Goal: Information Seeking & Learning: Learn about a topic

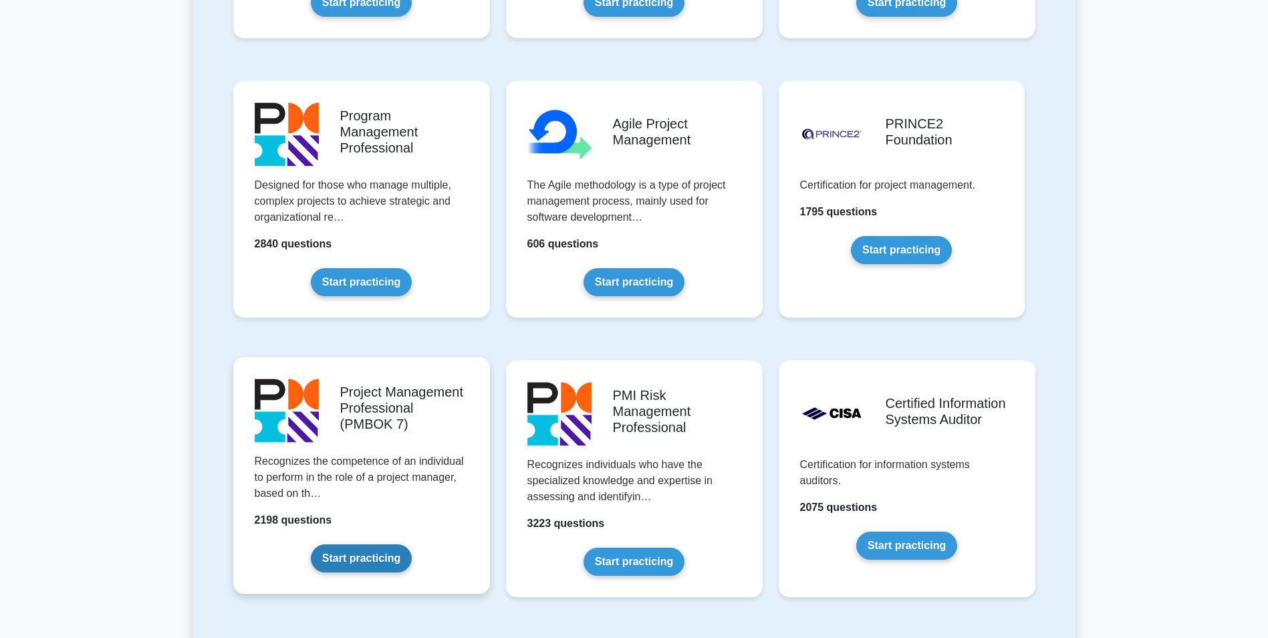
scroll to position [802, 0]
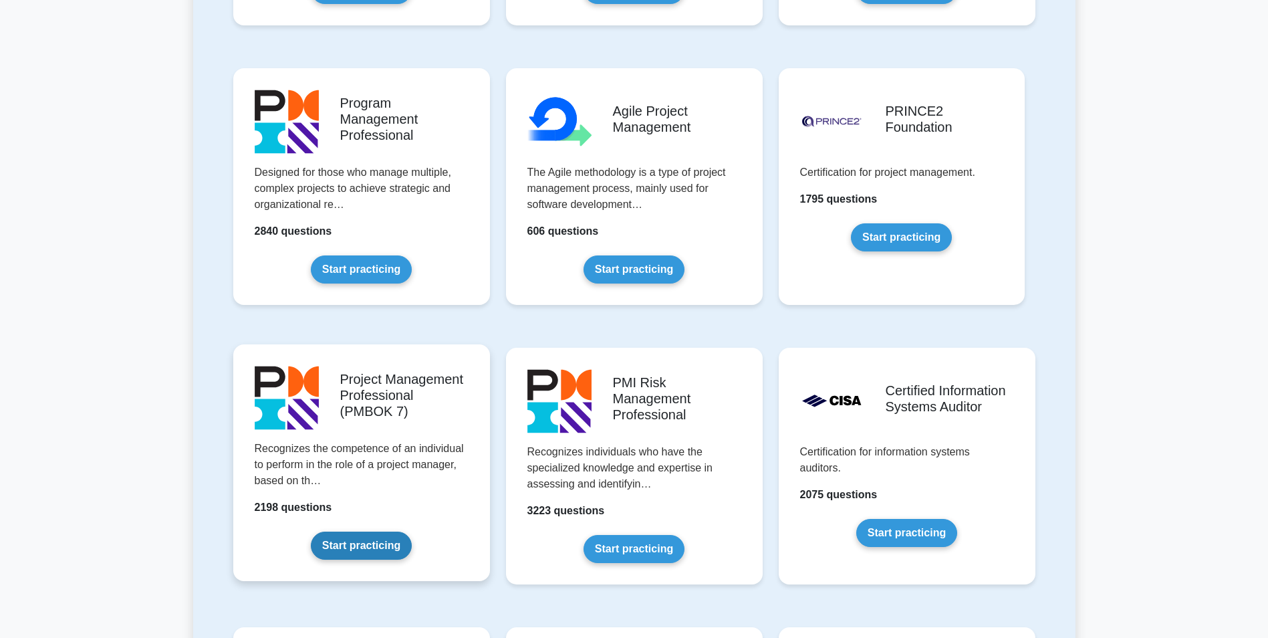
click at [396, 531] on link "Start practicing" at bounding box center [361, 545] width 101 height 28
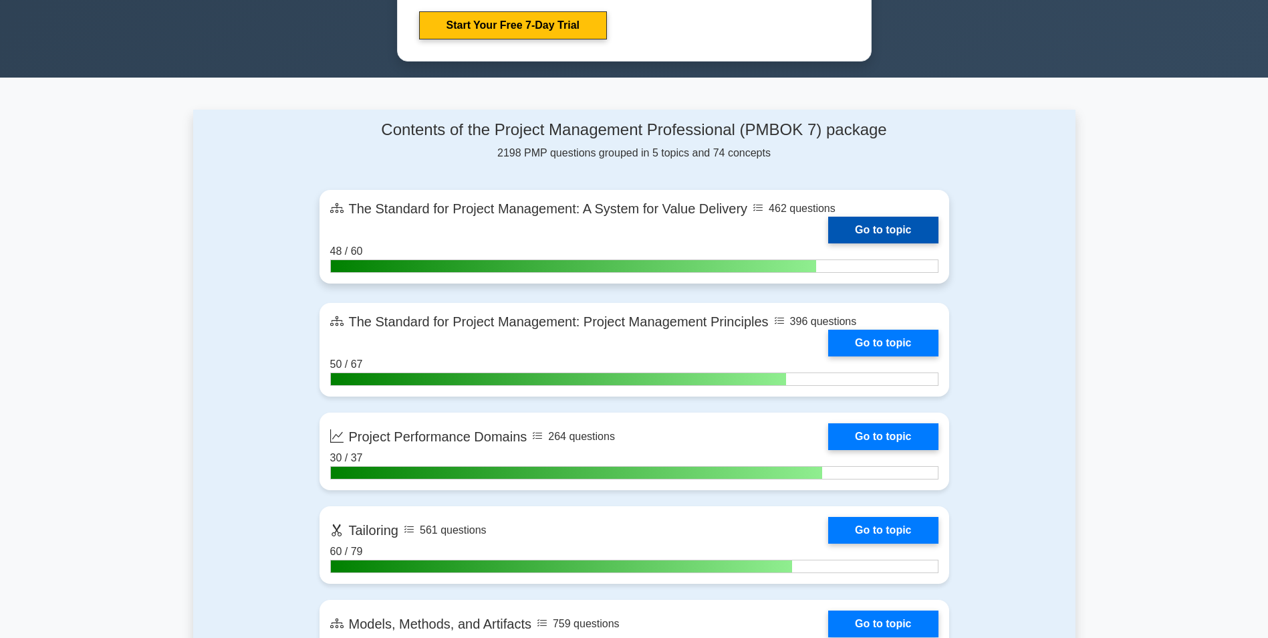
scroll to position [802, 0]
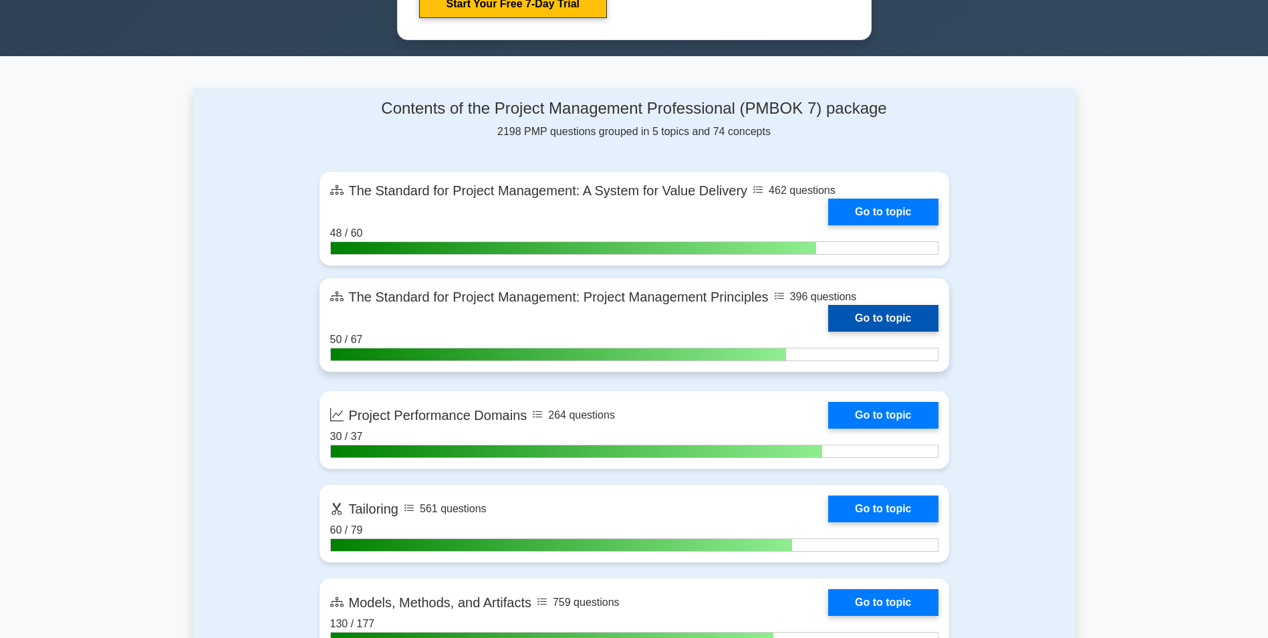
click at [862, 318] on link "Go to topic" at bounding box center [883, 318] width 110 height 27
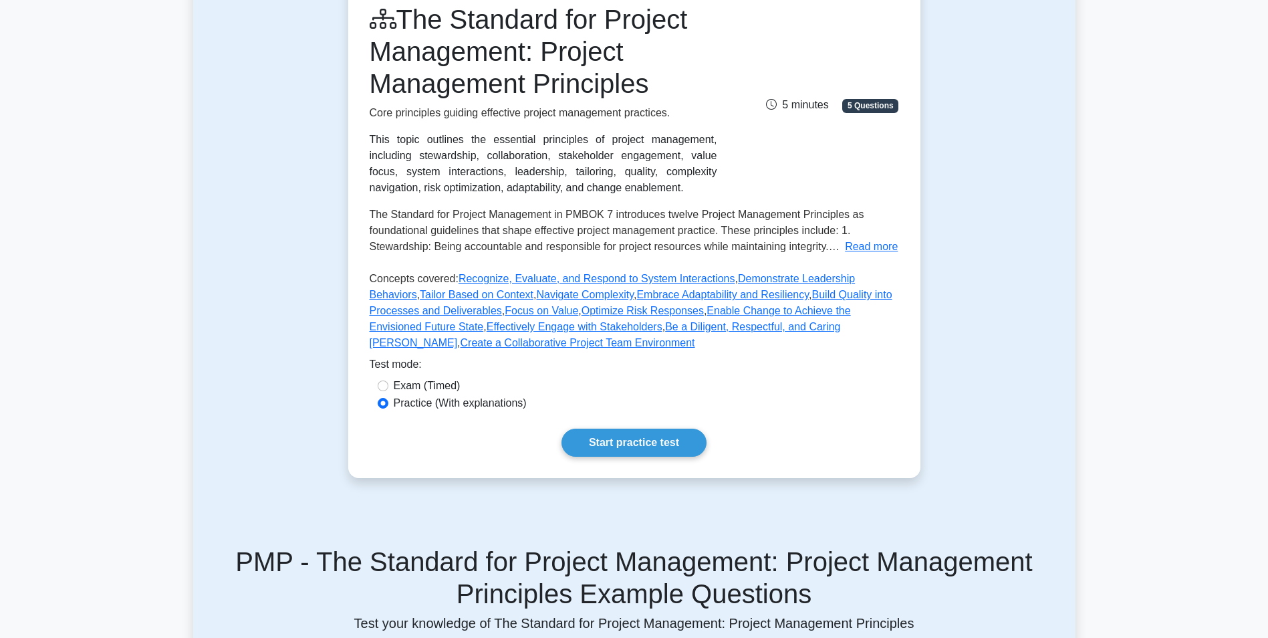
scroll to position [201, 0]
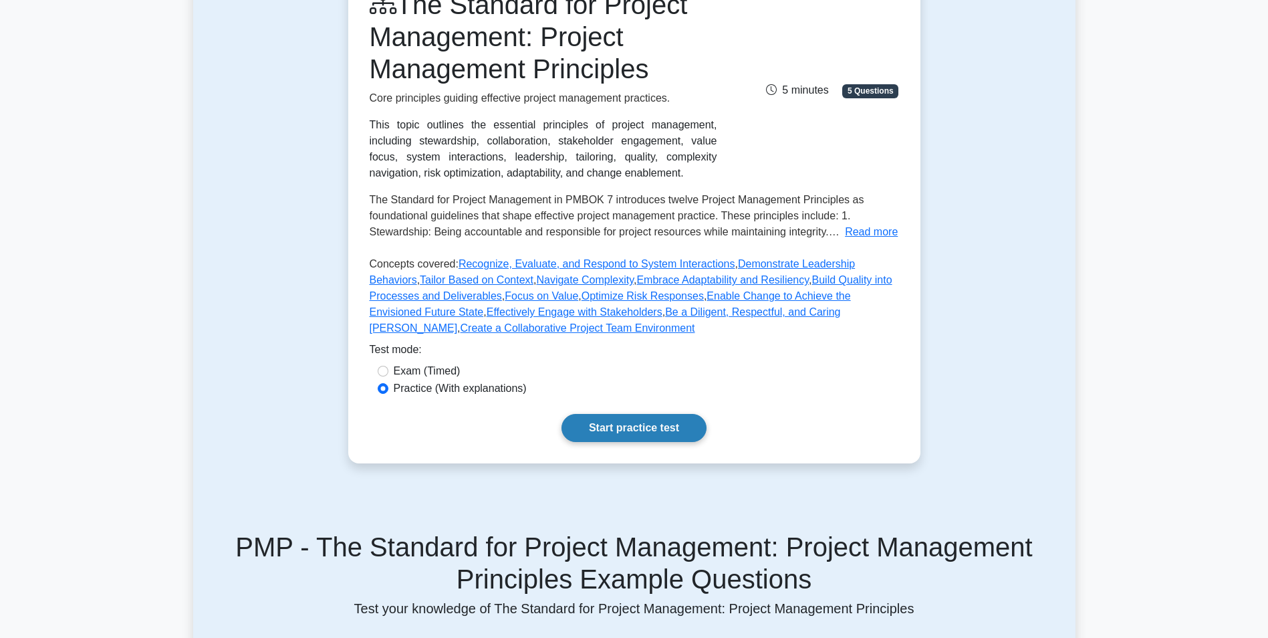
click at [661, 422] on link "Start practice test" at bounding box center [634, 428] width 145 height 28
click at [661, 444] on div "The Standard for Project Management: Project Management Principles Core princip…" at bounding box center [634, 215] width 572 height 496
click at [655, 442] on link "Start practice test" at bounding box center [634, 428] width 145 height 28
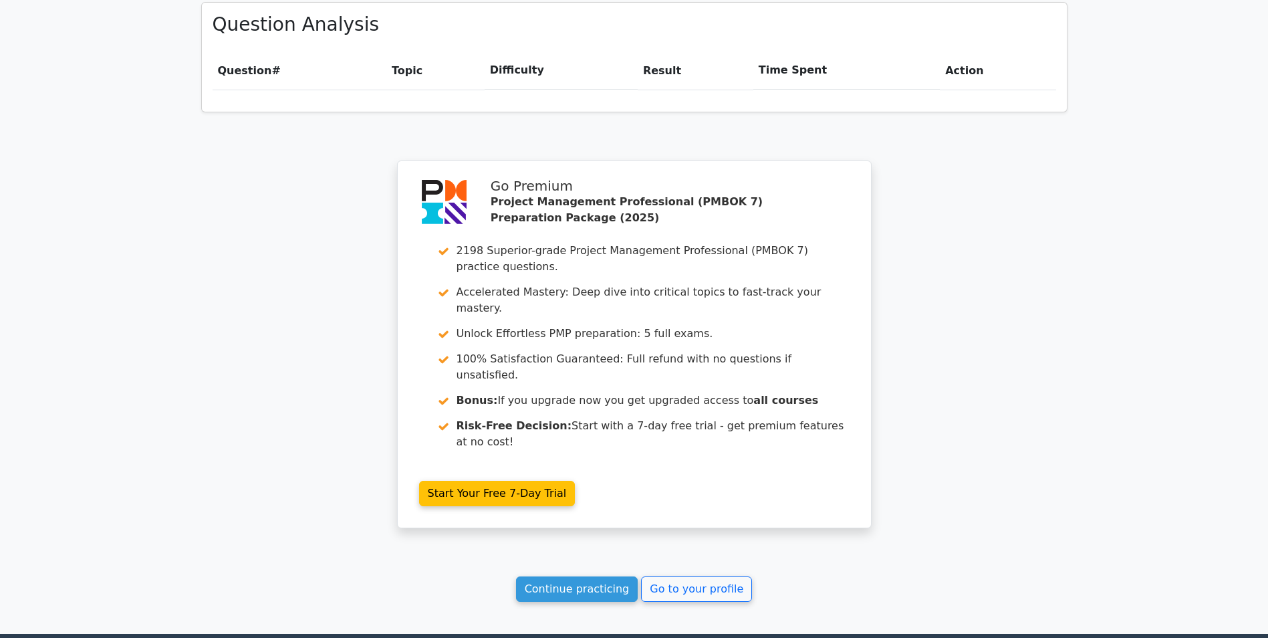
scroll to position [1038, 0]
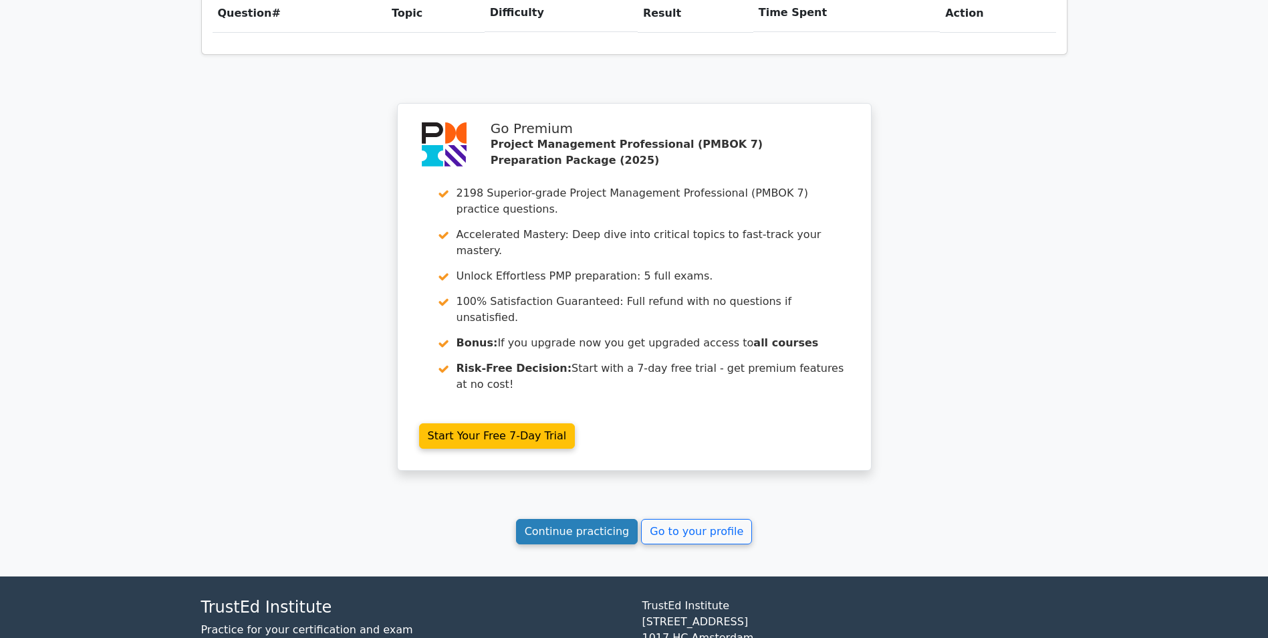
click at [594, 519] on link "Continue practicing" at bounding box center [577, 531] width 122 height 25
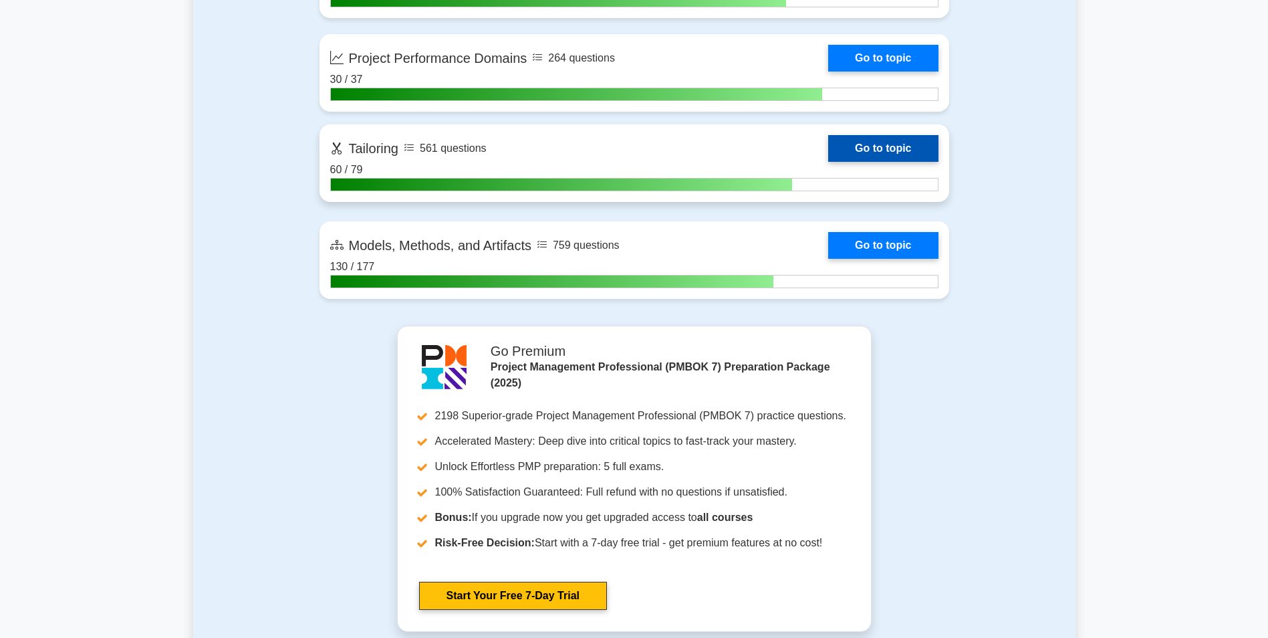
scroll to position [1203, 0]
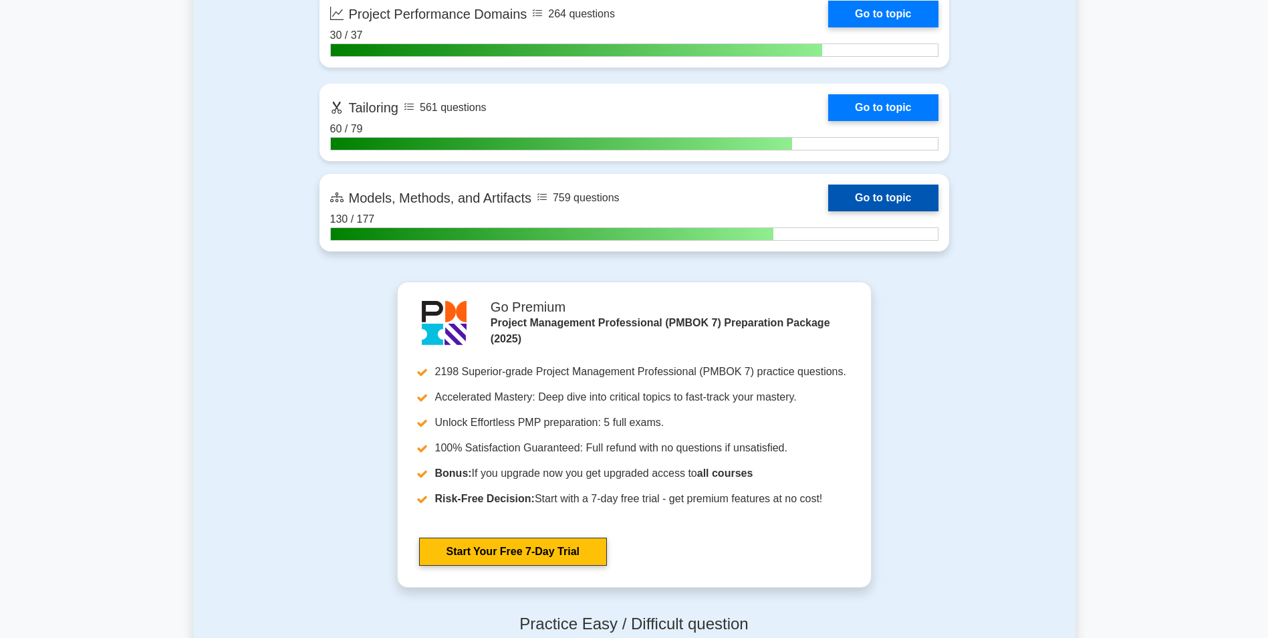
click at [882, 191] on link "Go to topic" at bounding box center [883, 198] width 110 height 27
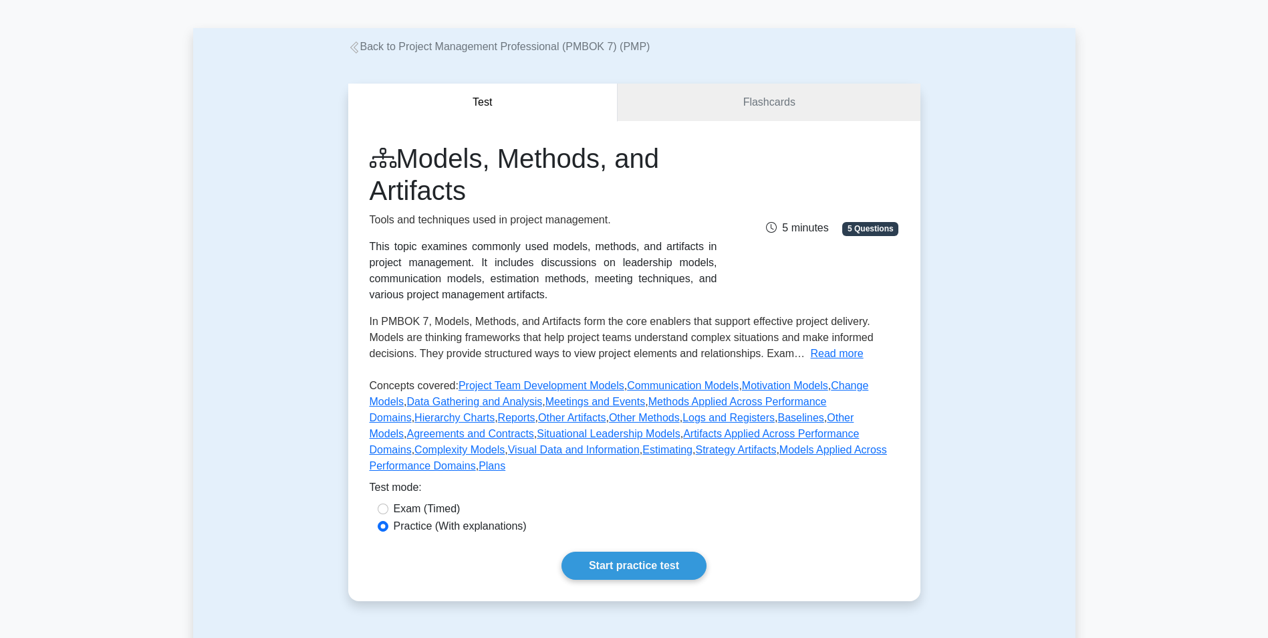
scroll to position [134, 0]
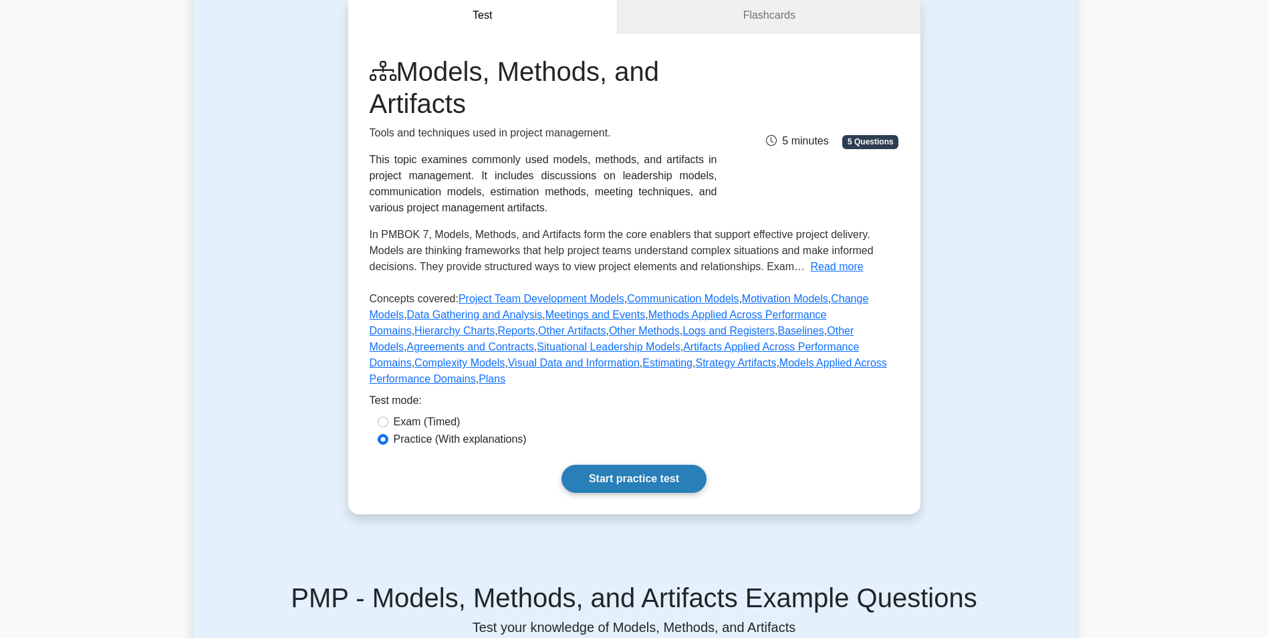
click at [598, 465] on link "Start practice test" at bounding box center [634, 479] width 145 height 28
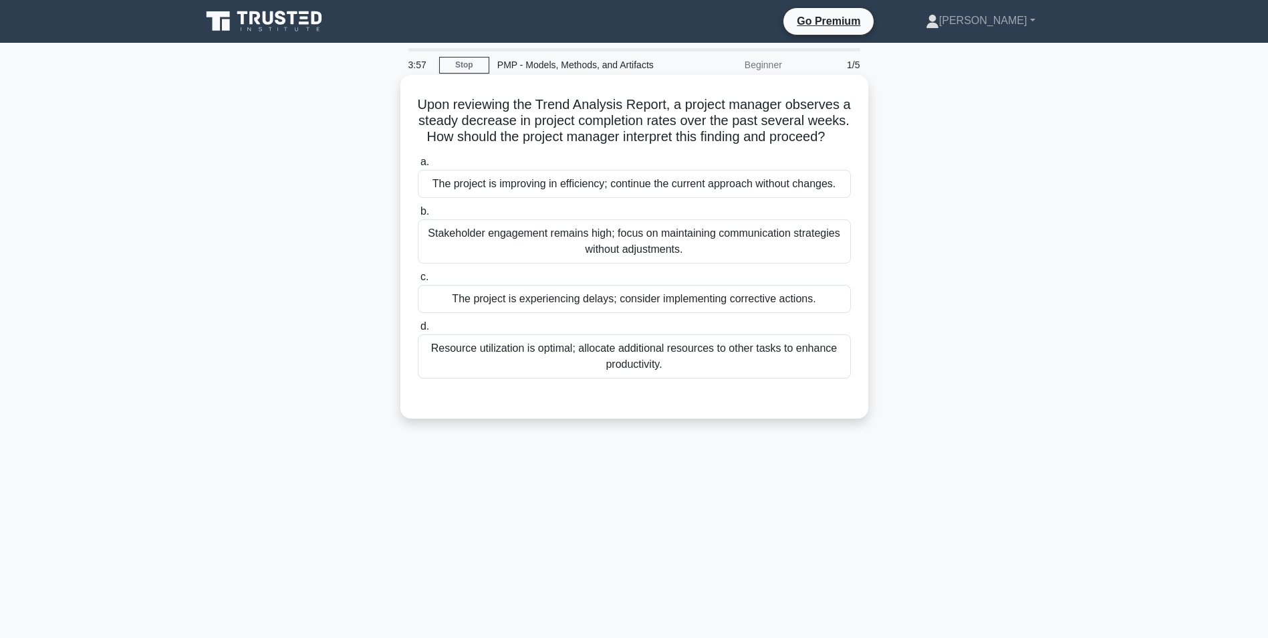
click at [648, 313] on div "The project is experiencing delays; consider implementing corrective actions." at bounding box center [634, 299] width 433 height 28
click at [418, 281] on input "c. The project is experiencing delays; consider implementing corrective actions." at bounding box center [418, 277] width 0 height 9
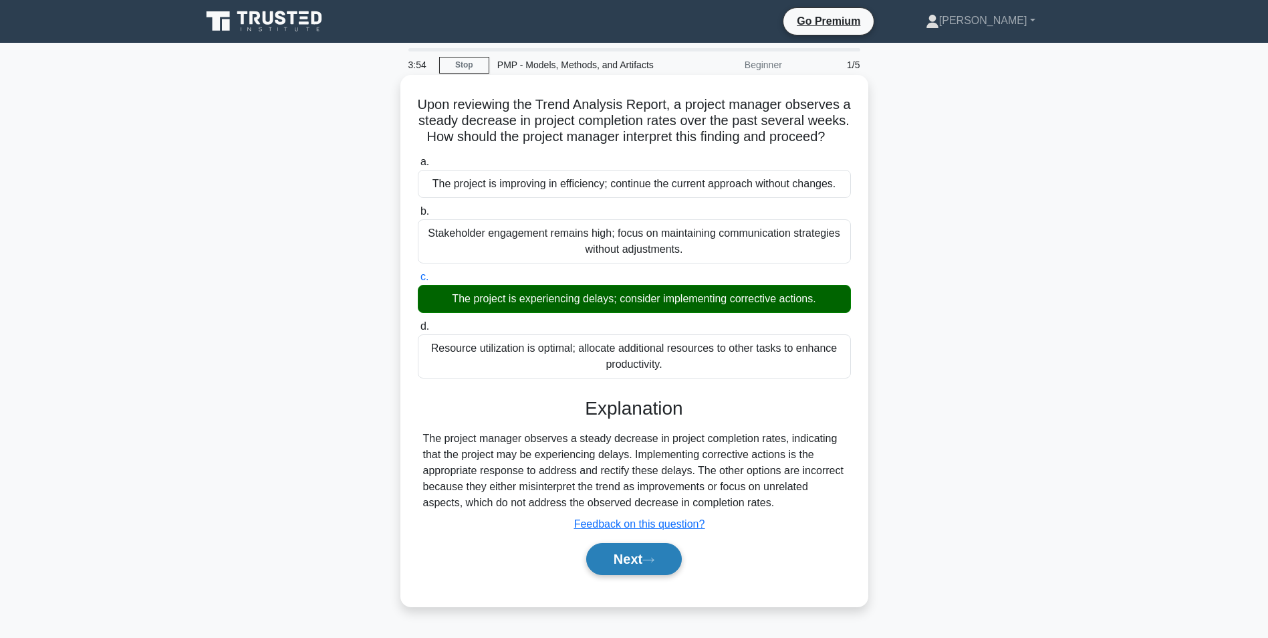
click at [620, 575] on button "Next" at bounding box center [634, 559] width 96 height 32
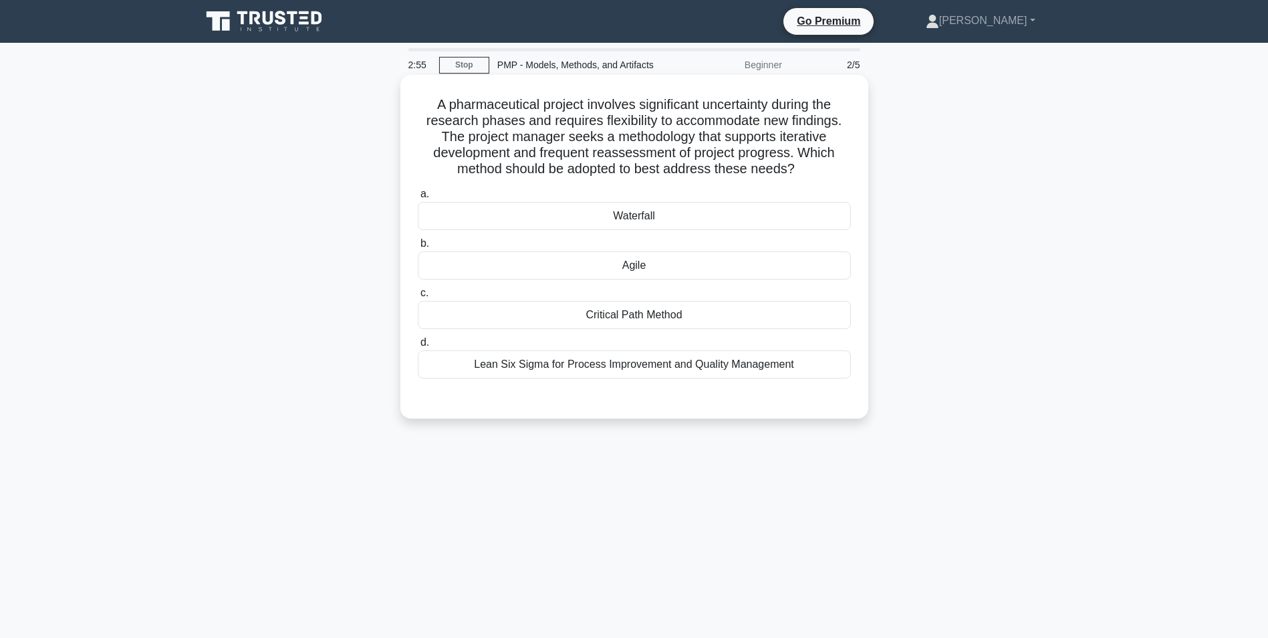
click at [628, 261] on div "Agile" at bounding box center [634, 265] width 433 height 28
click at [418, 248] on input "b. Agile" at bounding box center [418, 243] width 0 height 9
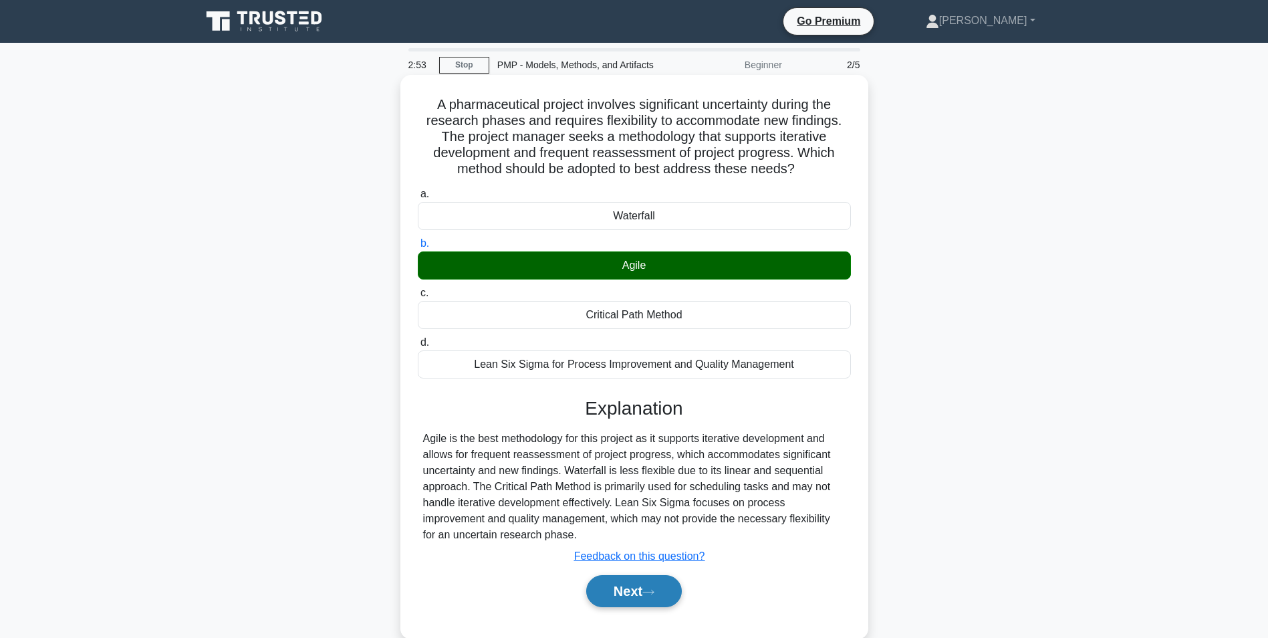
click at [623, 590] on button "Next" at bounding box center [634, 591] width 96 height 32
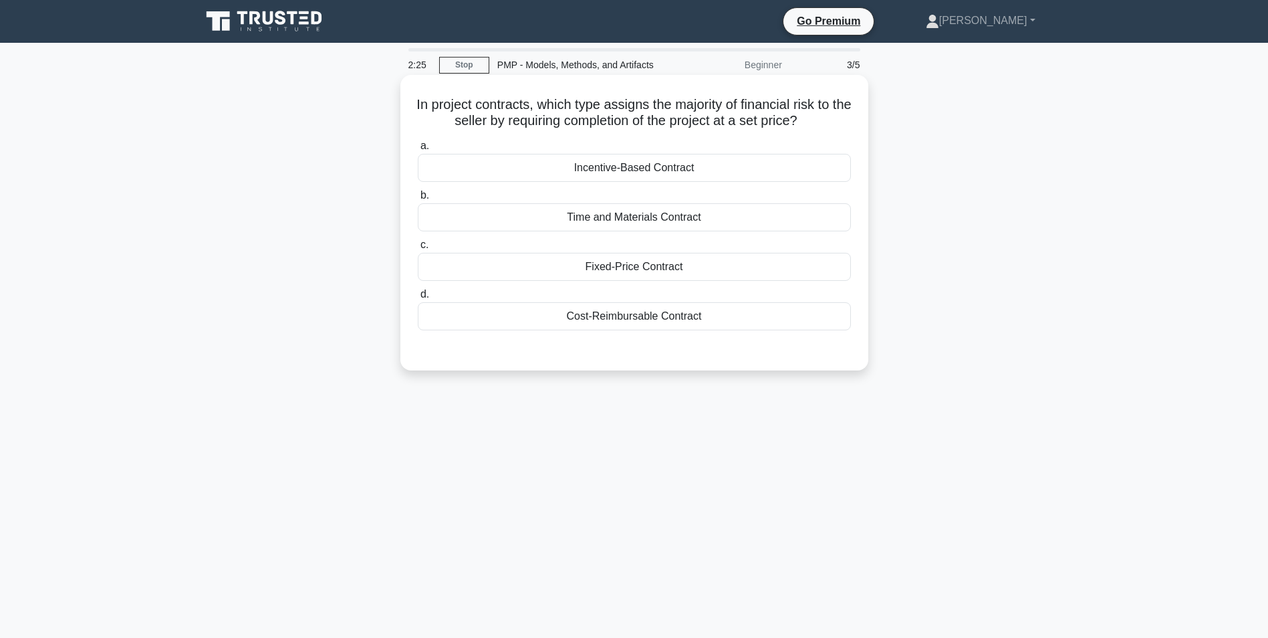
click at [620, 269] on div "Fixed-Price Contract" at bounding box center [634, 267] width 433 height 28
click at [418, 249] on input "c. Fixed-Price Contract" at bounding box center [418, 245] width 0 height 9
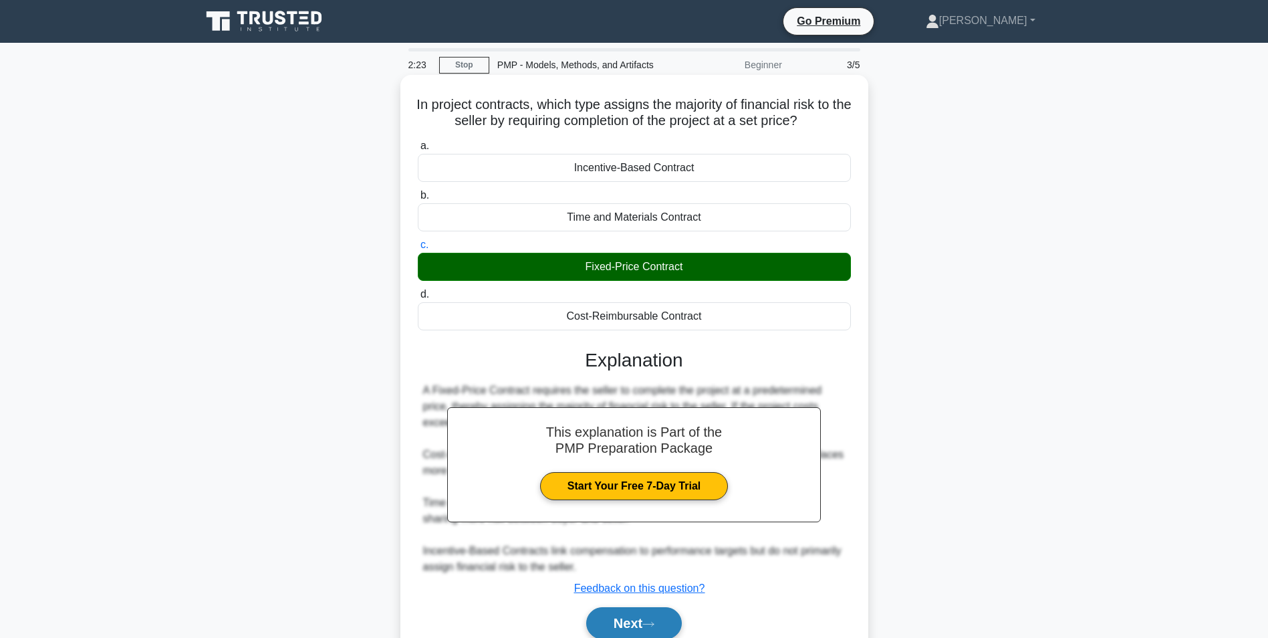
click at [657, 620] on button "Next" at bounding box center [634, 623] width 96 height 32
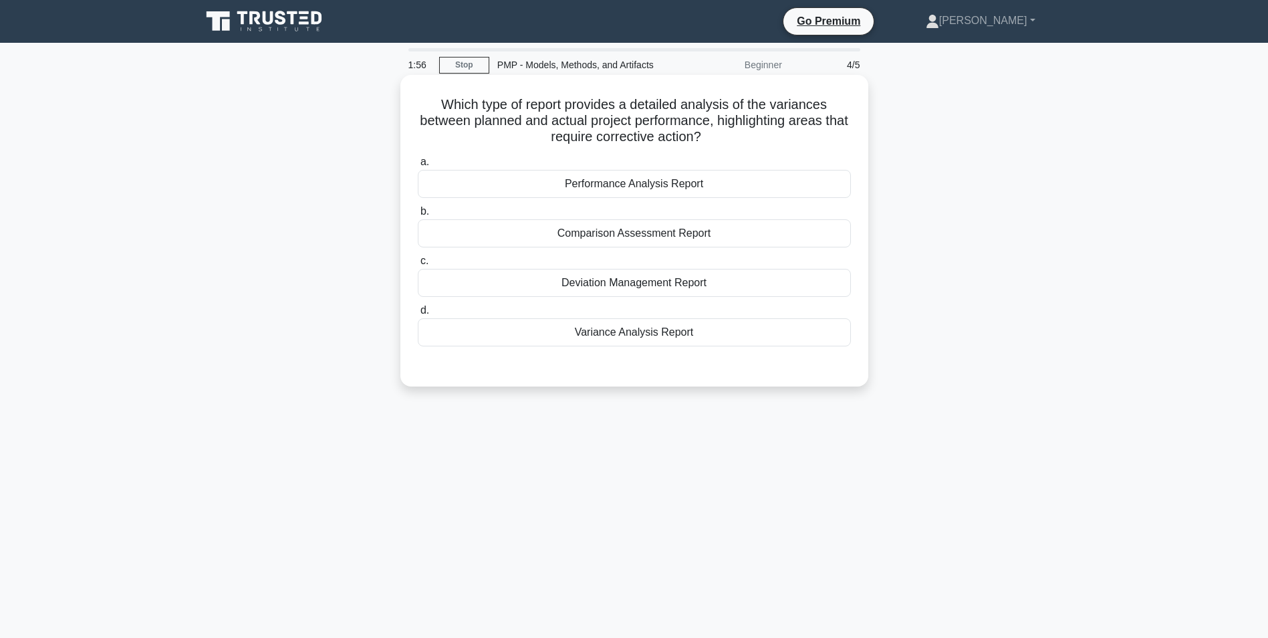
click at [636, 184] on div "Performance Analysis Report" at bounding box center [634, 184] width 433 height 28
click at [418, 166] on input "a. Performance Analysis Report" at bounding box center [418, 162] width 0 height 9
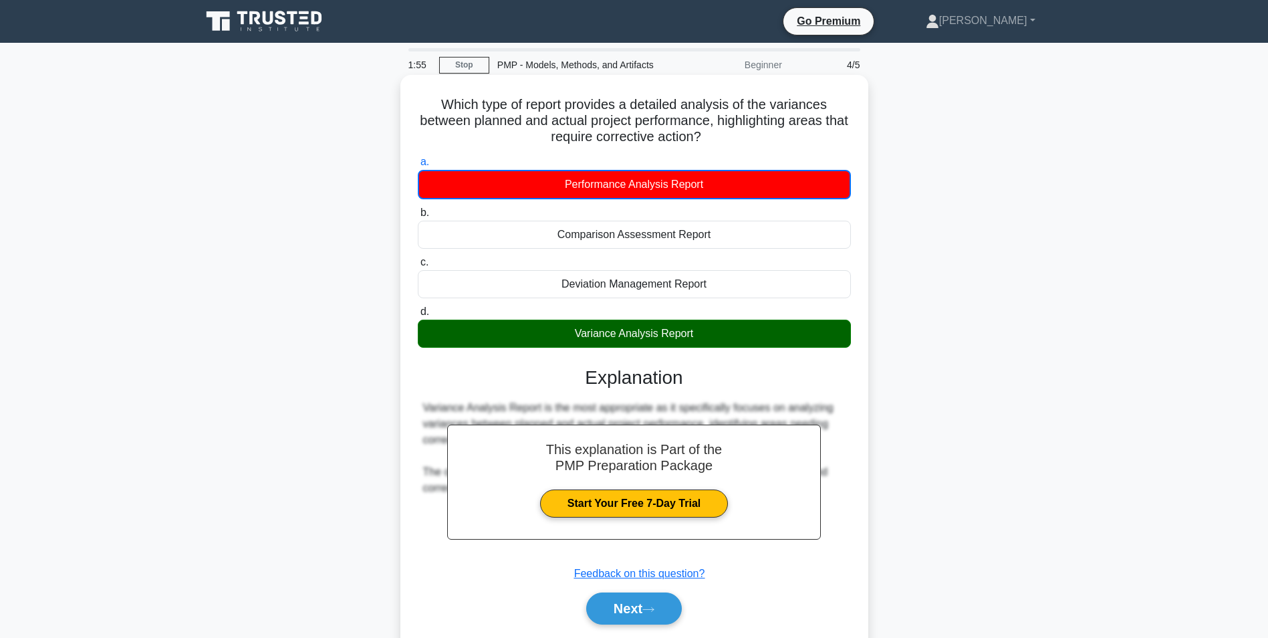
click at [671, 342] on div "Variance Analysis Report" at bounding box center [634, 334] width 433 height 28
click at [418, 316] on input "d. Variance Analysis Report" at bounding box center [418, 312] width 0 height 9
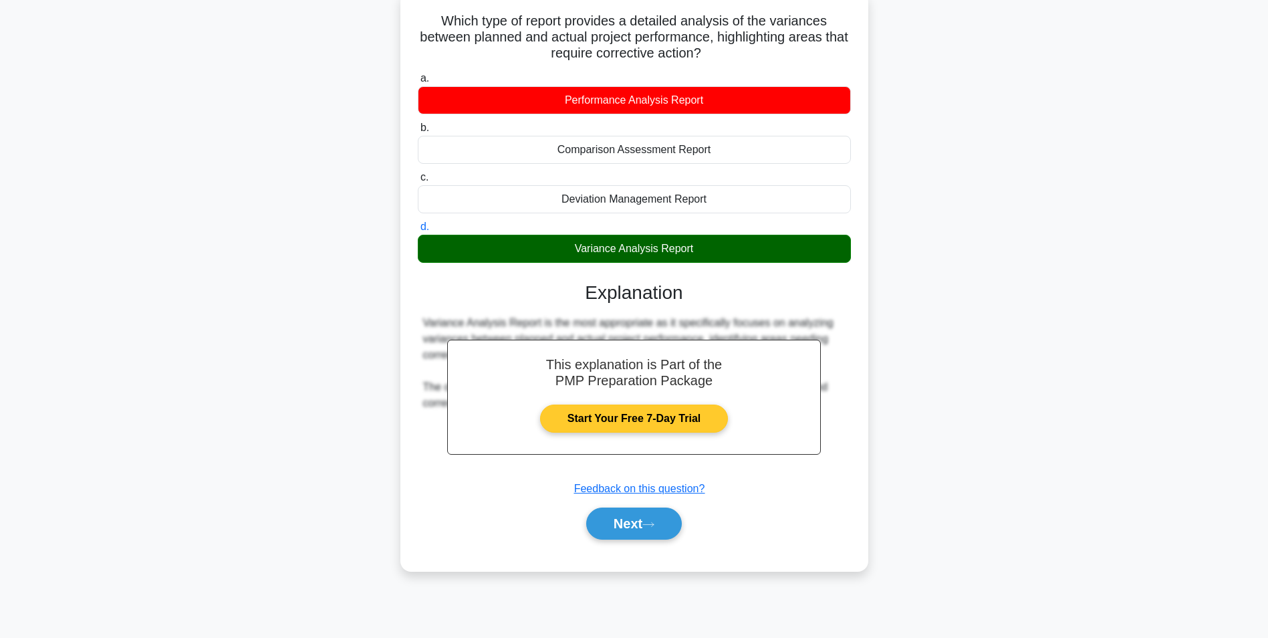
scroll to position [84, 0]
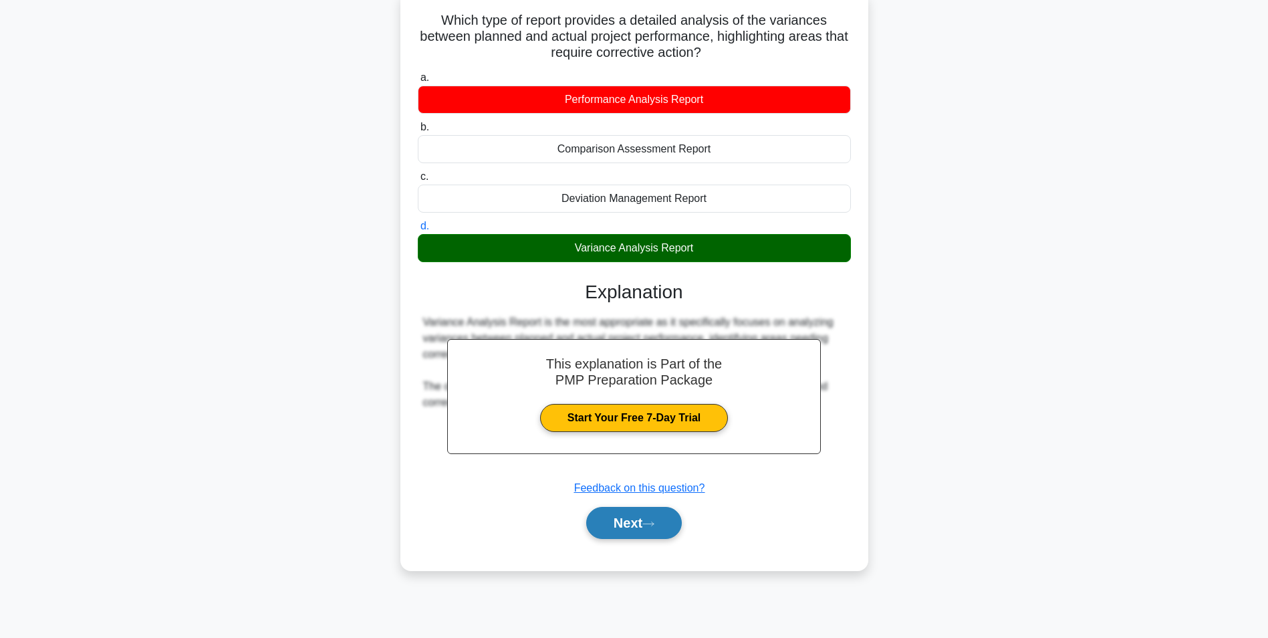
click at [655, 527] on icon at bounding box center [648, 523] width 12 height 7
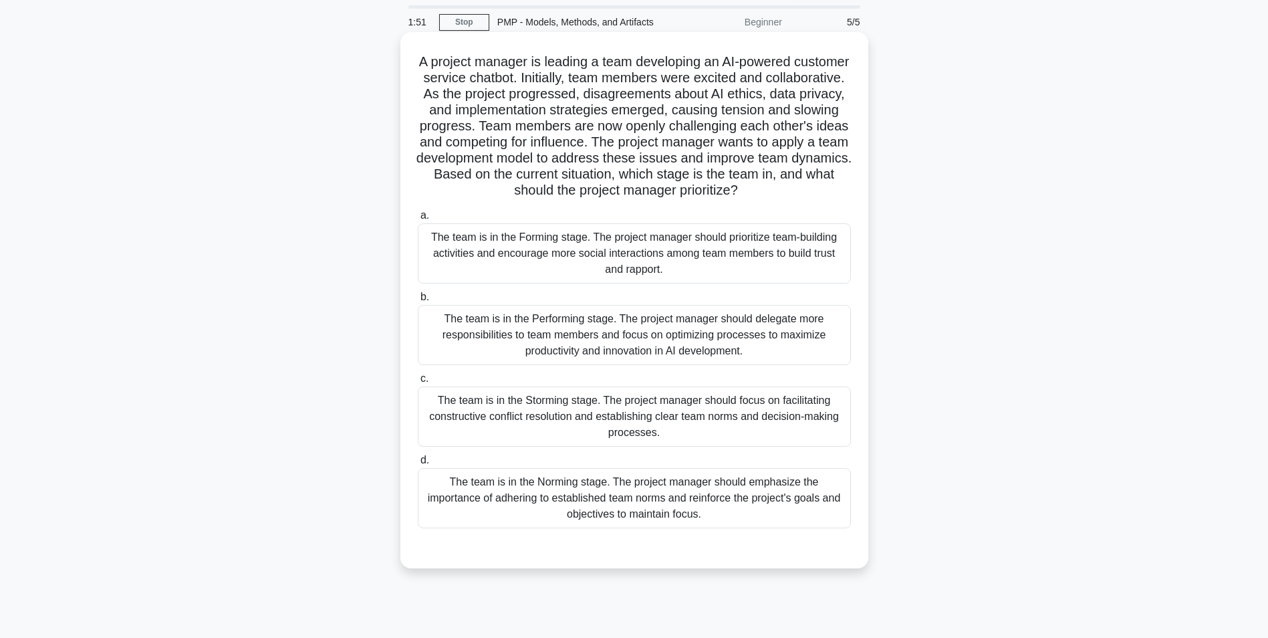
scroll to position [0, 0]
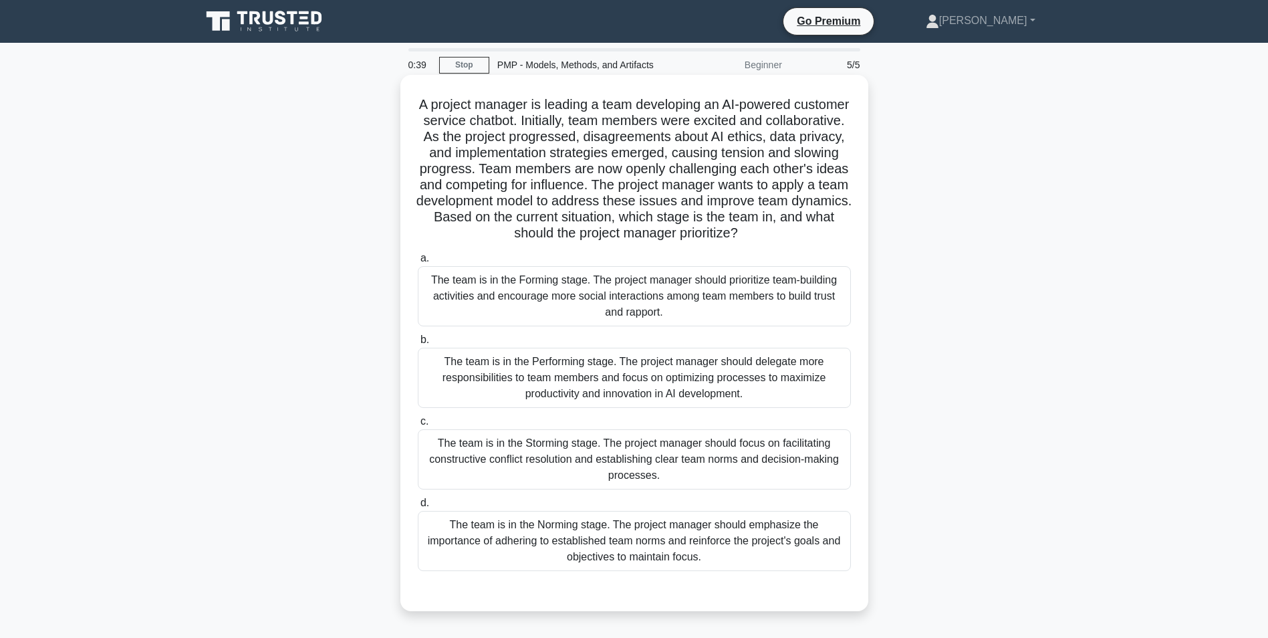
click at [600, 453] on div "The team is in the Storming stage. The project manager should focus on facilita…" at bounding box center [634, 459] width 433 height 60
click at [418, 426] on input "c. The team is in the Storming stage. The project manager should focus on facil…" at bounding box center [418, 421] width 0 height 9
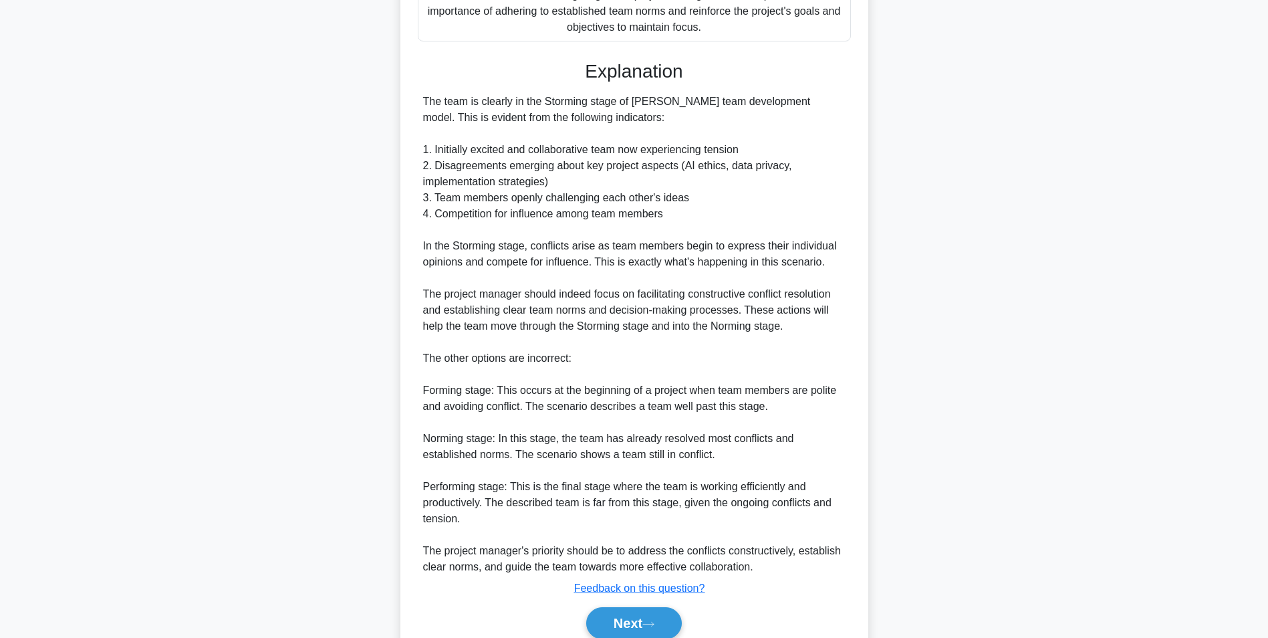
scroll to position [535, 0]
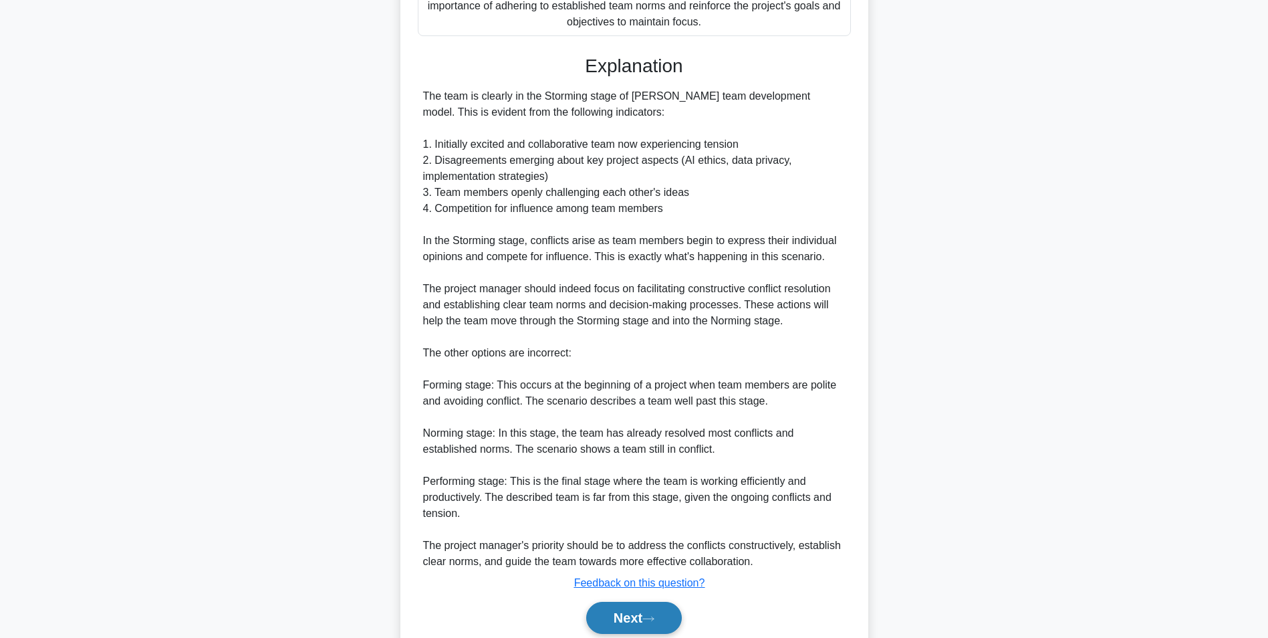
click at [650, 621] on icon at bounding box center [648, 618] width 12 height 7
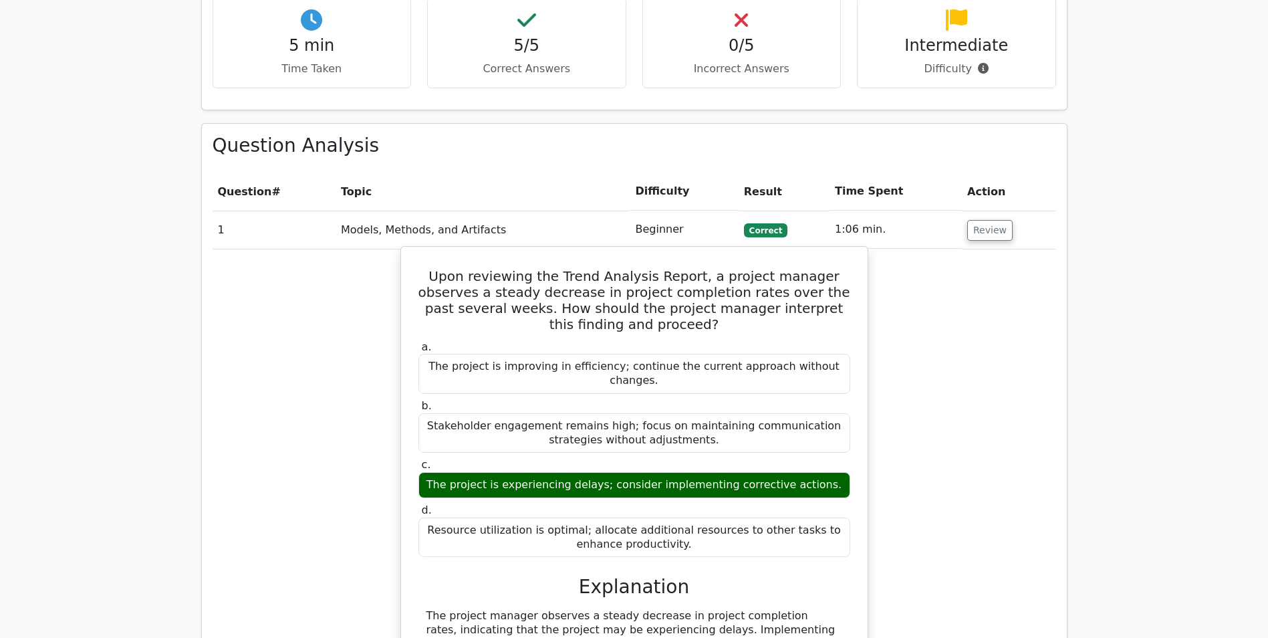
scroll to position [936, 0]
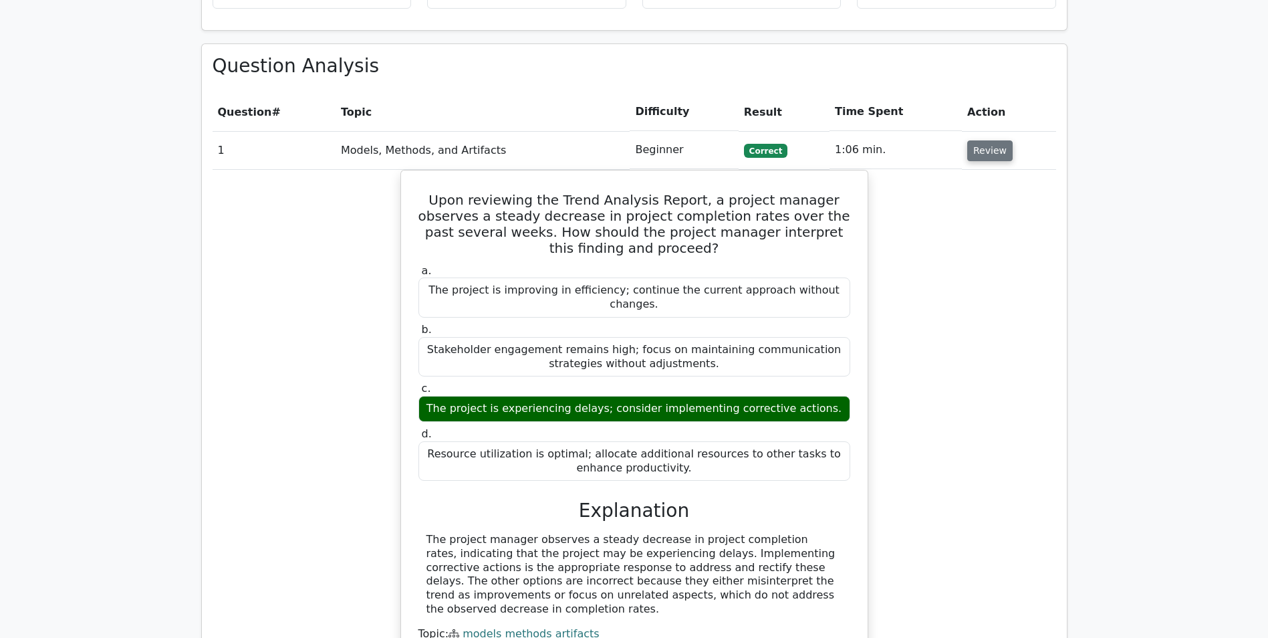
click at [970, 140] on button "Review" at bounding box center [989, 150] width 45 height 21
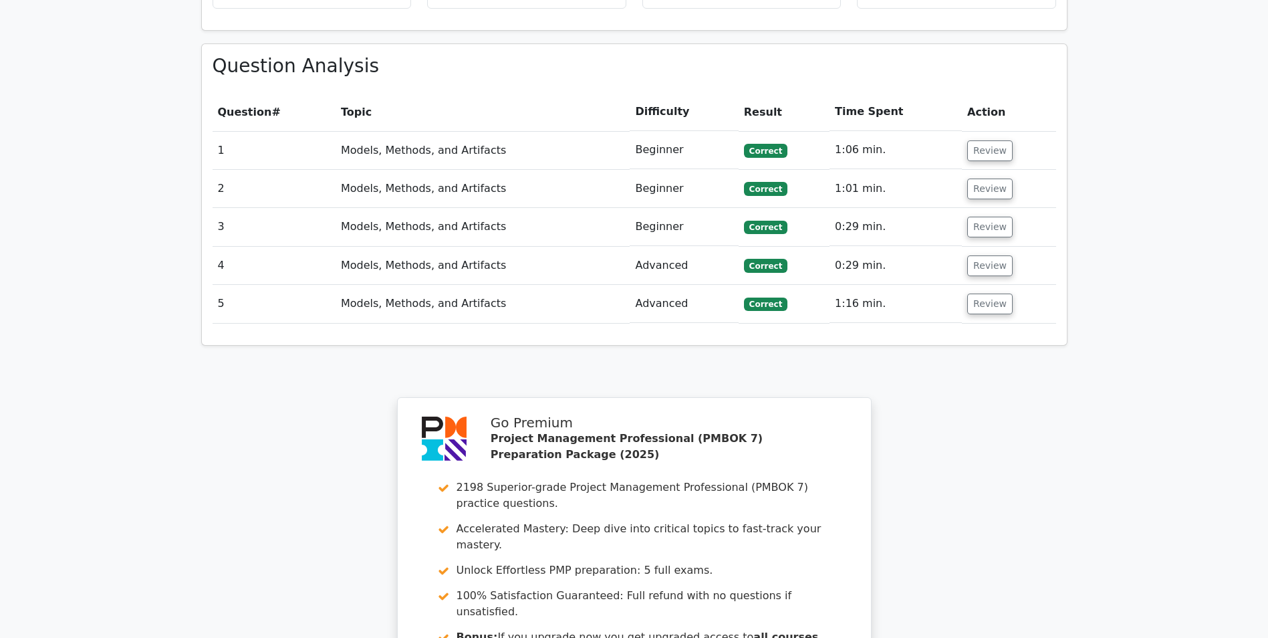
drag, startPoint x: 978, startPoint y: 216, endPoint x: 989, endPoint y: 243, distance: 28.8
click at [980, 255] on button "Review" at bounding box center [989, 265] width 45 height 21
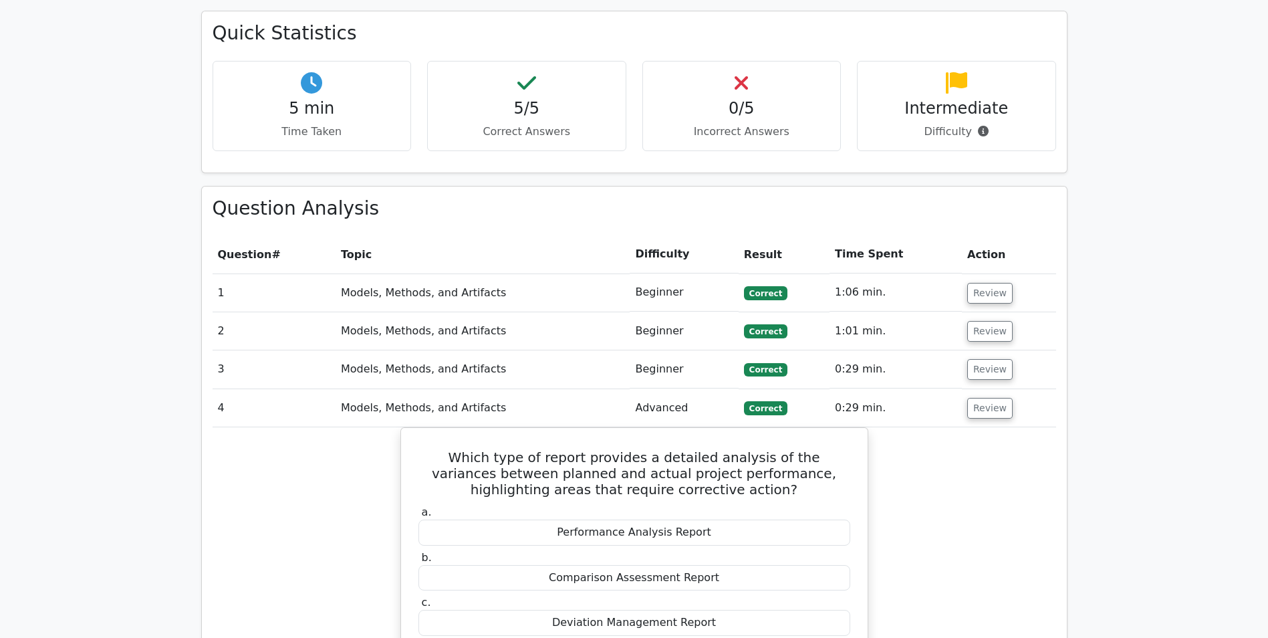
scroll to position [735, 0]
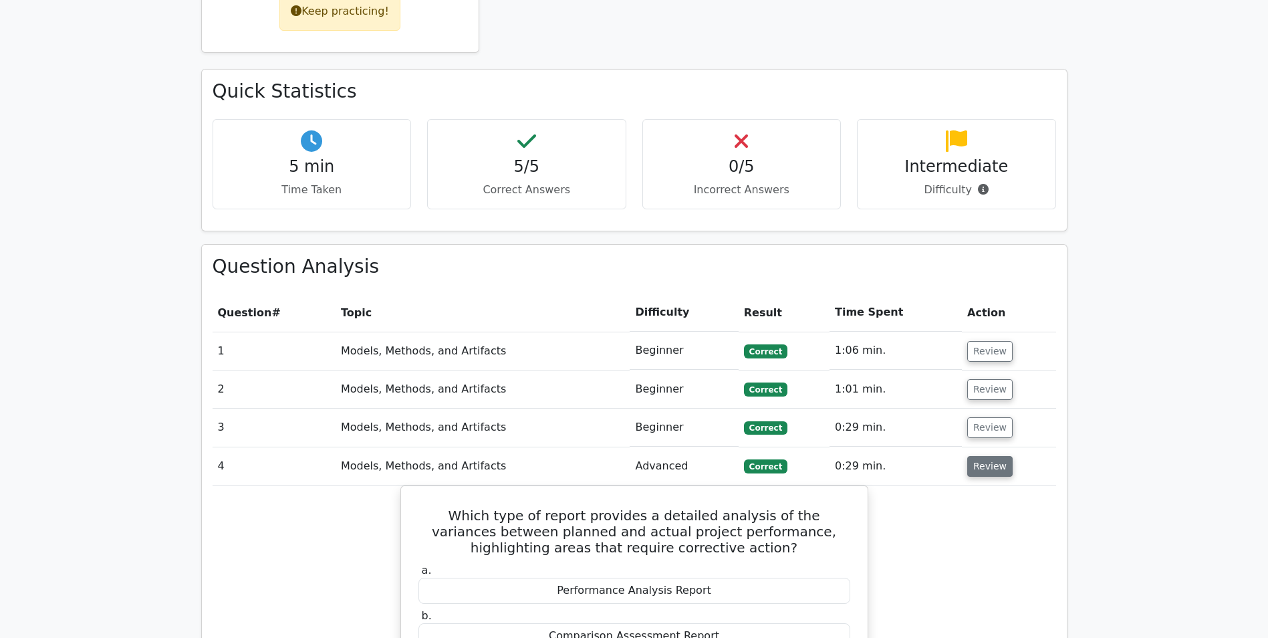
click at [986, 456] on button "Review" at bounding box center [989, 466] width 45 height 21
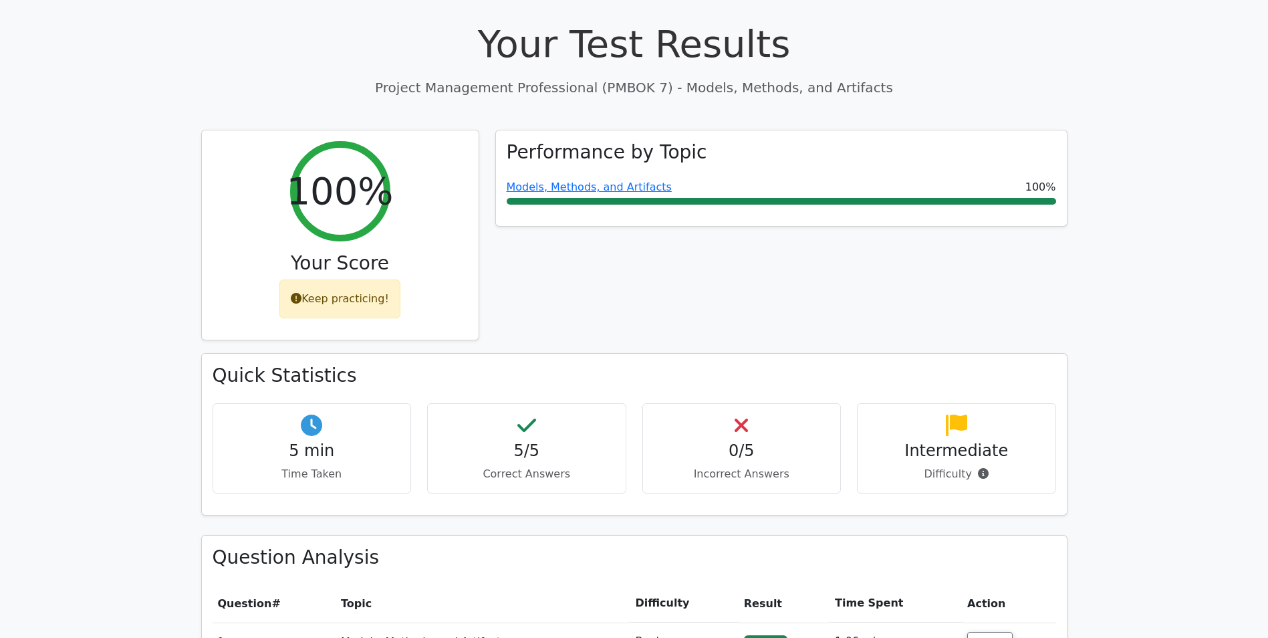
scroll to position [428, 0]
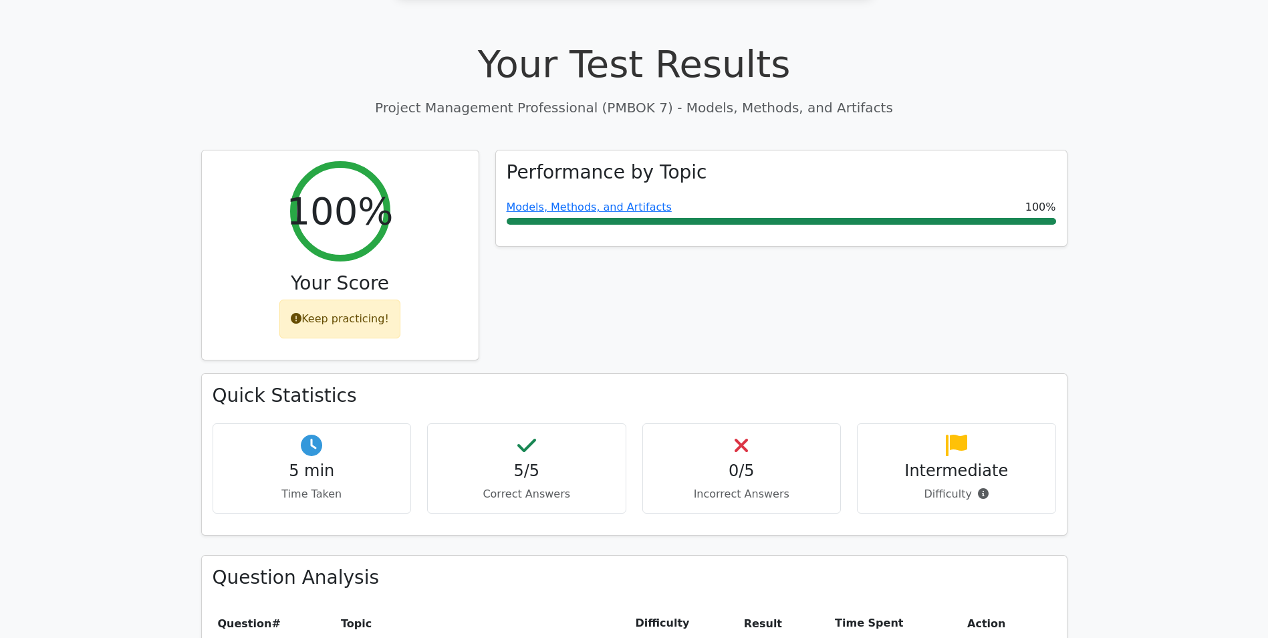
click at [310, 435] on icon at bounding box center [311, 445] width 21 height 21
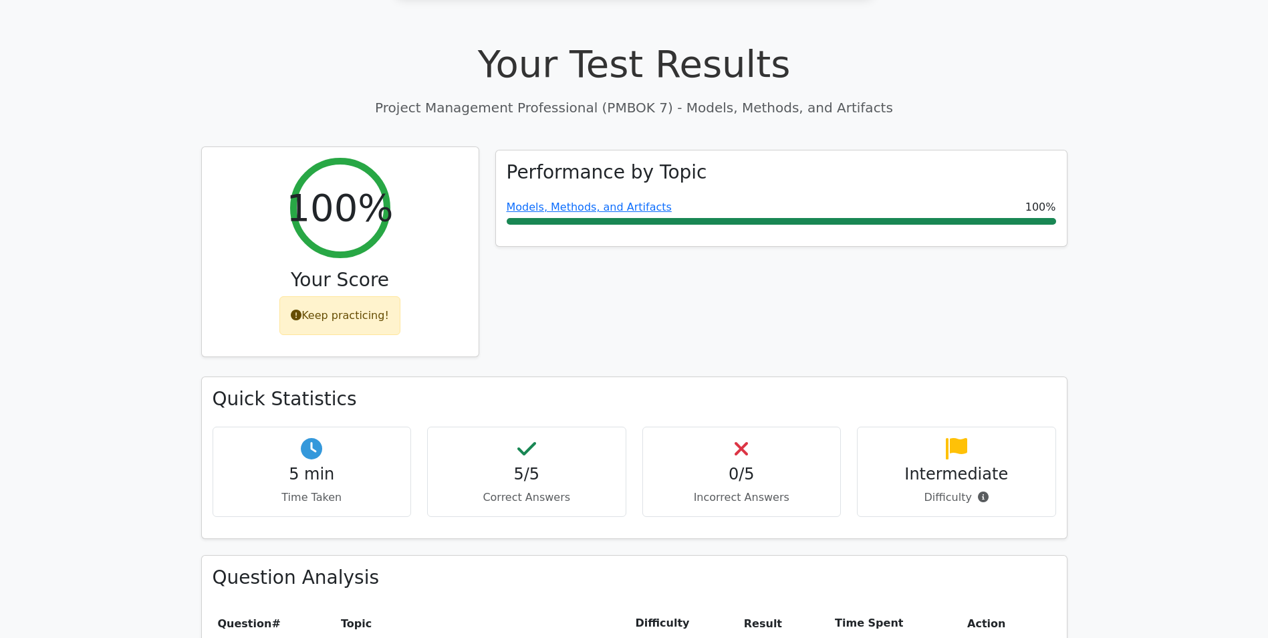
click at [291, 296] on div "Keep practicing!" at bounding box center [339, 315] width 121 height 39
click at [302, 310] on icon at bounding box center [296, 315] width 11 height 11
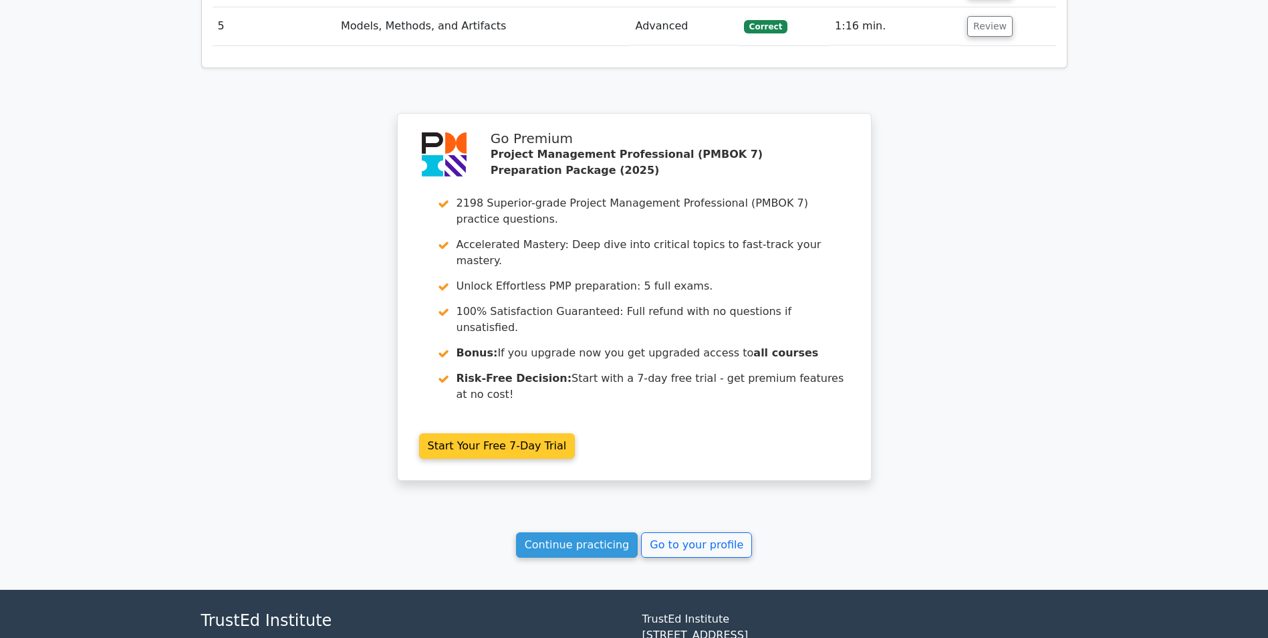
scroll to position [1230, 0]
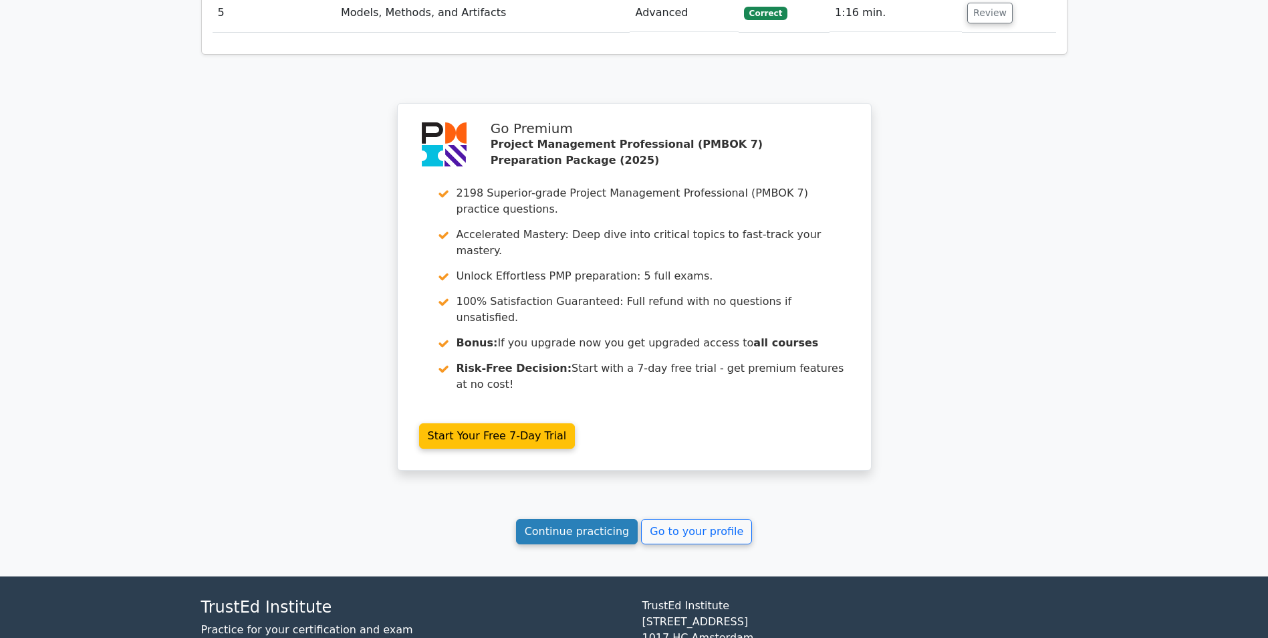
click at [582, 519] on link "Continue practicing" at bounding box center [577, 531] width 122 height 25
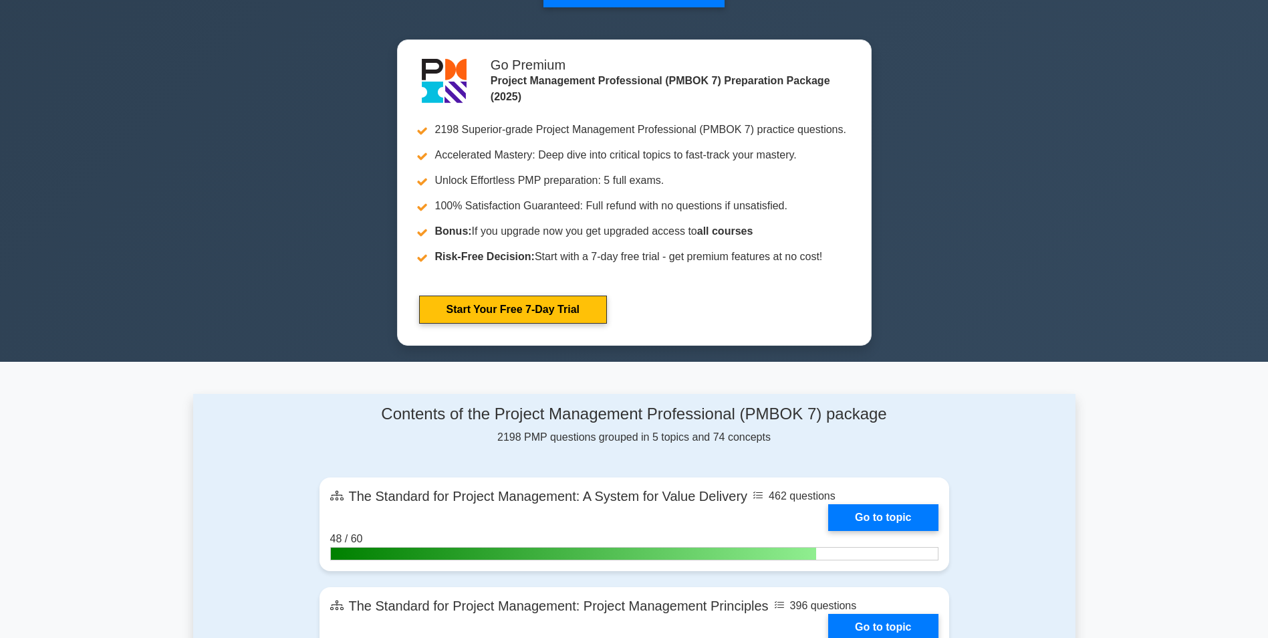
scroll to position [602, 0]
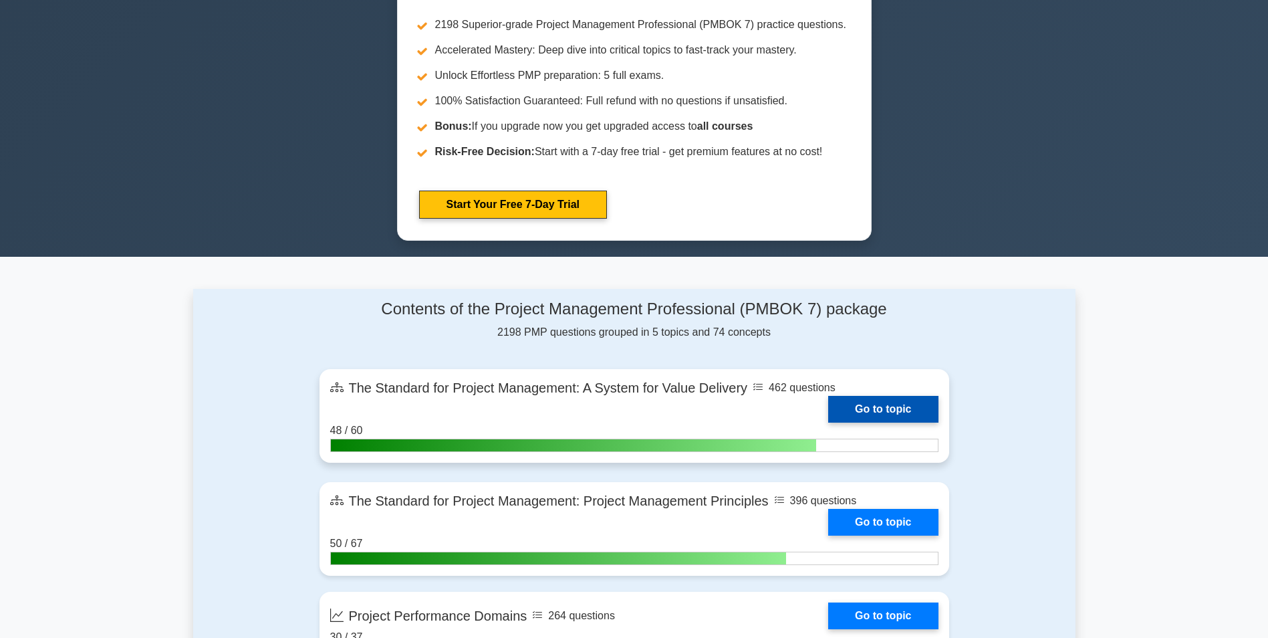
click at [877, 413] on link "Go to topic" at bounding box center [883, 409] width 110 height 27
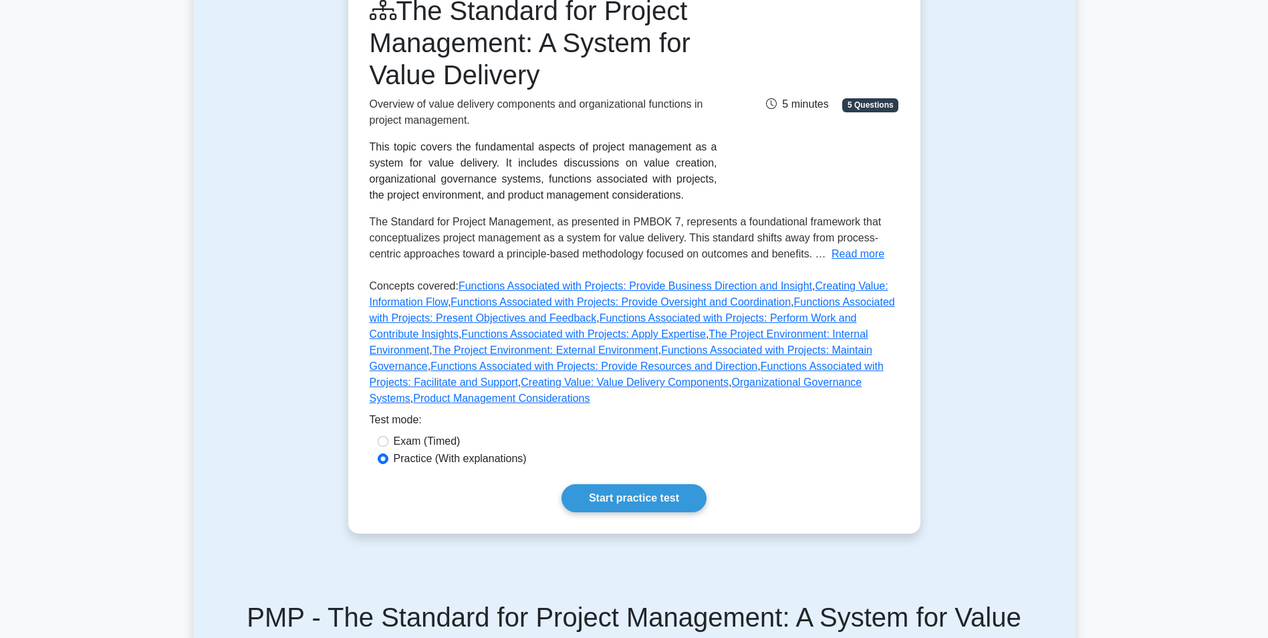
scroll to position [201, 0]
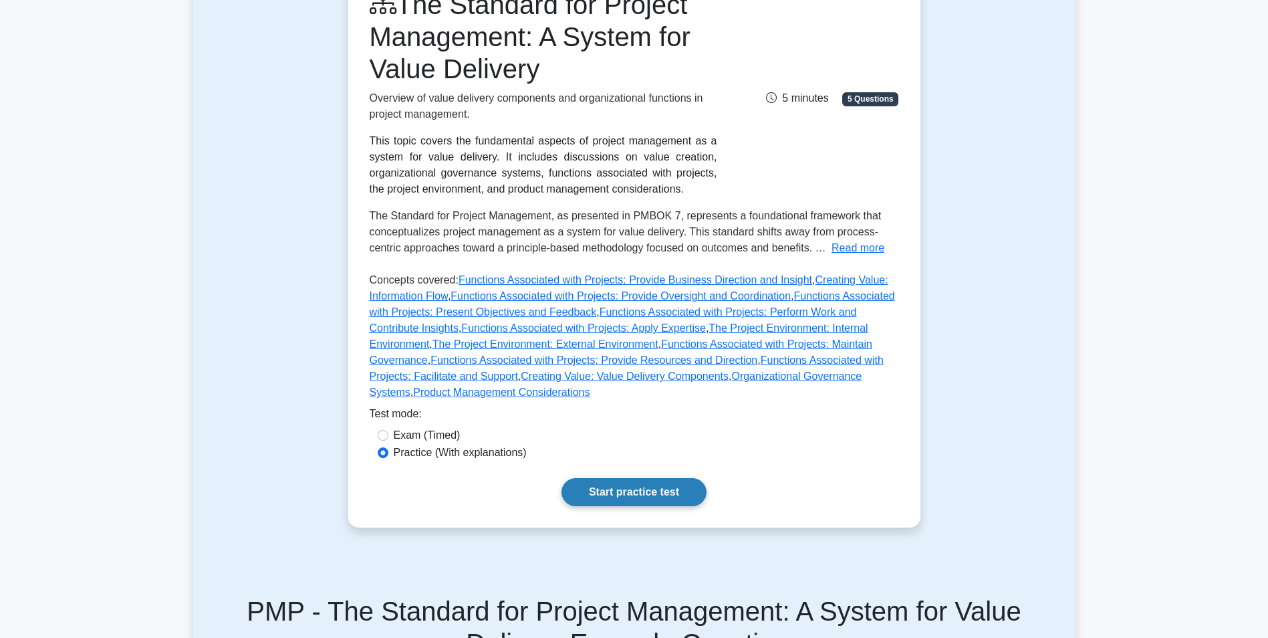
click at [630, 483] on link "Start practice test" at bounding box center [634, 492] width 145 height 28
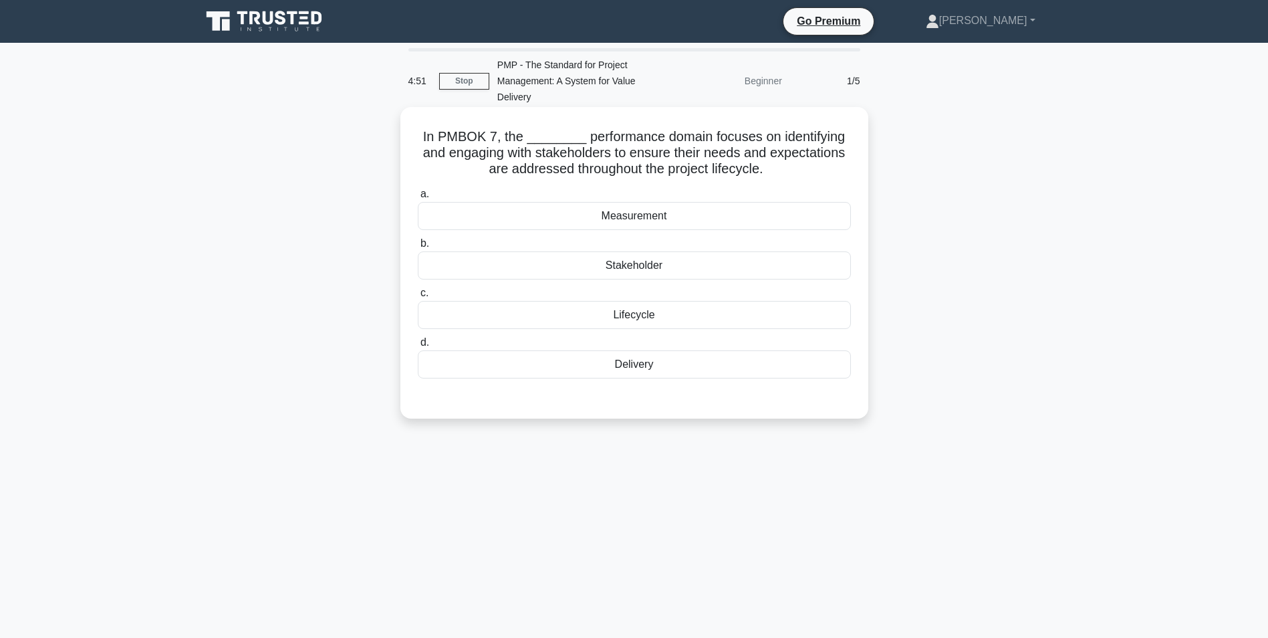
click at [663, 264] on div "Stakeholder" at bounding box center [634, 265] width 433 height 28
click at [418, 248] on input "b. Stakeholder" at bounding box center [418, 243] width 0 height 9
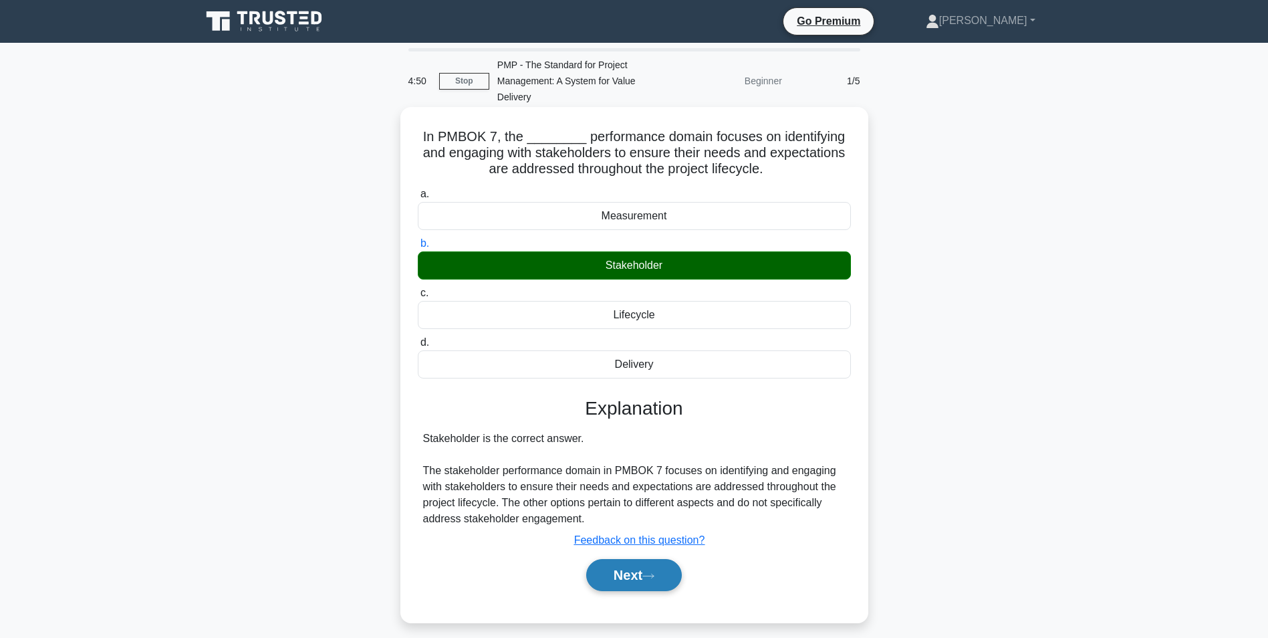
click at [650, 565] on button "Next" at bounding box center [634, 575] width 96 height 32
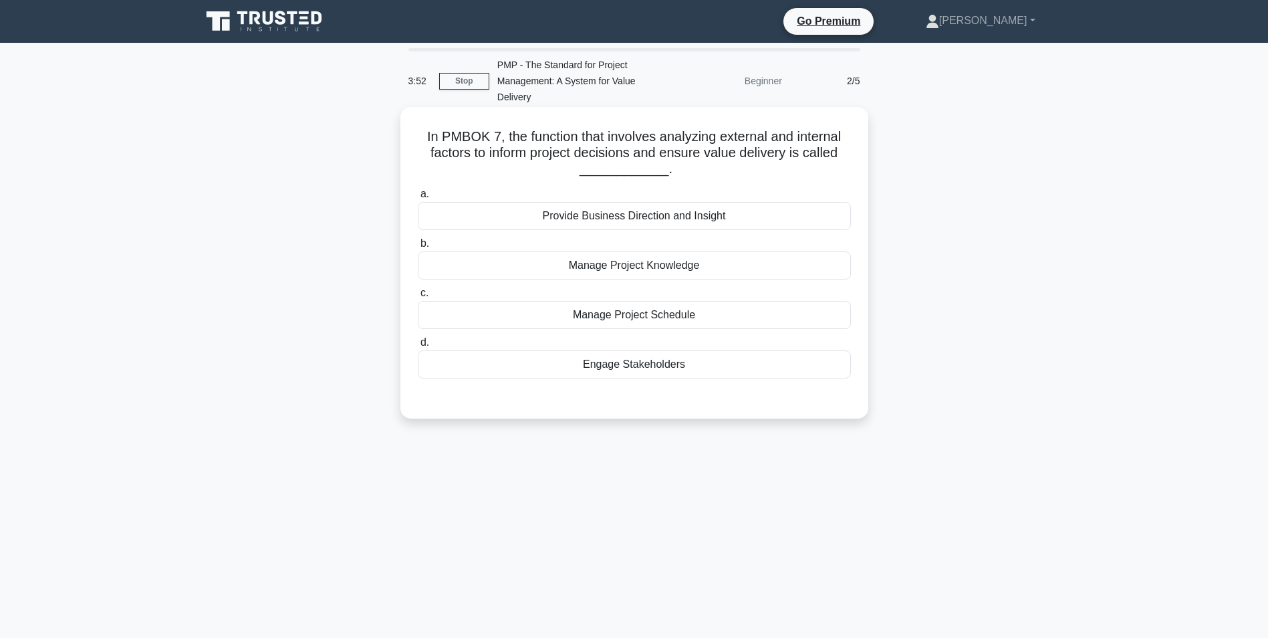
click at [699, 269] on div "Manage Project Knowledge" at bounding box center [634, 265] width 433 height 28
click at [418, 248] on input "b. Manage Project Knowledge" at bounding box center [418, 243] width 0 height 9
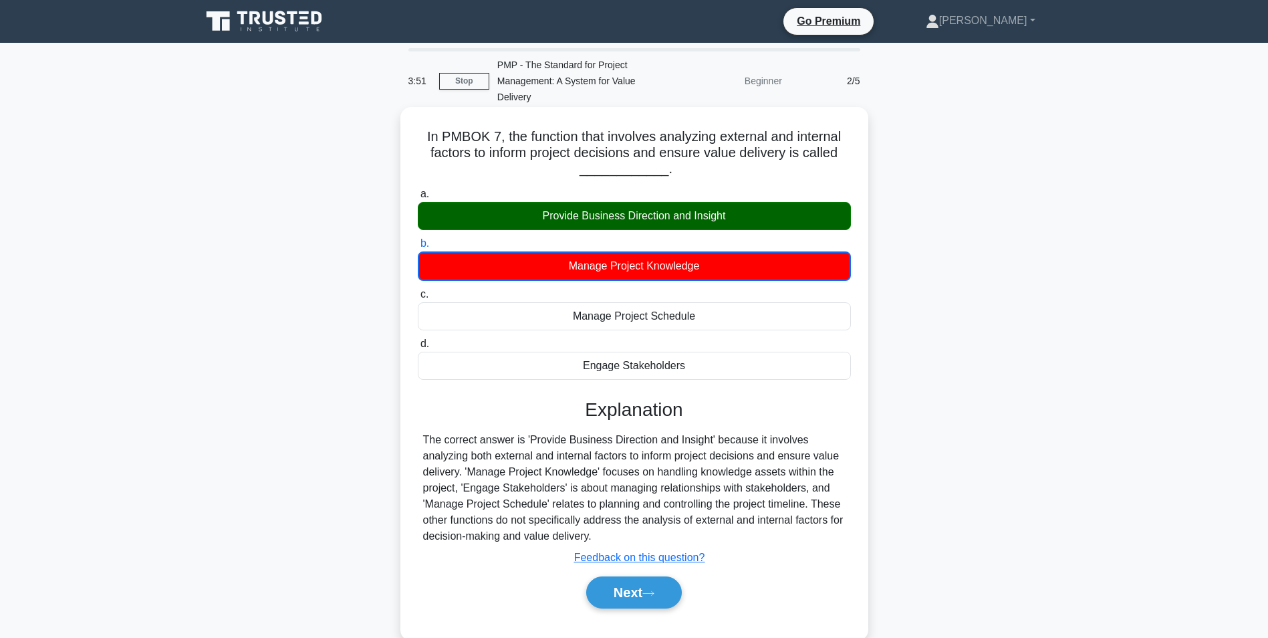
click at [674, 212] on div "Provide Business Direction and Insight" at bounding box center [634, 216] width 433 height 28
click at [418, 199] on input "a. Provide Business Direction and Insight" at bounding box center [418, 194] width 0 height 9
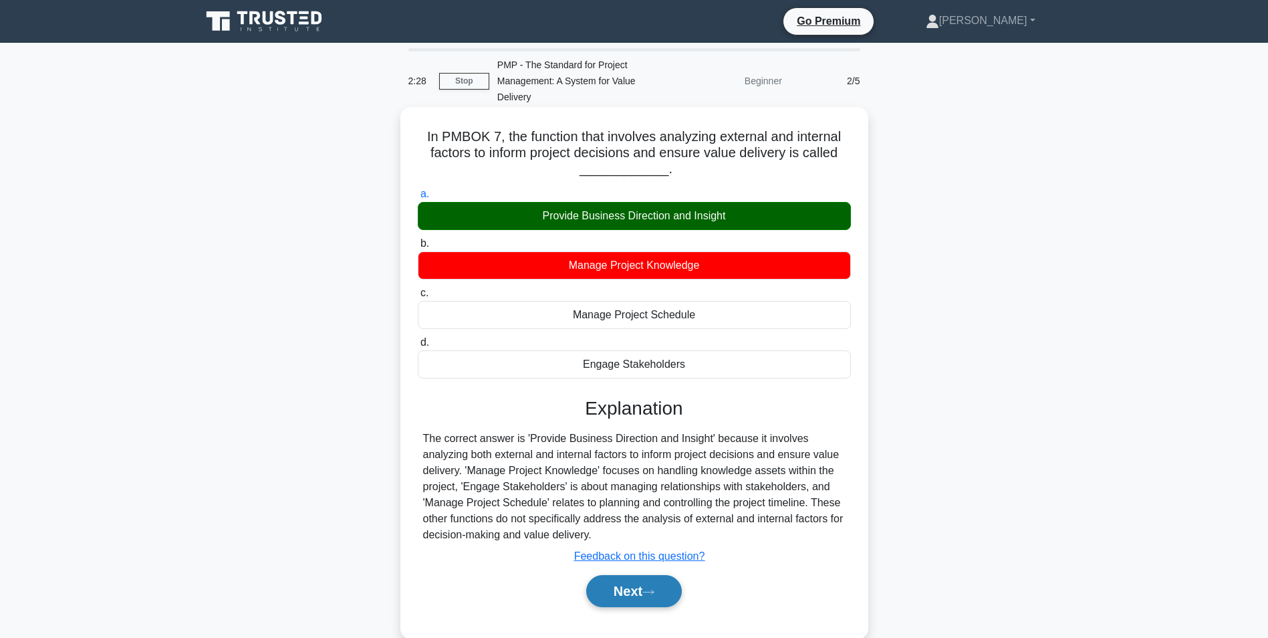
click at [642, 594] on button "Next" at bounding box center [634, 591] width 96 height 32
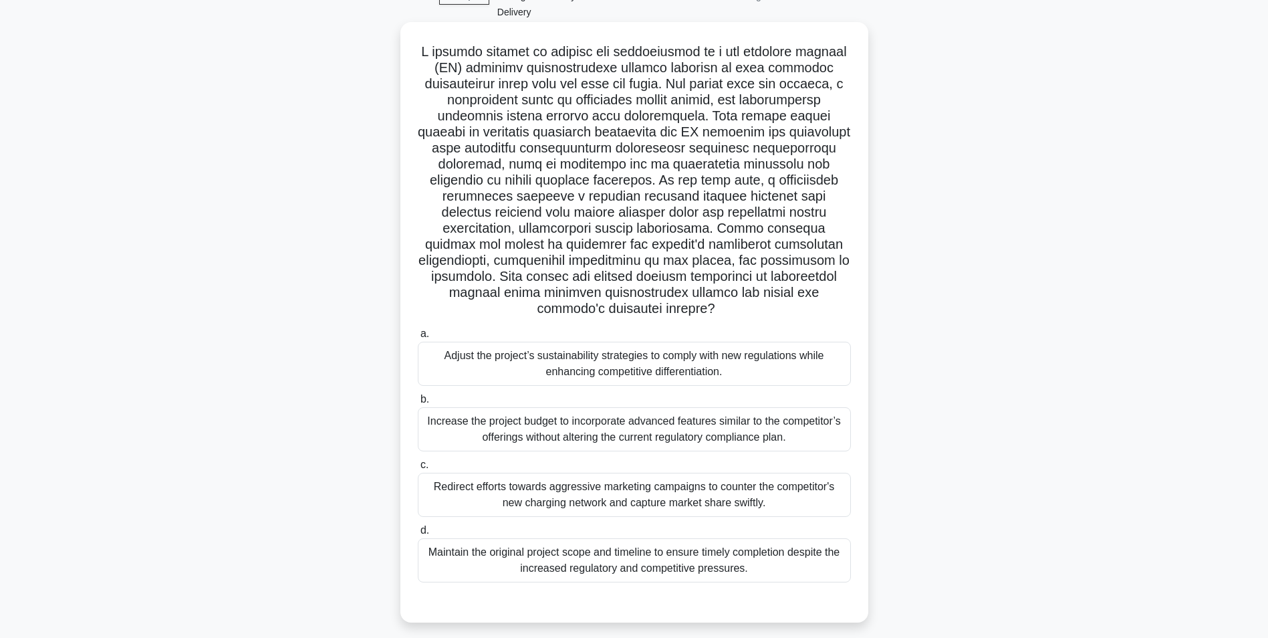
scroll to position [95, 0]
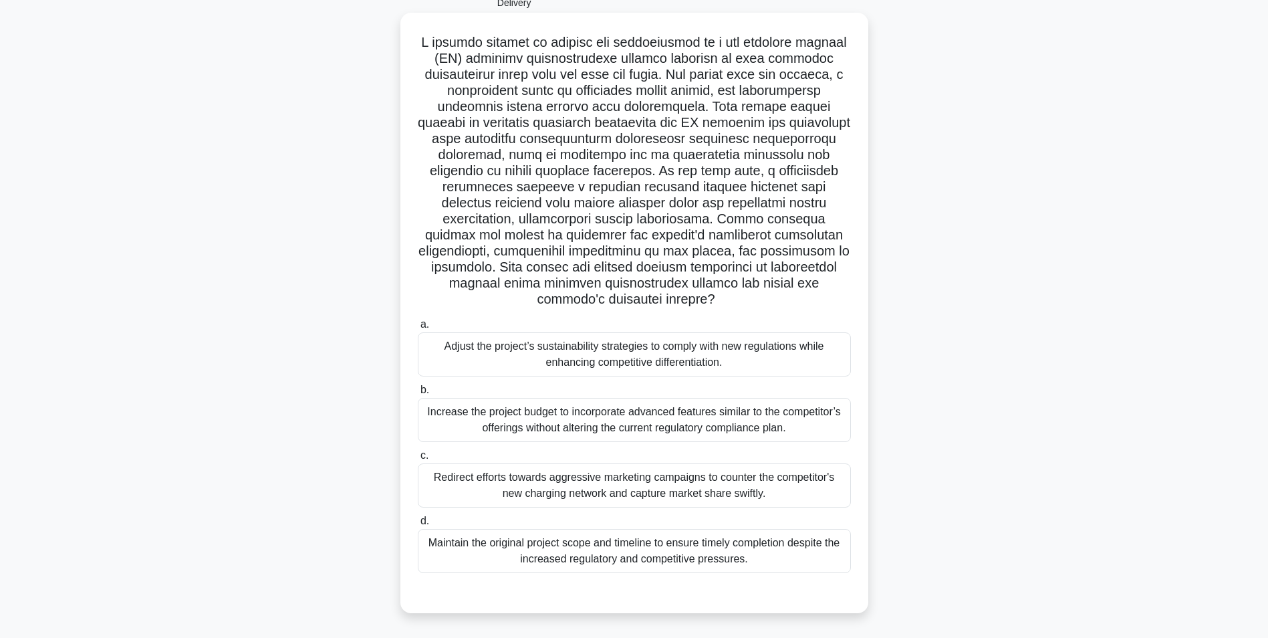
click at [569, 357] on div "Adjust the project’s sustainability strategies to comply with new regulations w…" at bounding box center [634, 354] width 433 height 44
click at [418, 329] on input "a. Adjust the project’s sustainability strategies to comply with new regulation…" at bounding box center [418, 324] width 0 height 9
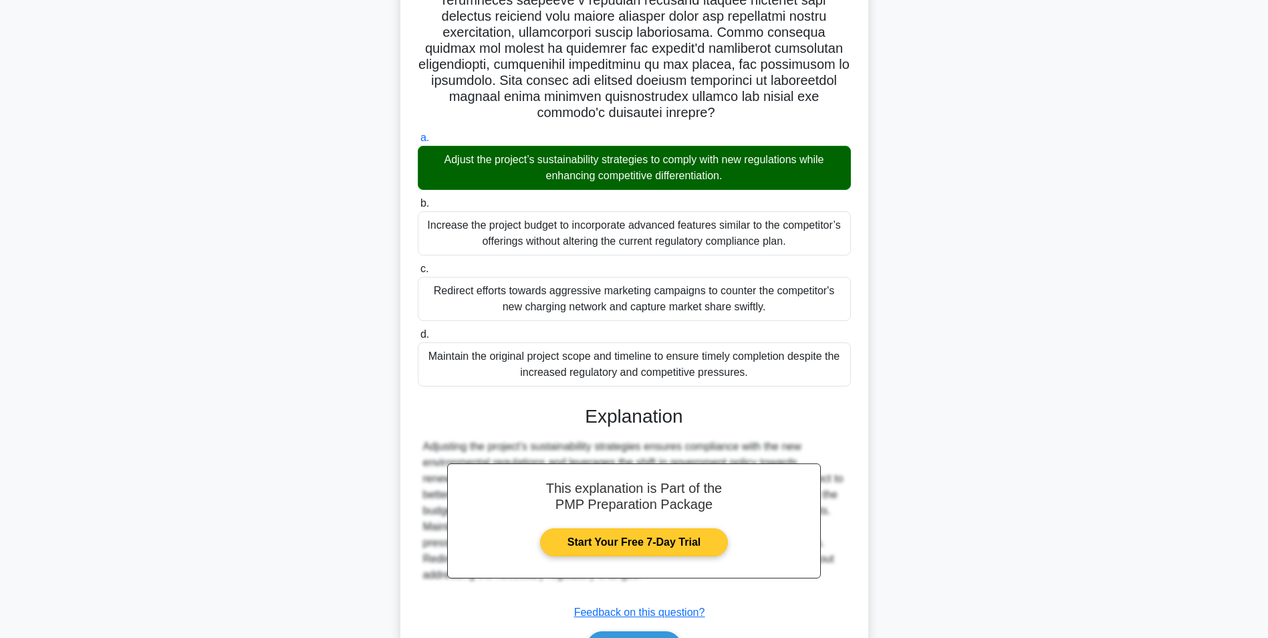
scroll to position [295, 0]
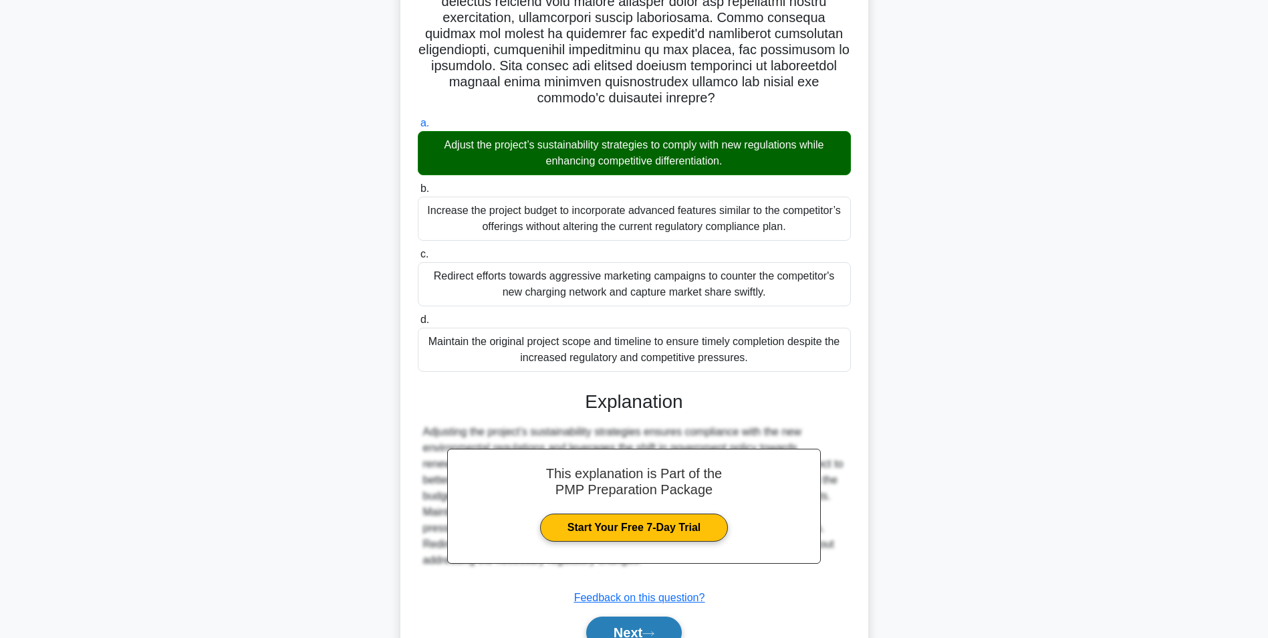
click at [638, 630] on button "Next" at bounding box center [634, 632] width 96 height 32
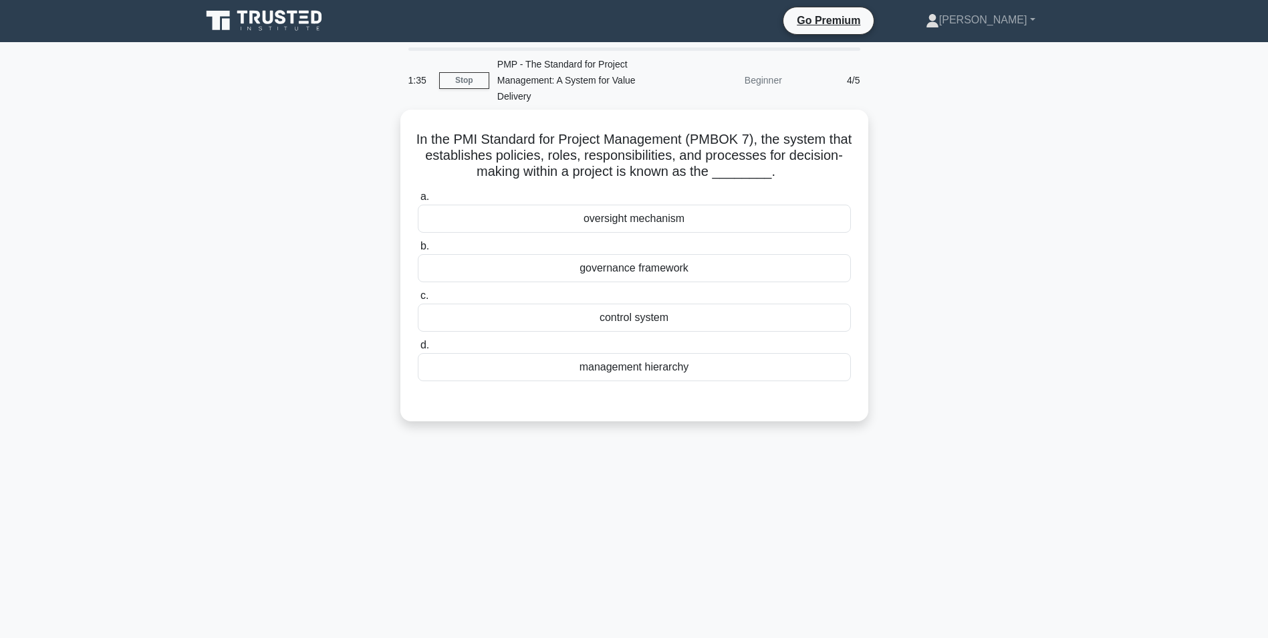
scroll to position [0, 0]
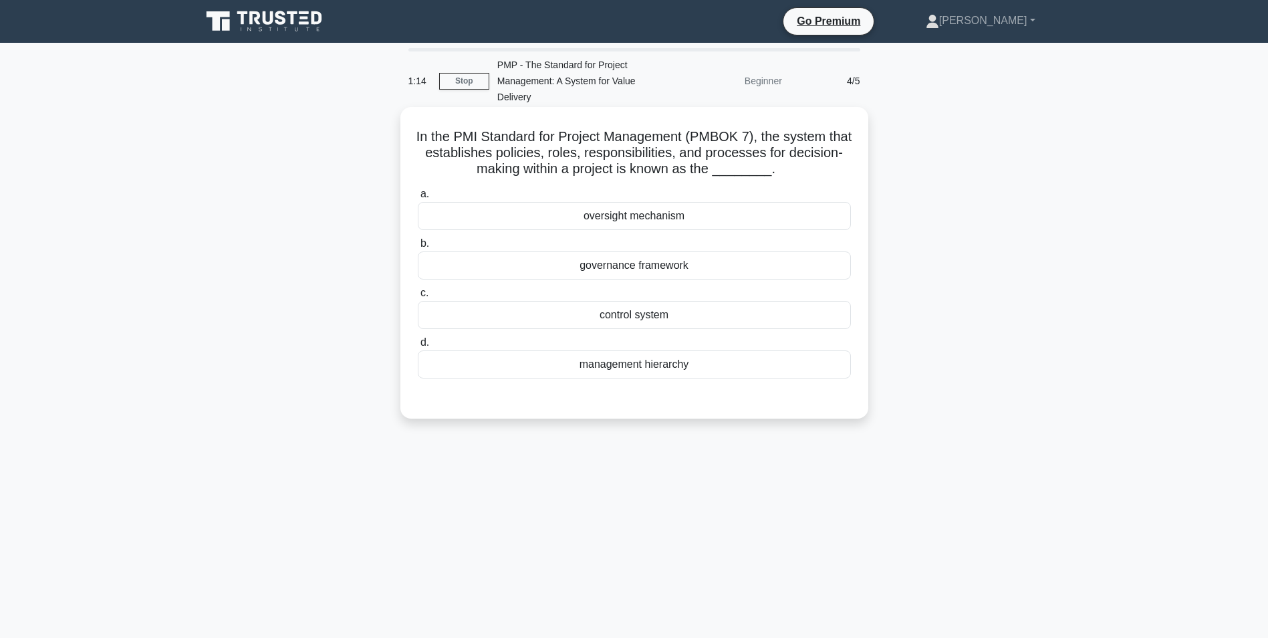
click at [594, 267] on div "governance framework" at bounding box center [634, 265] width 433 height 28
click at [418, 248] on input "b. governance framework" at bounding box center [418, 243] width 0 height 9
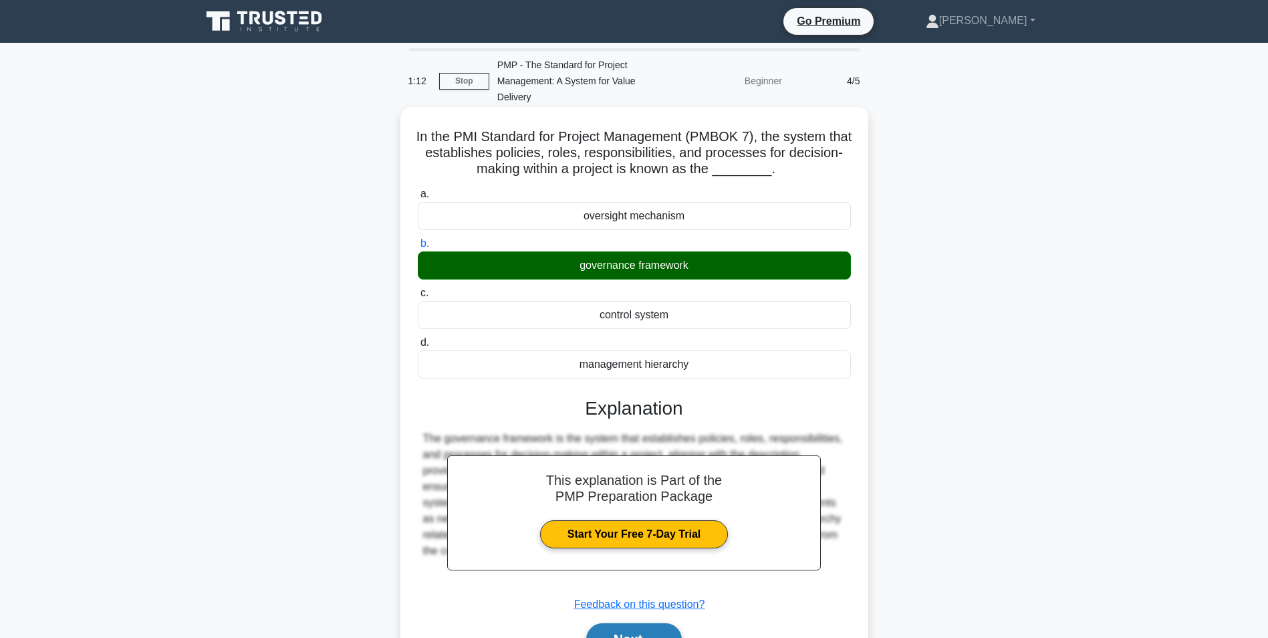
click at [616, 632] on button "Next" at bounding box center [634, 639] width 96 height 32
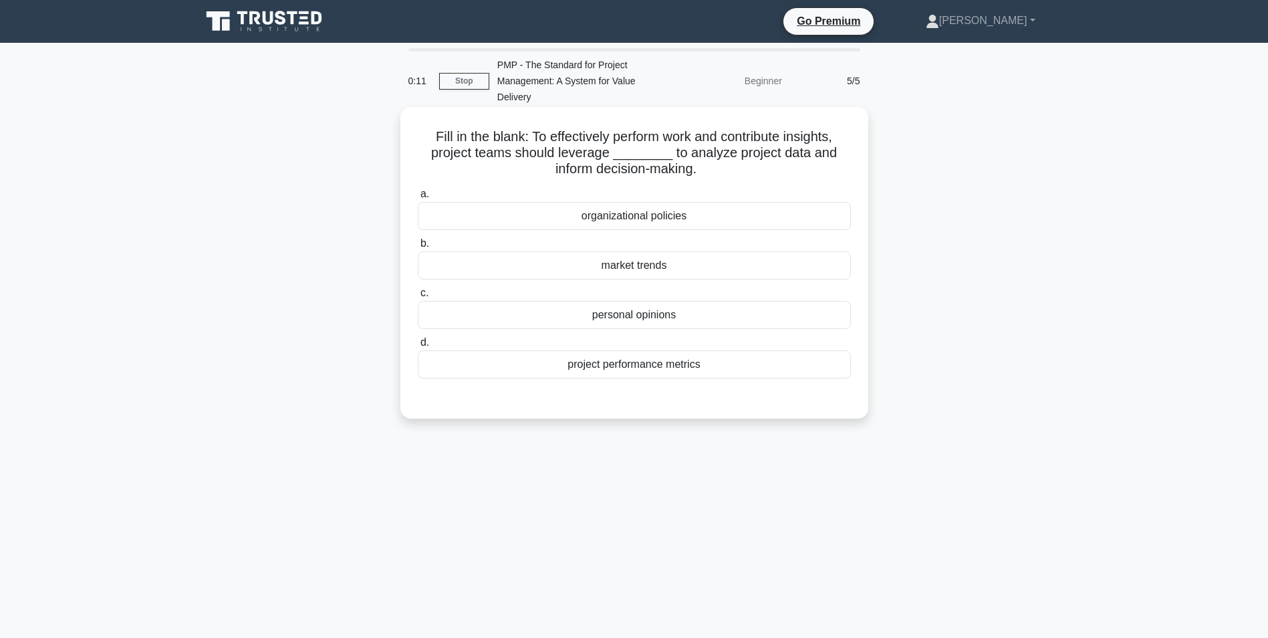
click at [685, 368] on div "project performance metrics" at bounding box center [634, 364] width 433 height 28
click at [418, 347] on input "d. project performance metrics" at bounding box center [418, 342] width 0 height 9
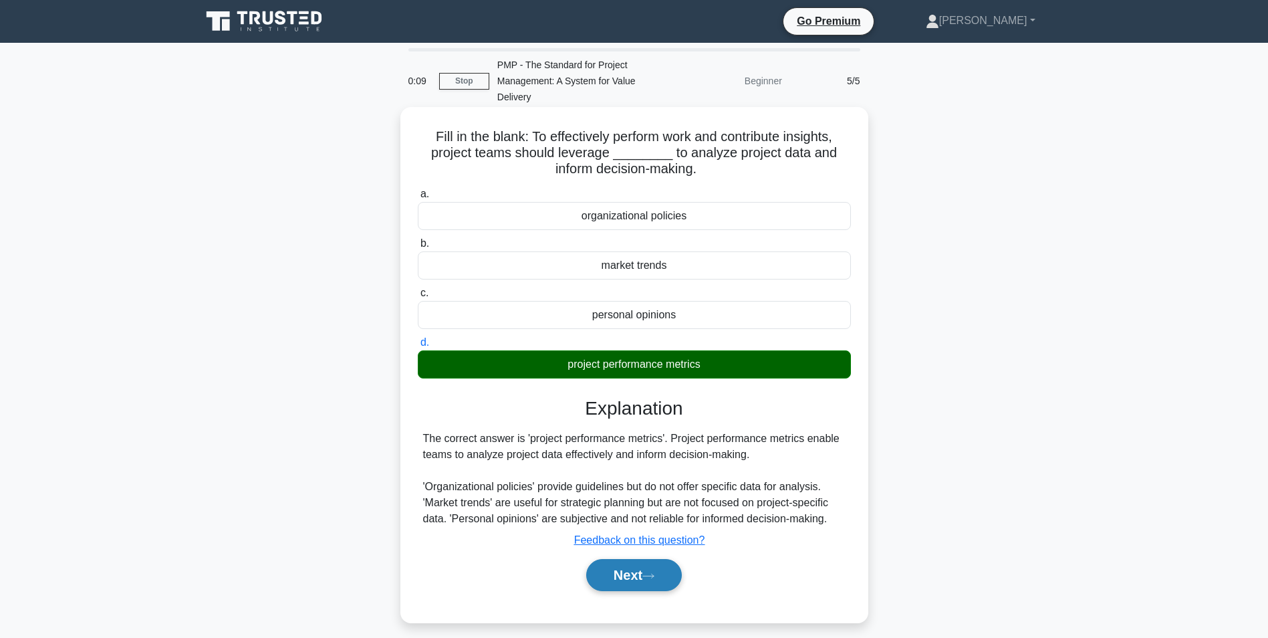
click at [650, 579] on icon at bounding box center [648, 575] width 12 height 7
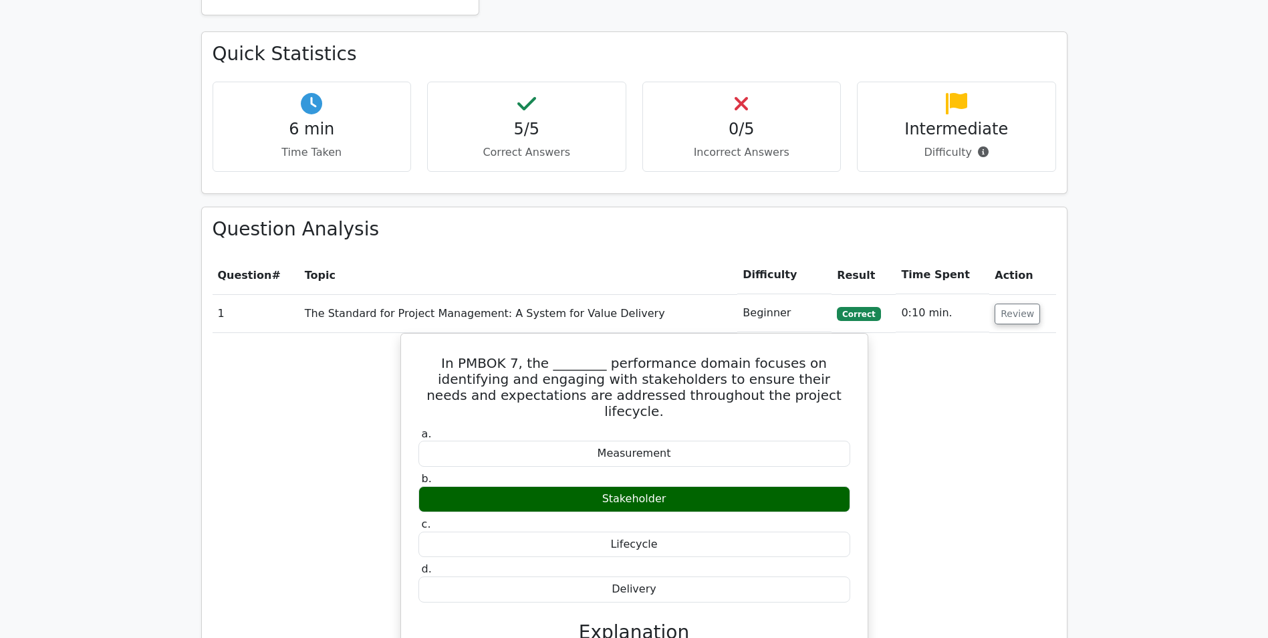
scroll to position [802, 0]
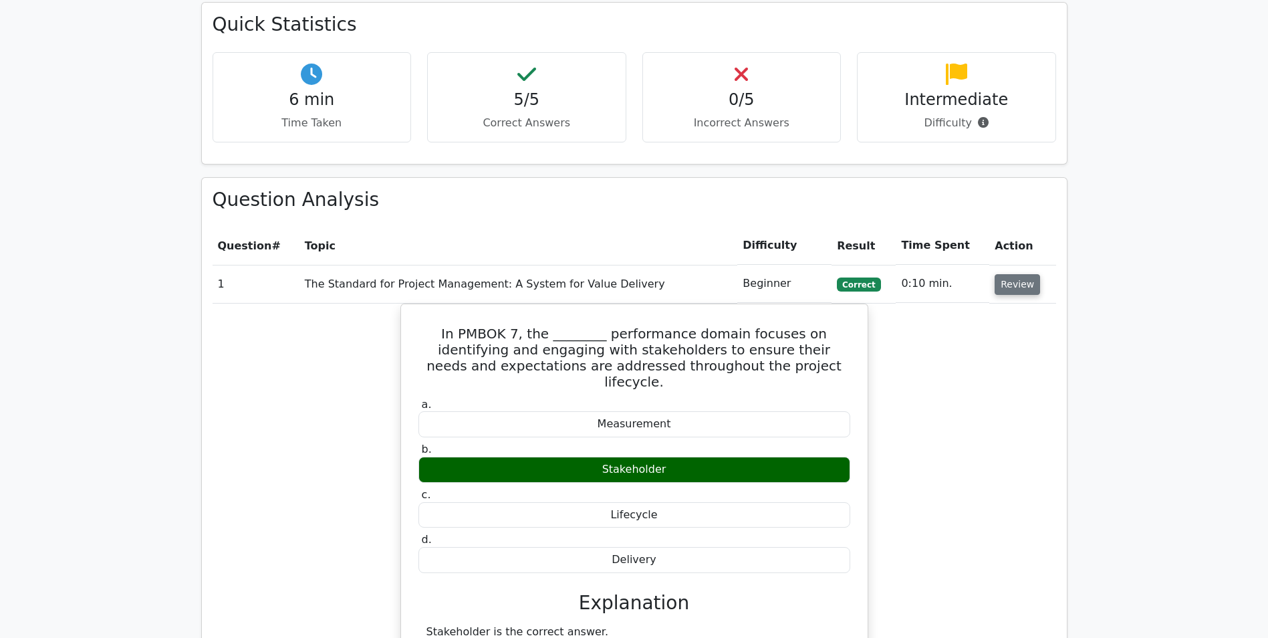
click at [1001, 274] on button "Review" at bounding box center [1017, 284] width 45 height 21
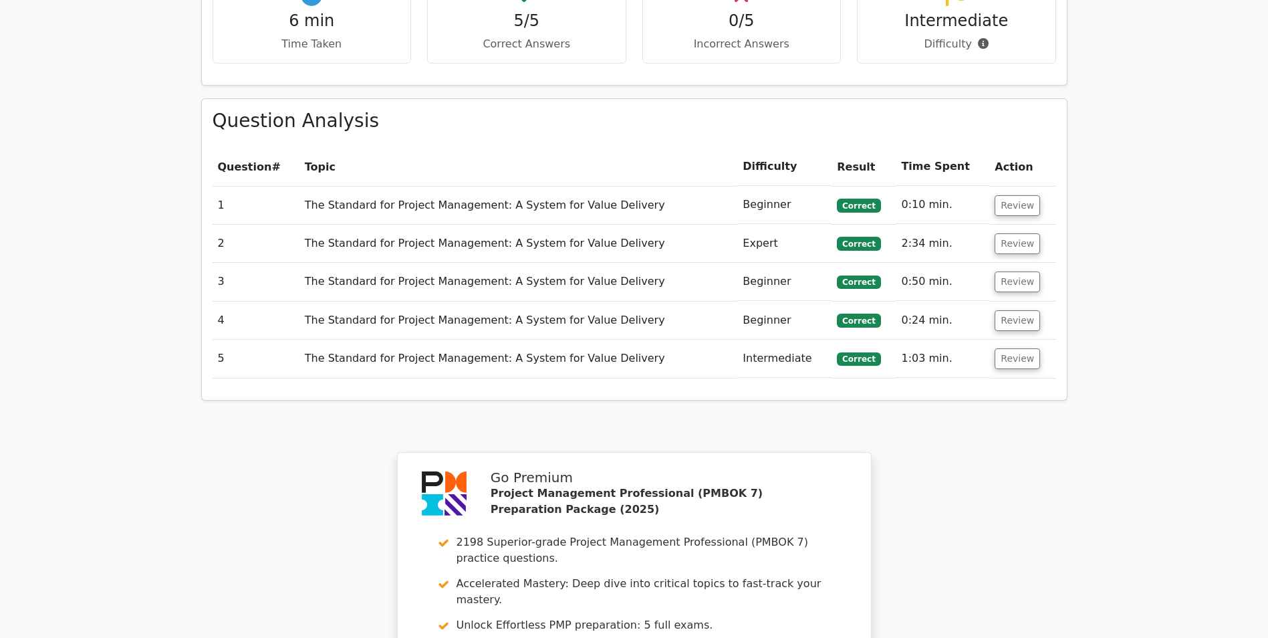
scroll to position [869, 0]
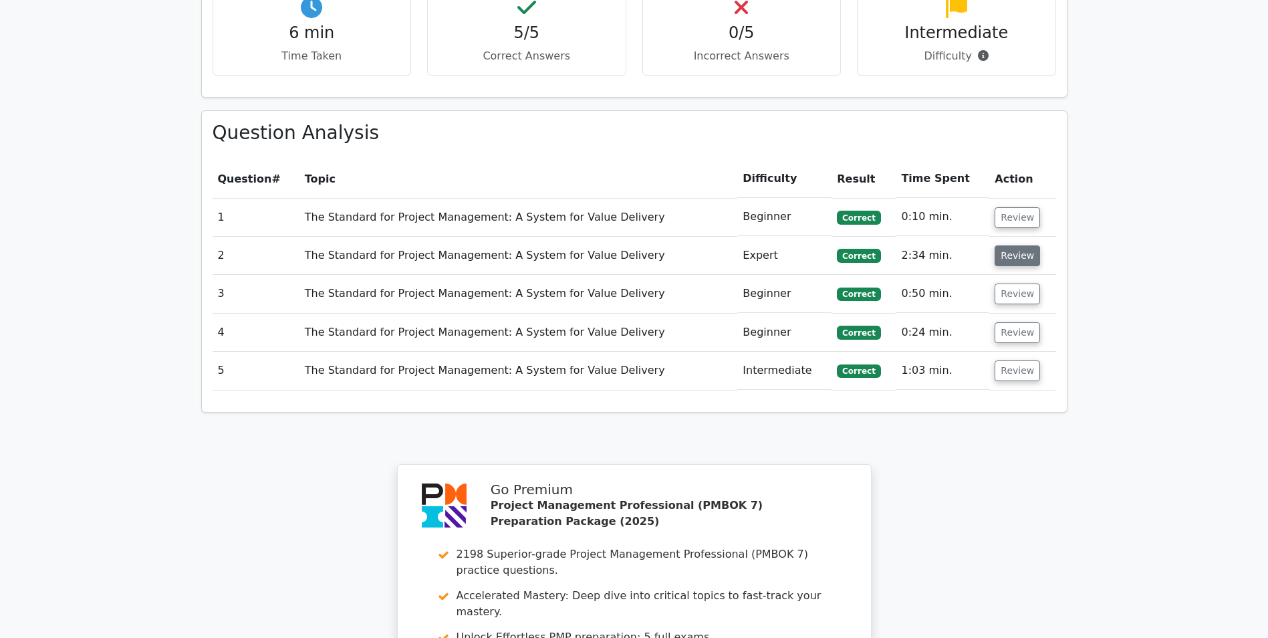
click at [1006, 245] on button "Review" at bounding box center [1017, 255] width 45 height 21
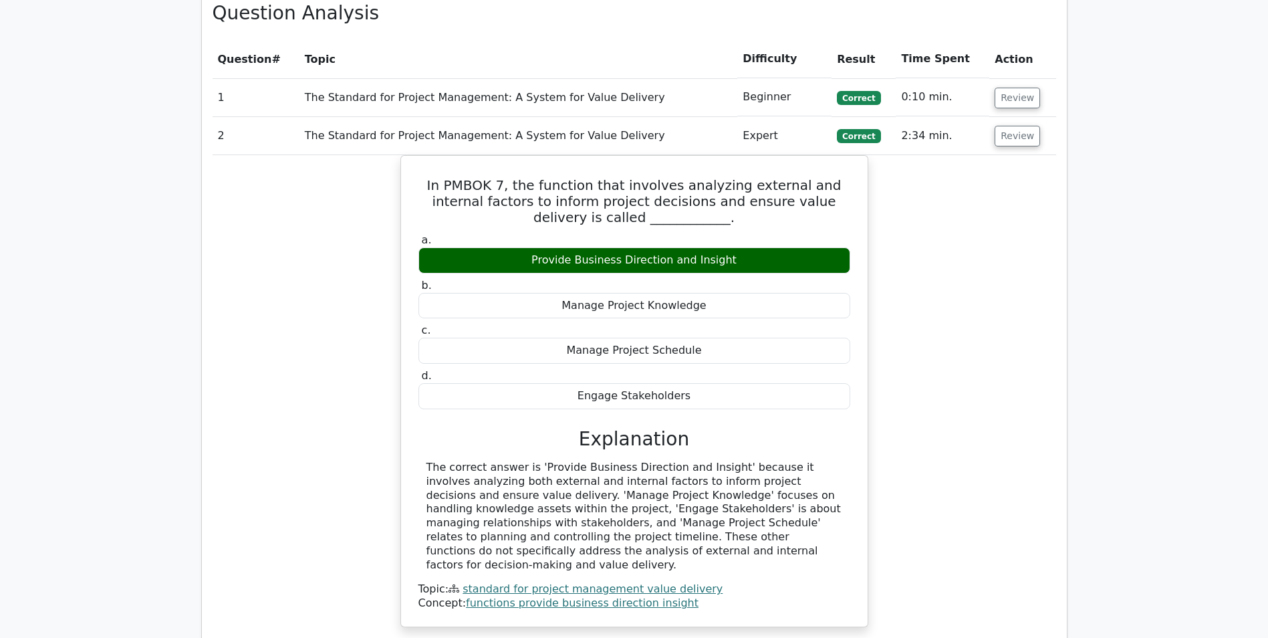
scroll to position [802, 0]
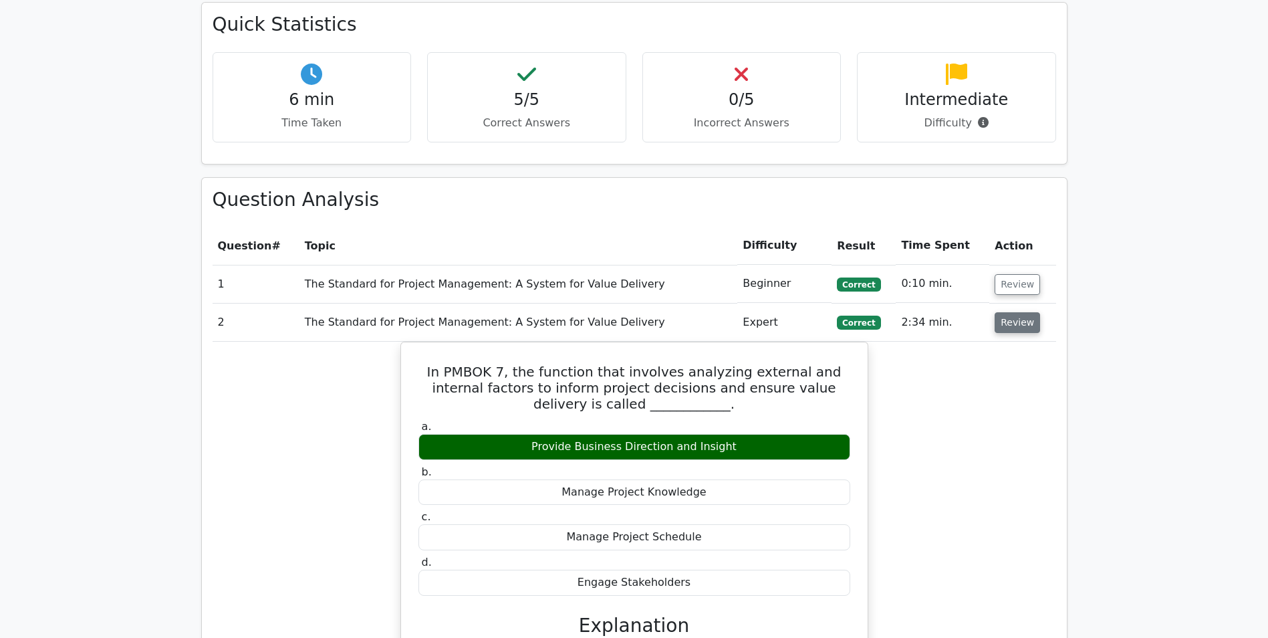
click at [1001, 312] on button "Review" at bounding box center [1017, 322] width 45 height 21
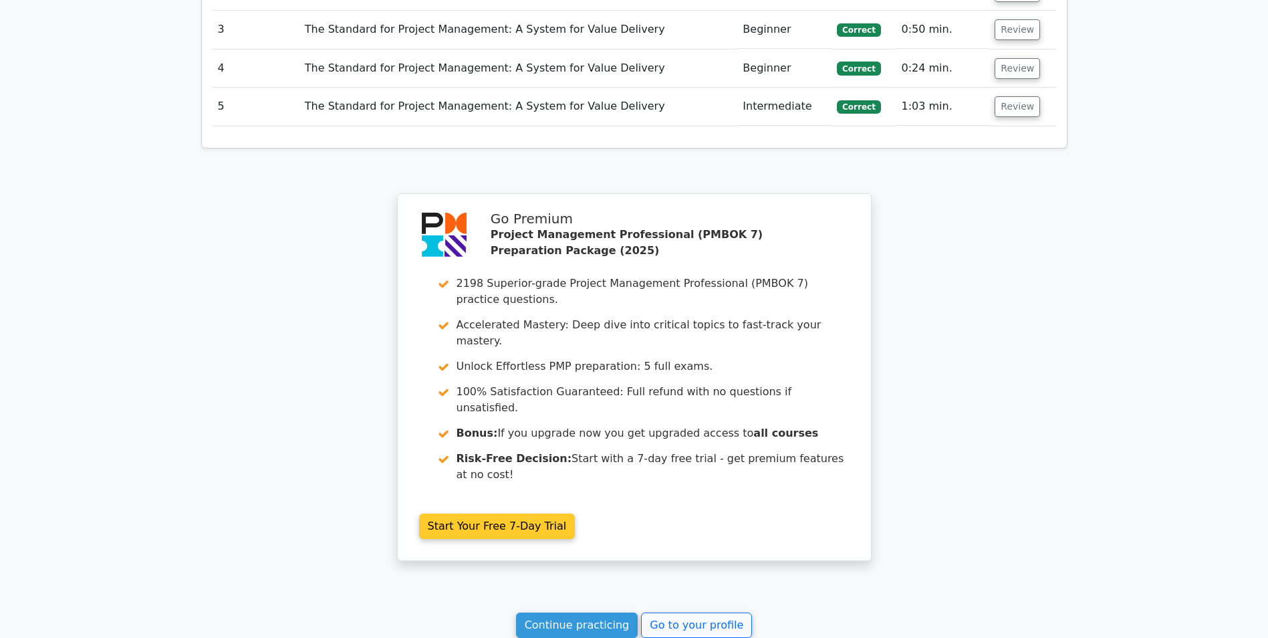
scroll to position [1230, 0]
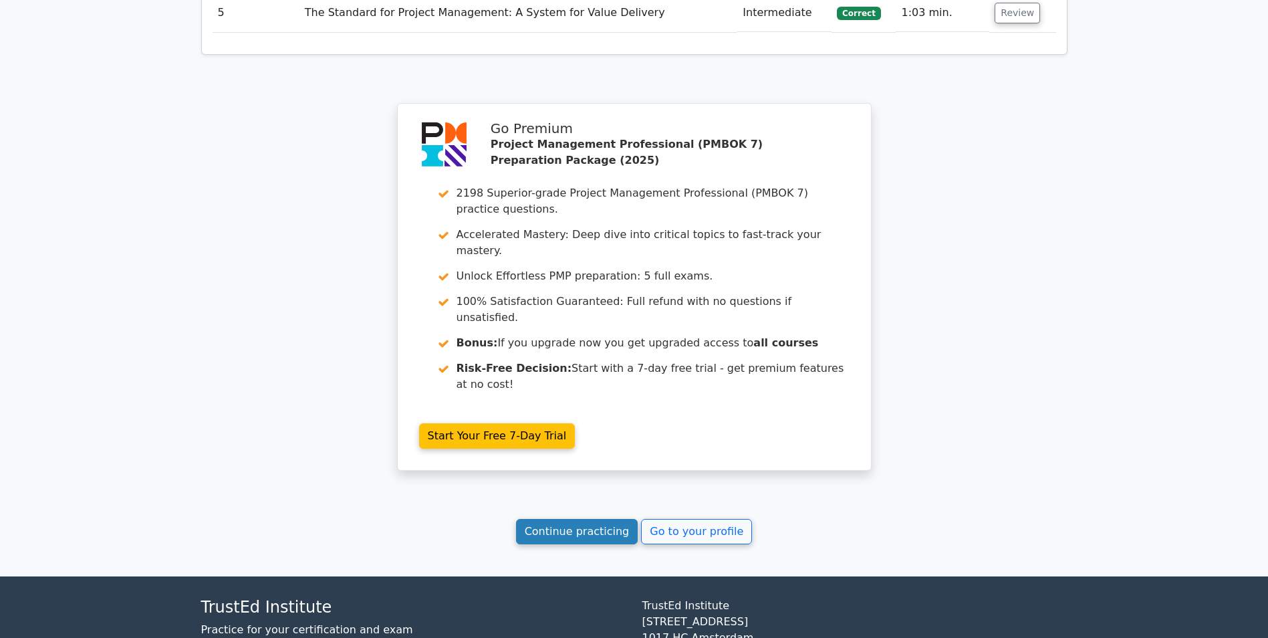
click at [607, 519] on link "Continue practicing" at bounding box center [577, 531] width 122 height 25
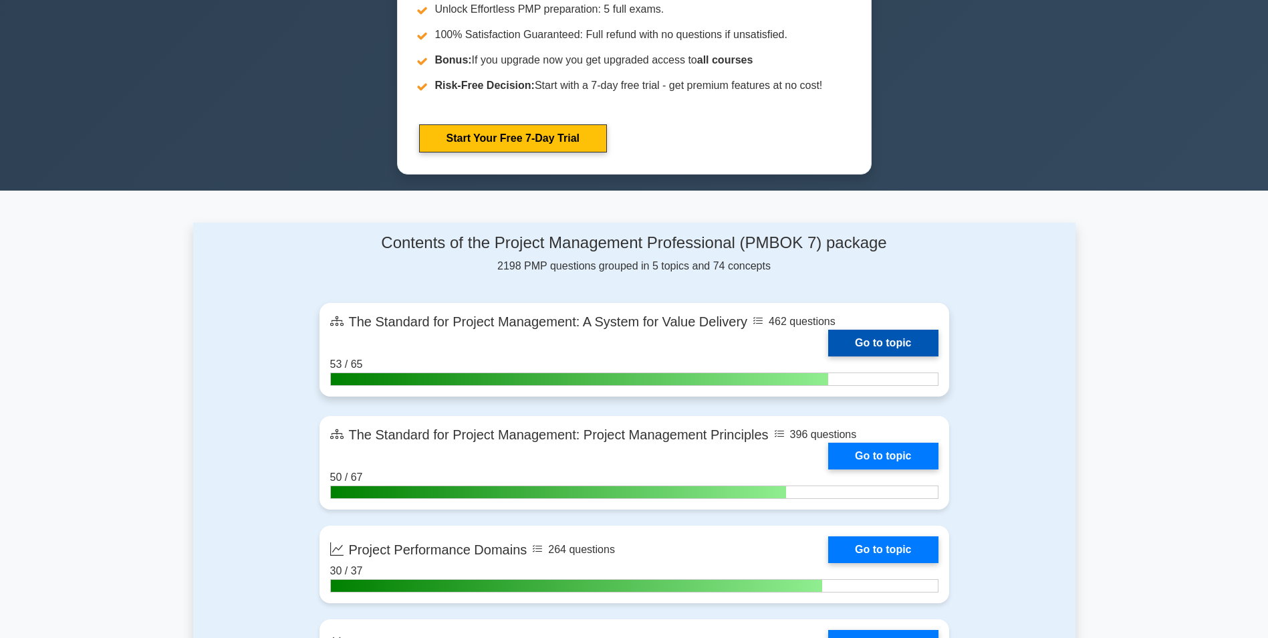
scroll to position [669, 0]
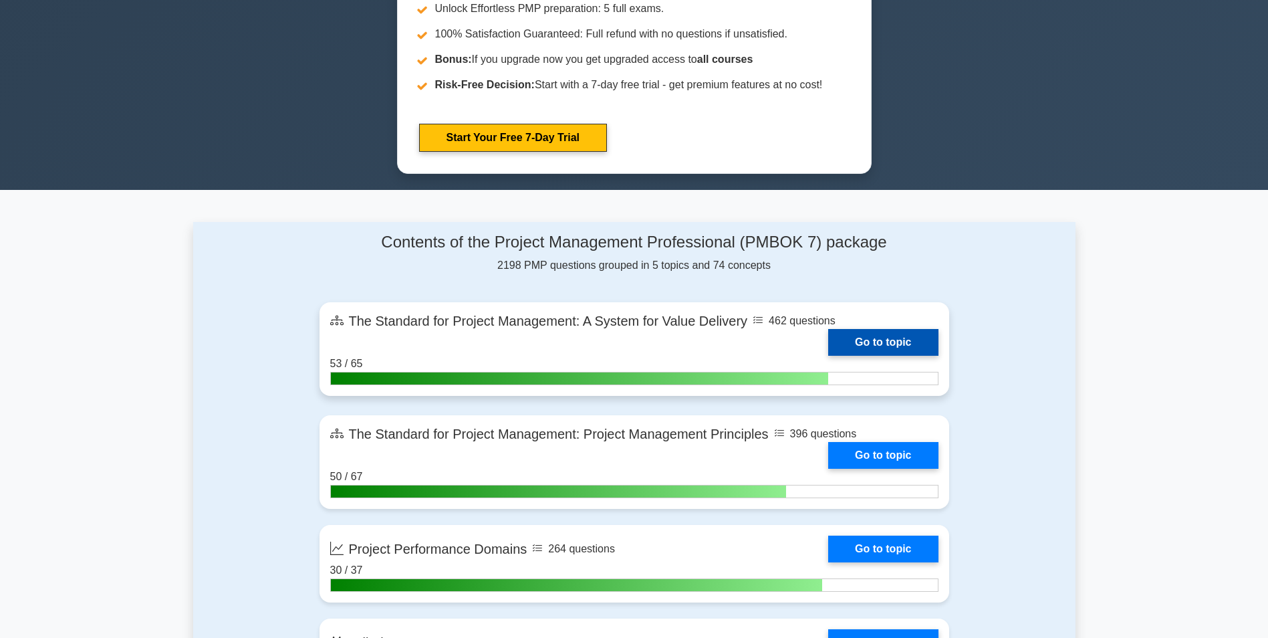
click at [847, 337] on link "Go to topic" at bounding box center [883, 342] width 110 height 27
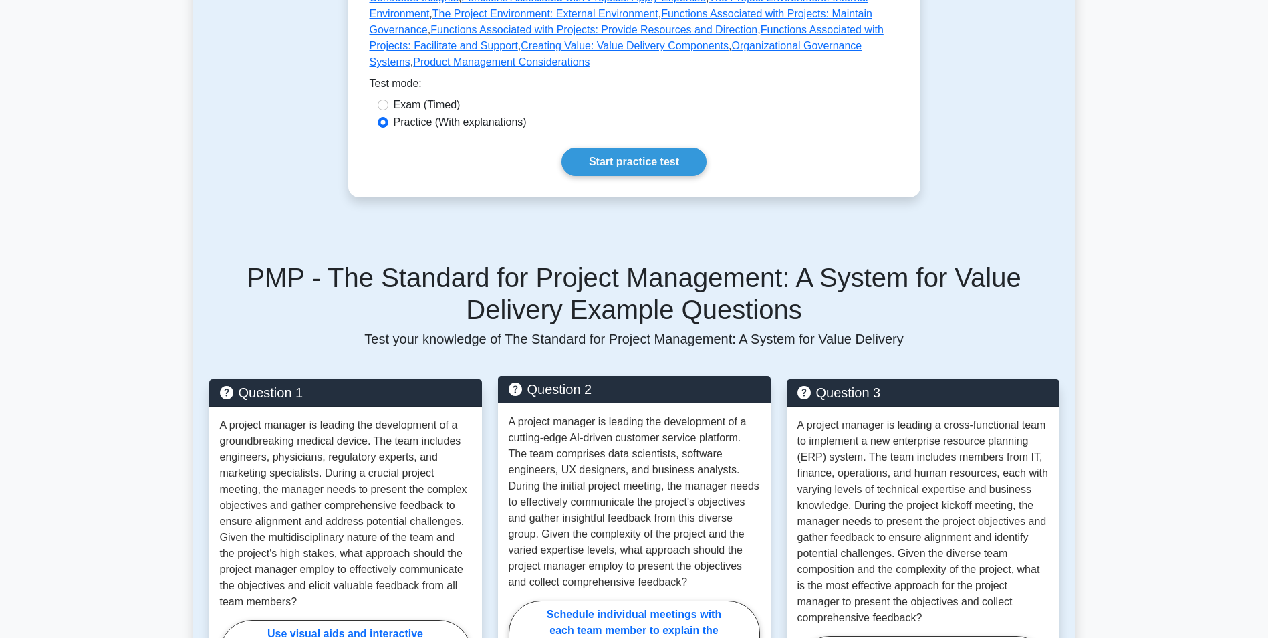
scroll to position [535, 0]
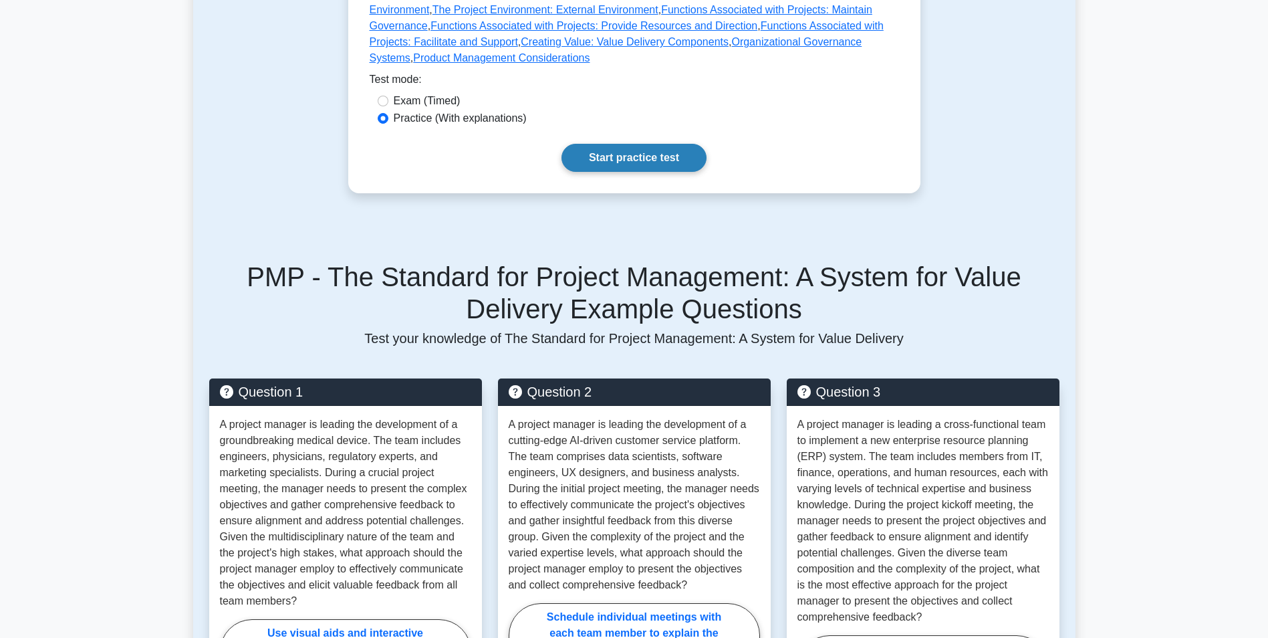
click at [622, 144] on link "Start practice test" at bounding box center [634, 158] width 145 height 28
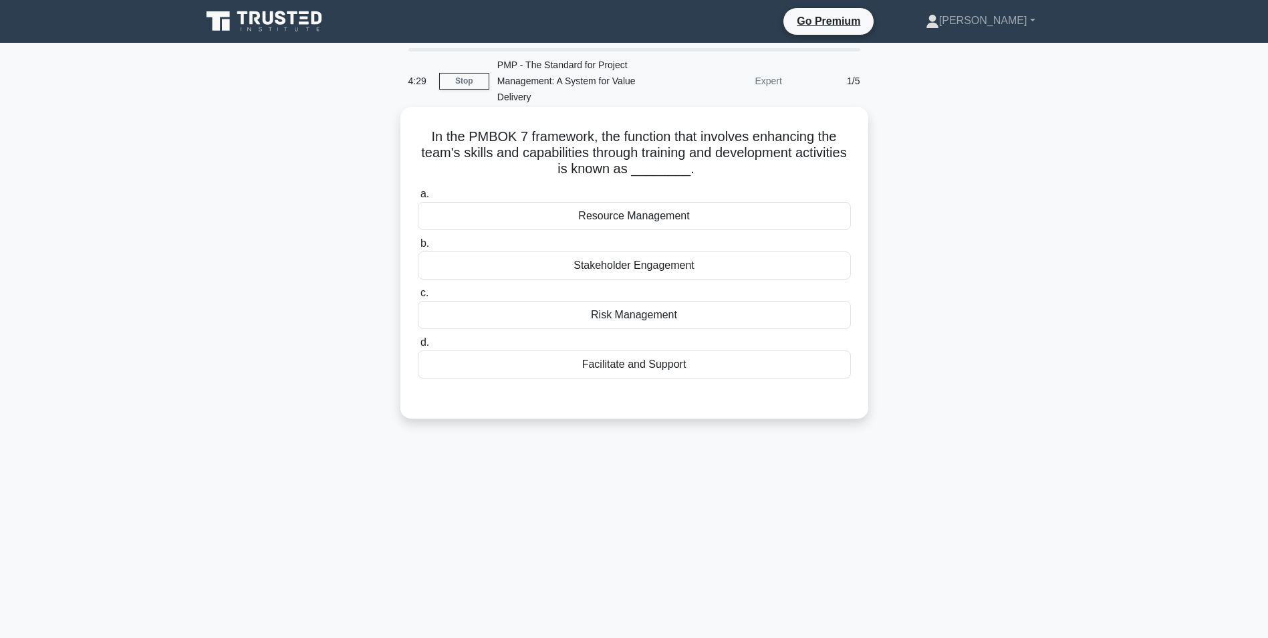
click at [695, 219] on div "Resource Management" at bounding box center [634, 216] width 433 height 28
click at [418, 199] on input "a. Resource Management" at bounding box center [418, 194] width 0 height 9
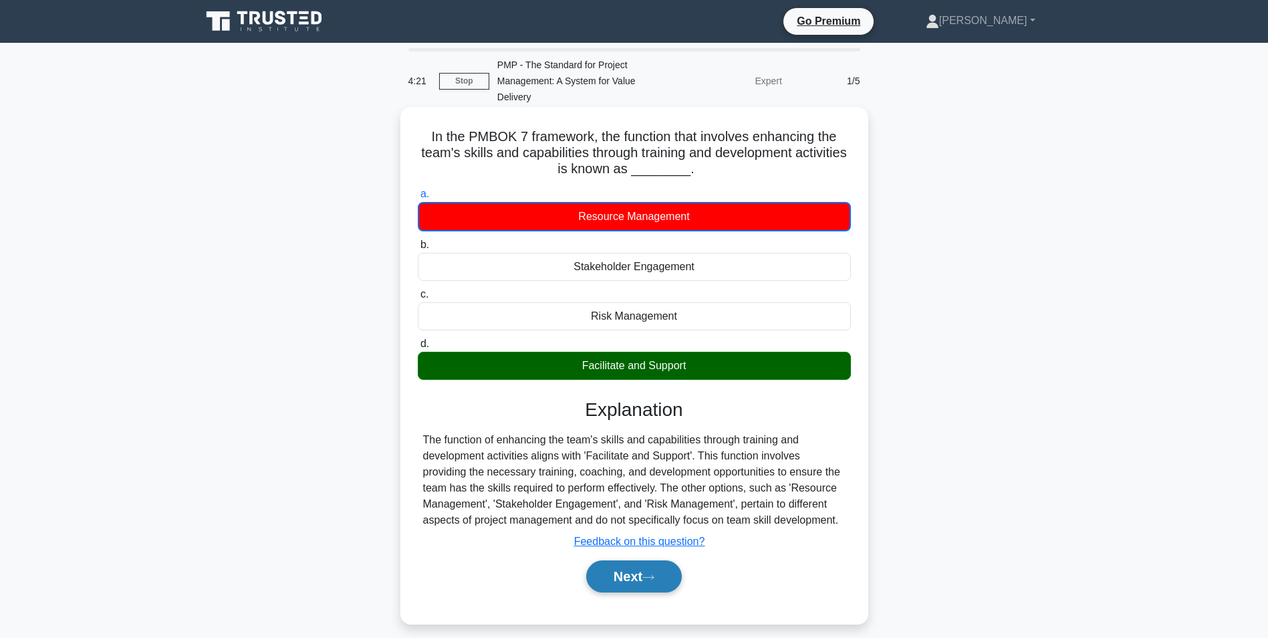
click at [661, 589] on button "Next" at bounding box center [634, 576] width 96 height 32
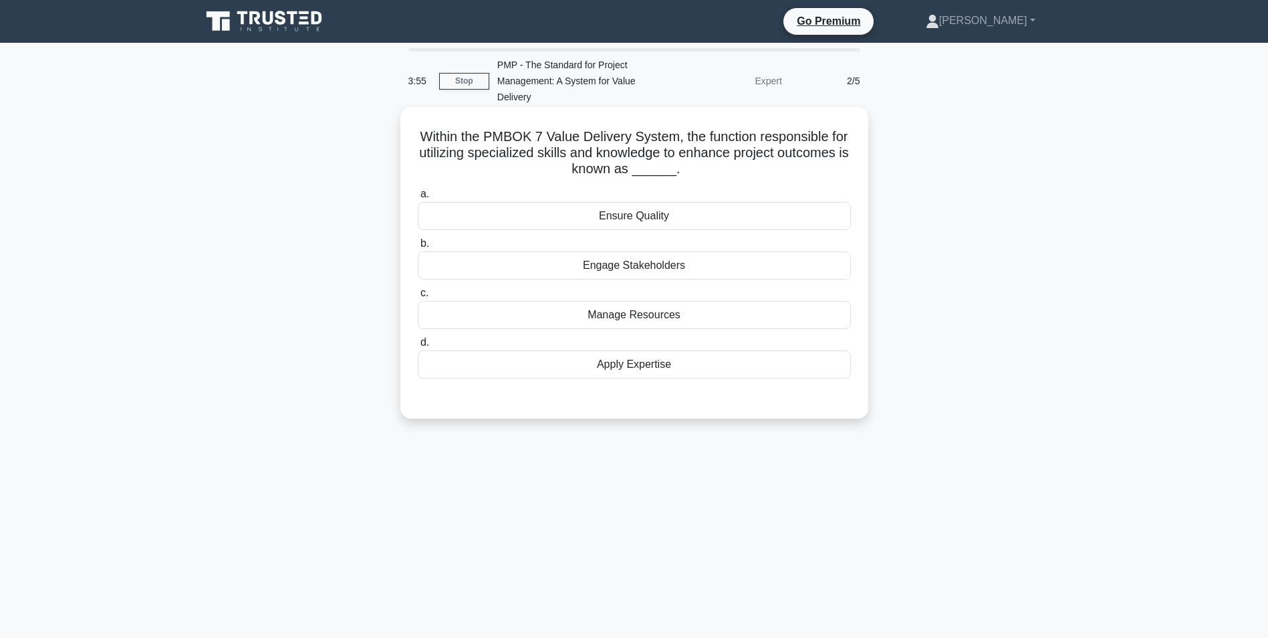
click at [725, 376] on div "Apply Expertise" at bounding box center [634, 364] width 433 height 28
click at [418, 347] on input "d. Apply Expertise" at bounding box center [418, 342] width 0 height 9
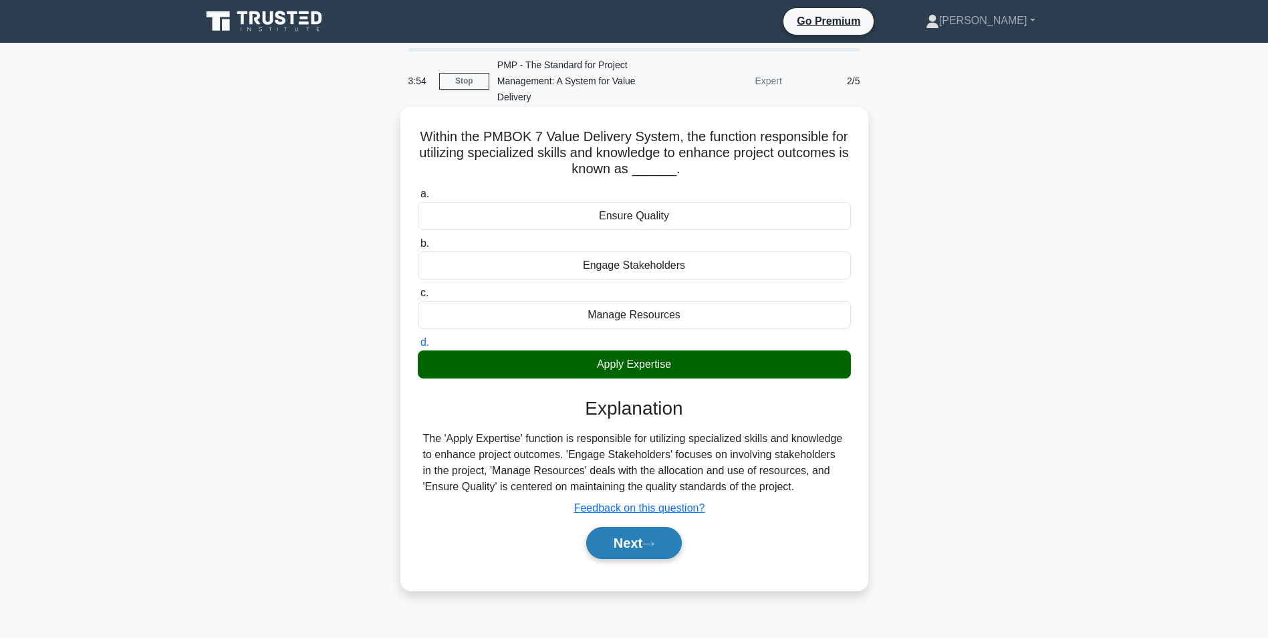
click at [669, 543] on button "Next" at bounding box center [634, 543] width 96 height 32
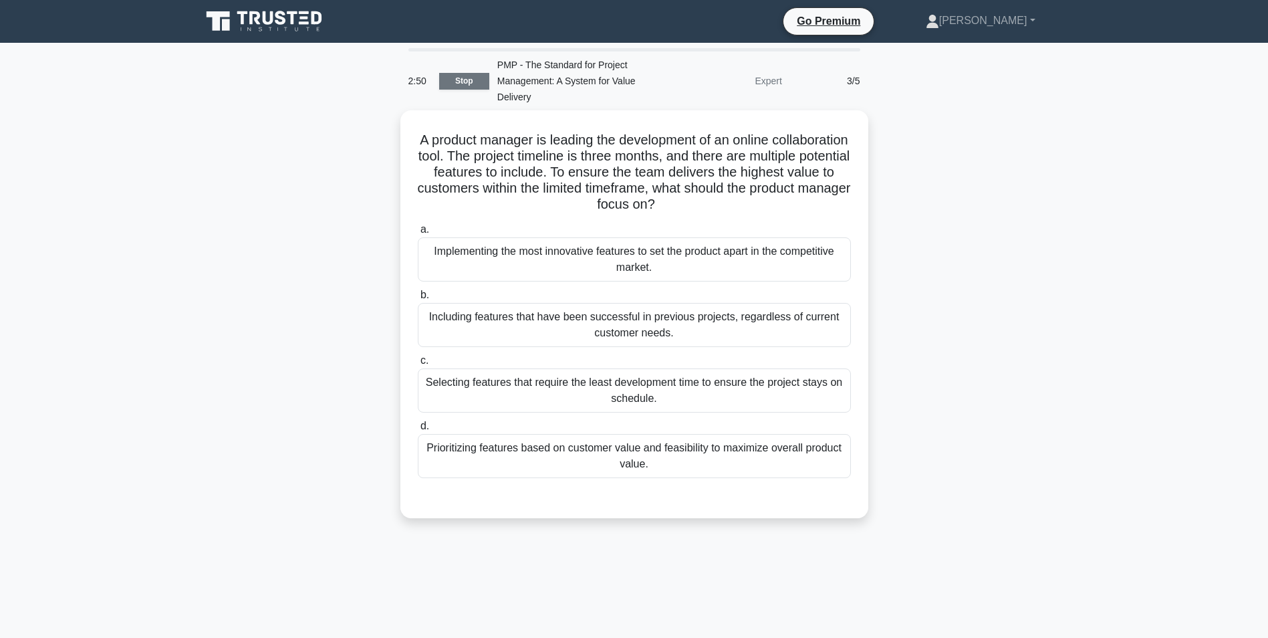
click at [445, 79] on link "Stop" at bounding box center [464, 81] width 50 height 17
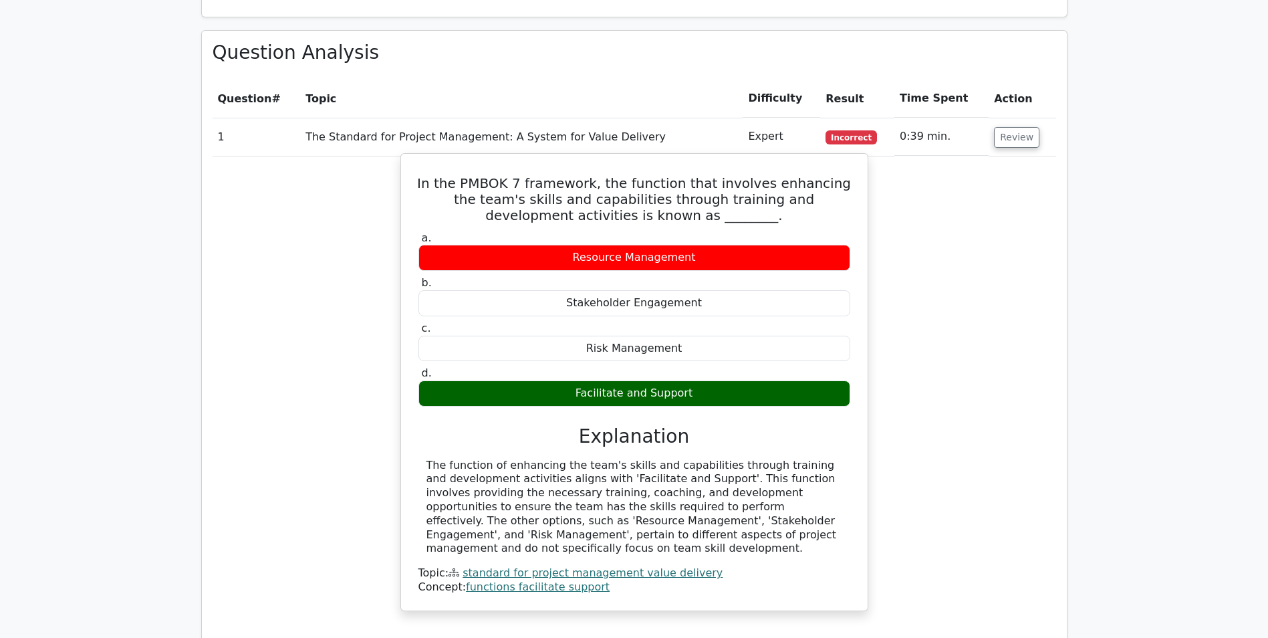
scroll to position [936, 0]
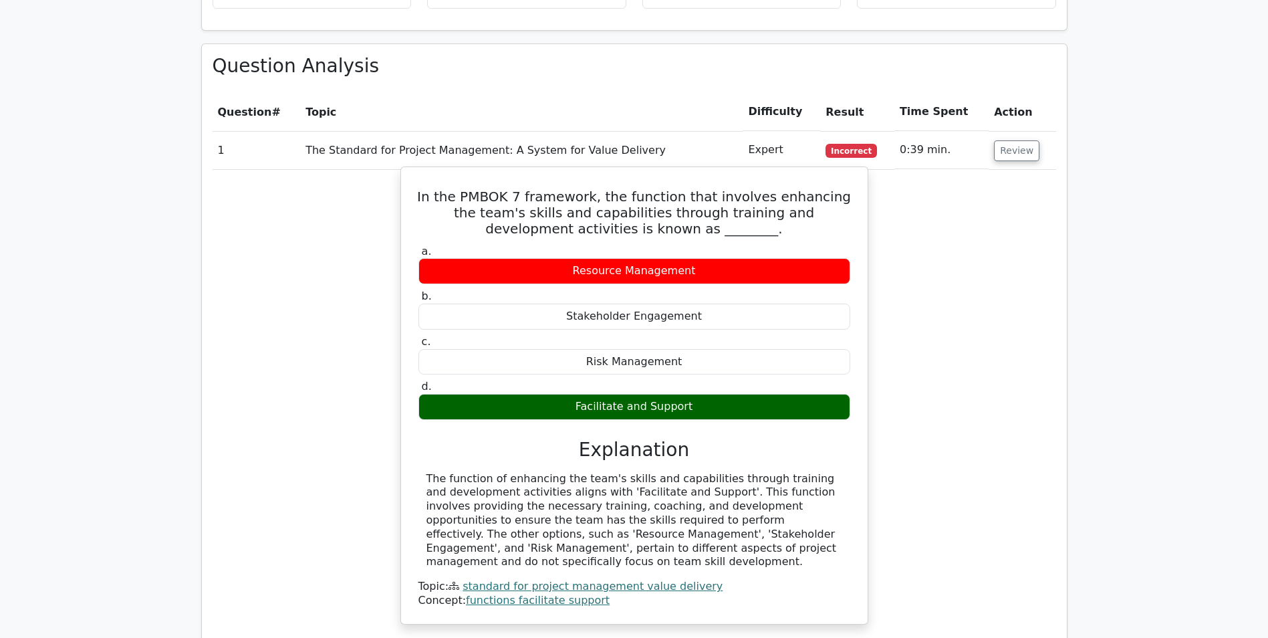
click at [626, 394] on div "Facilitate and Support" at bounding box center [635, 407] width 432 height 26
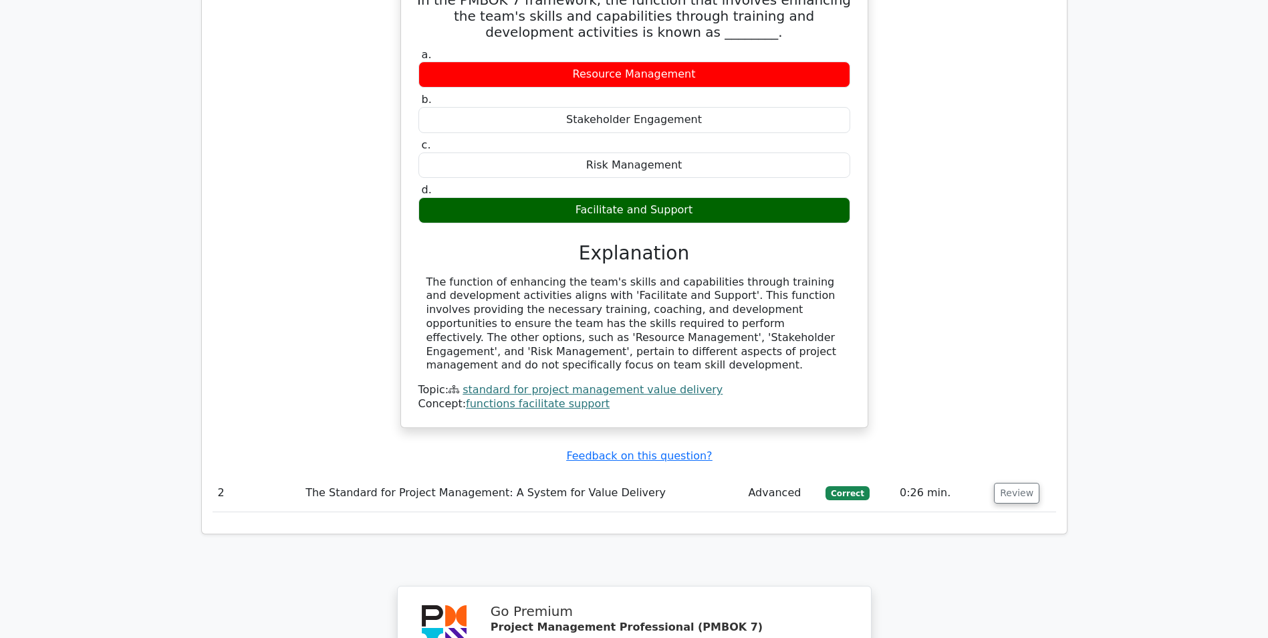
scroll to position [1137, 0]
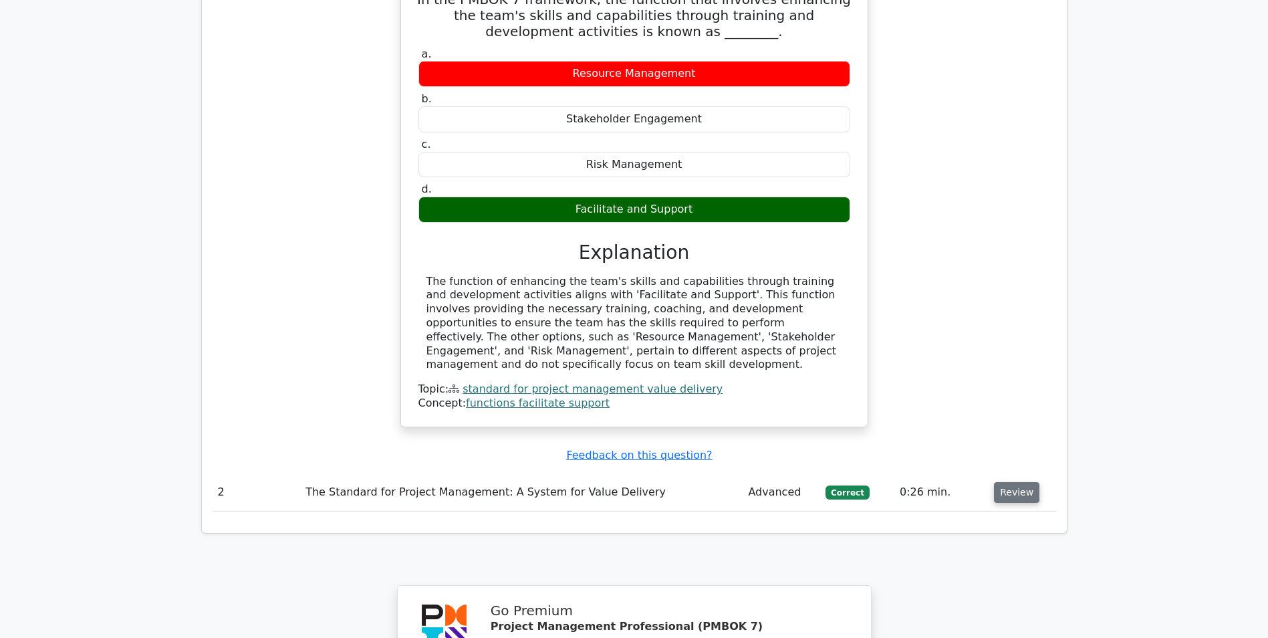
click at [1008, 482] on button "Review" at bounding box center [1016, 492] width 45 height 21
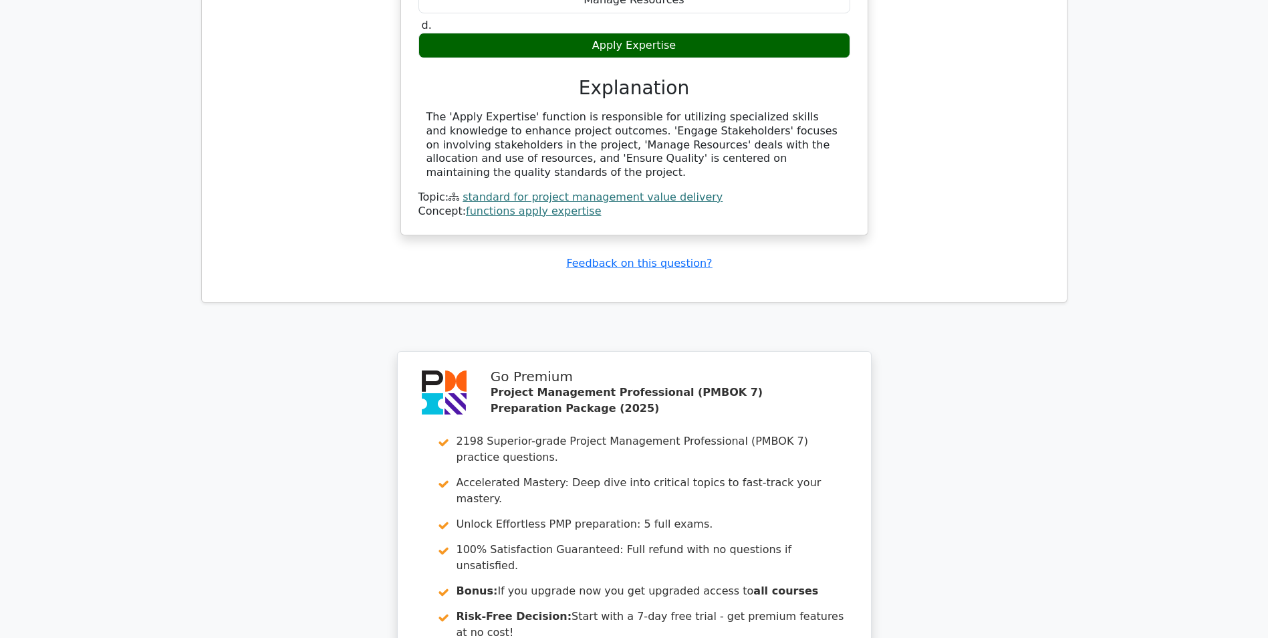
scroll to position [2105, 0]
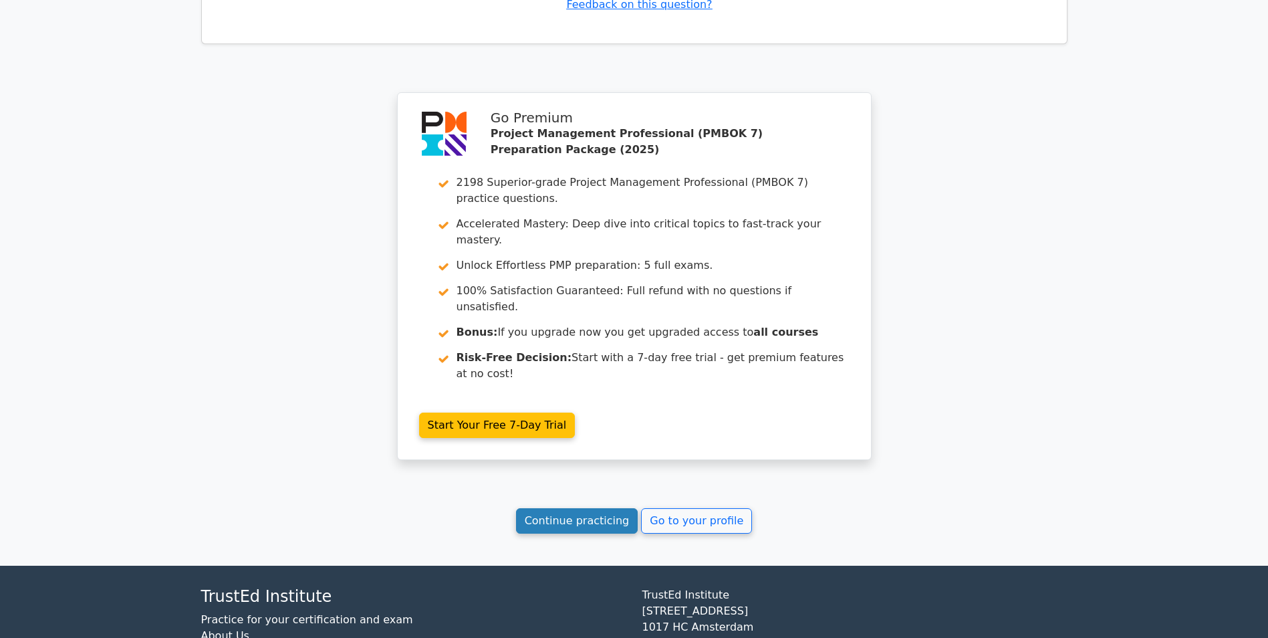
click at [585, 508] on link "Continue practicing" at bounding box center [577, 520] width 122 height 25
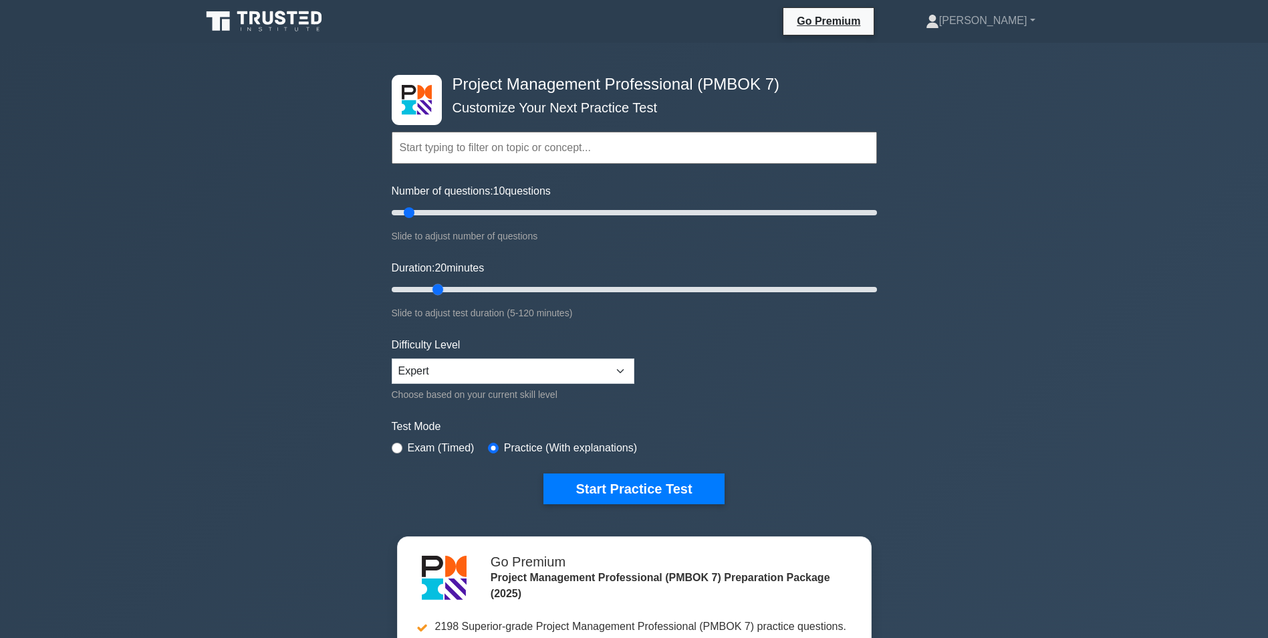
type input "10"
drag, startPoint x: 415, startPoint y: 288, endPoint x: 420, endPoint y: 295, distance: 8.2
click at [420, 295] on input "Duration: 10 minutes" at bounding box center [634, 289] width 485 height 16
click at [292, 386] on div "Project Management Professional (PMBOK 7) Customize Your Next Practice Test Top…" at bounding box center [634, 451] width 1268 height 816
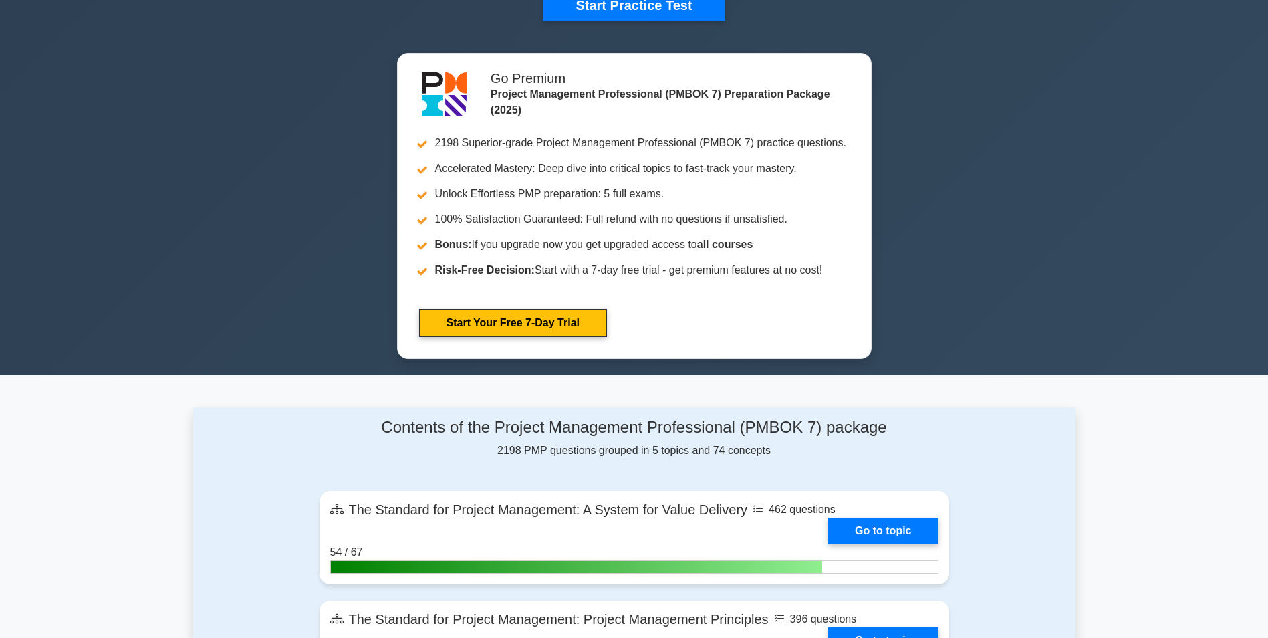
scroll to position [802, 0]
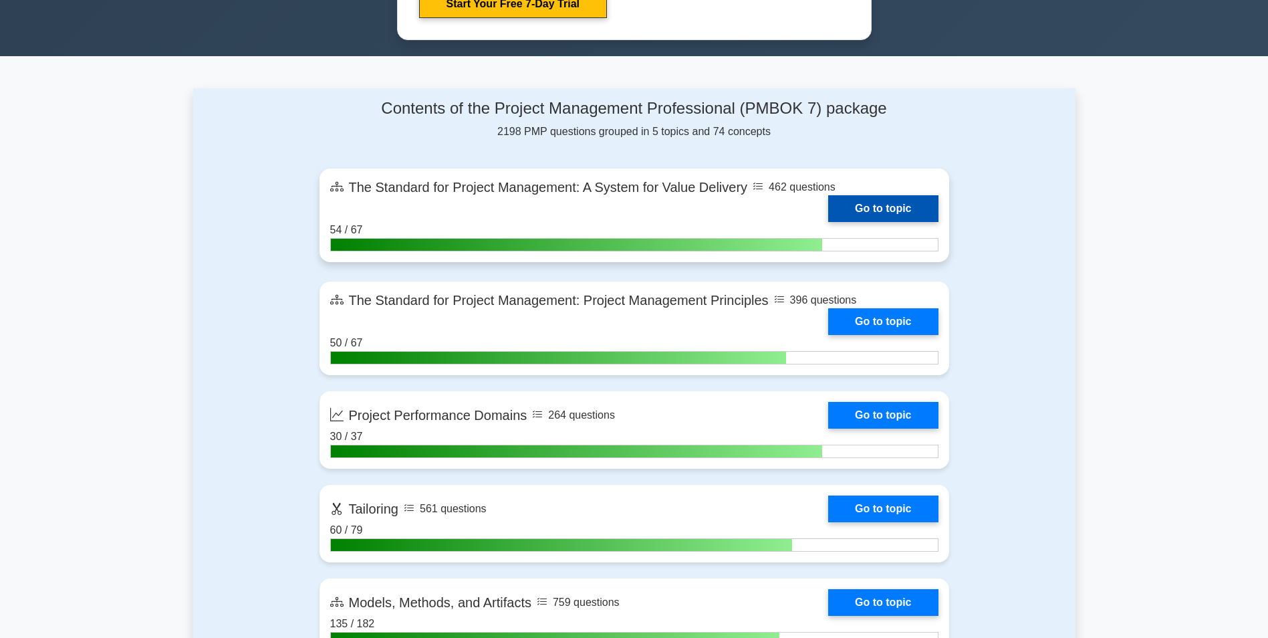
click at [876, 212] on link "Go to topic" at bounding box center [883, 208] width 110 height 27
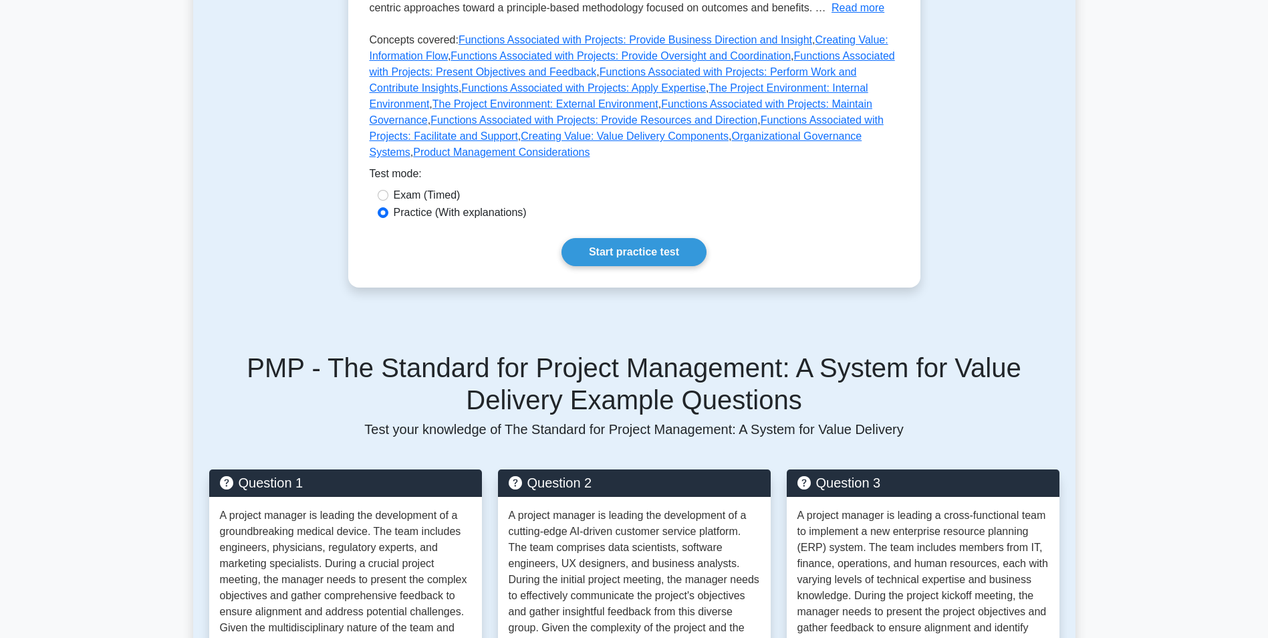
scroll to position [468, 0]
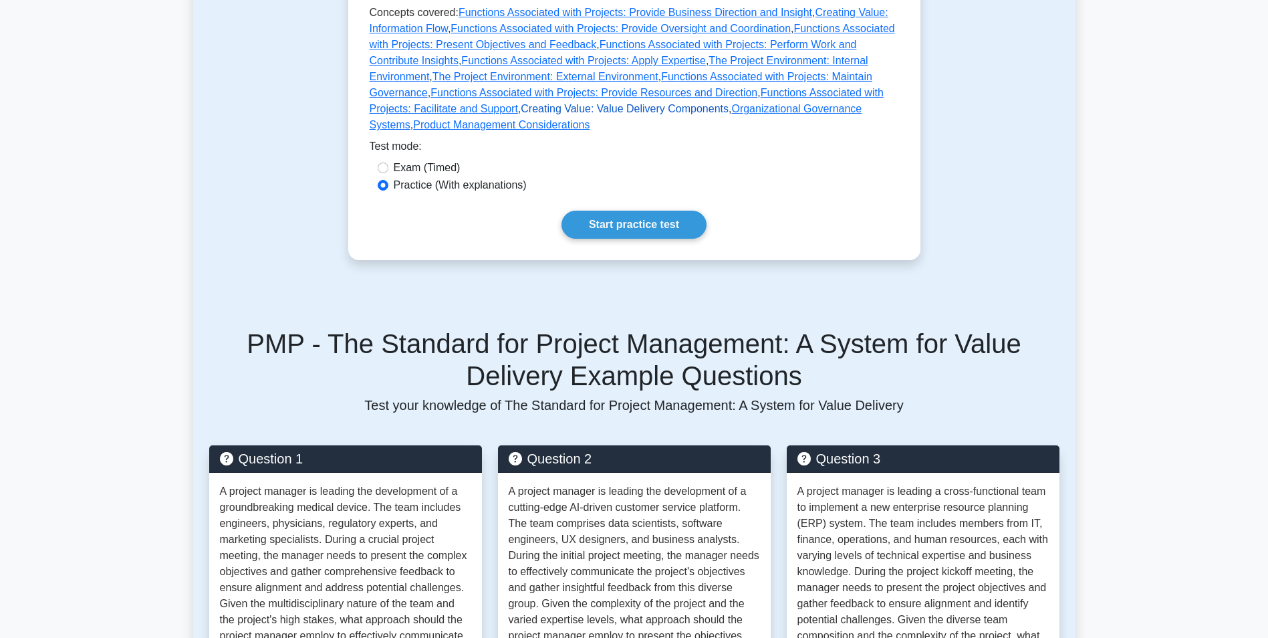
click at [521, 108] on link "Creating Value: Value Delivery Components" at bounding box center [625, 108] width 208 height 11
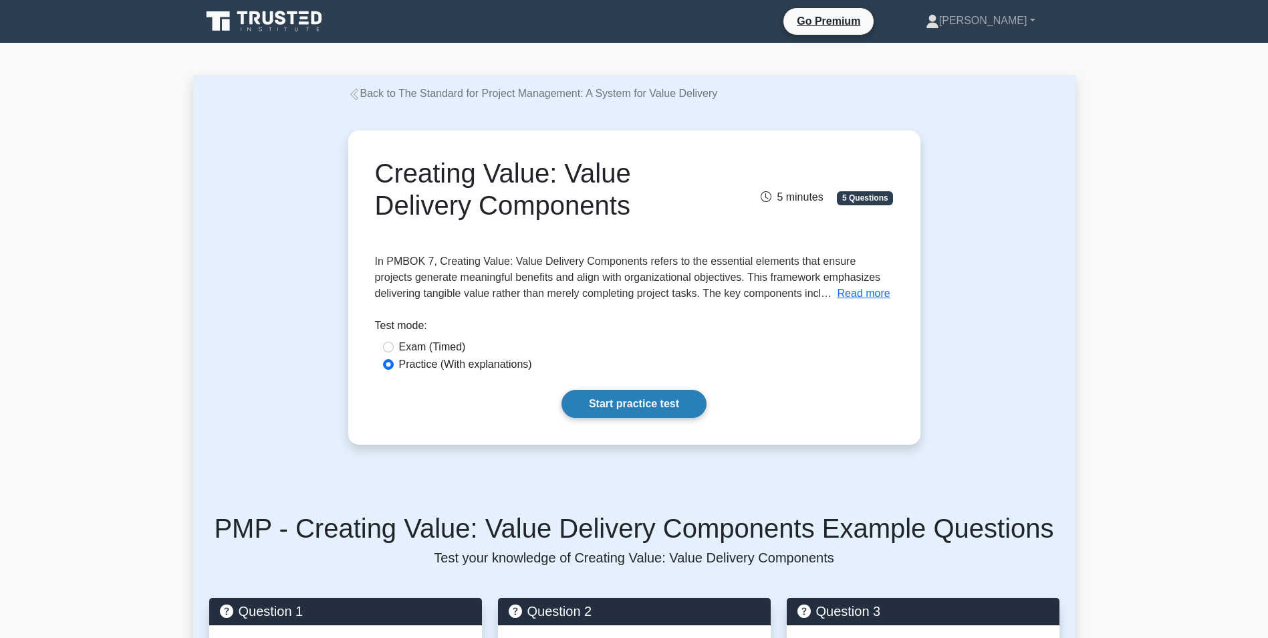
click at [667, 407] on link "Start practice test" at bounding box center [634, 404] width 145 height 28
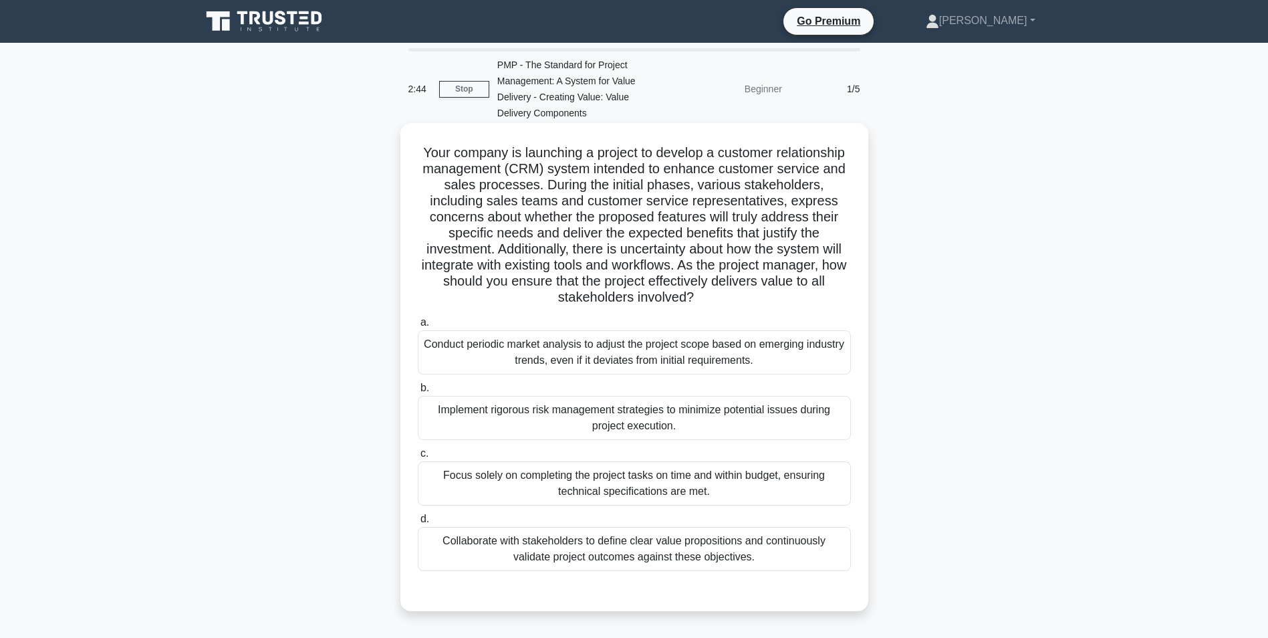
click at [636, 542] on div "Collaborate with stakeholders to define clear value propositions and continuous…" at bounding box center [634, 549] width 433 height 44
click at [418, 523] on input "d. Collaborate with stakeholders to define clear value propositions and continu…" at bounding box center [418, 519] width 0 height 9
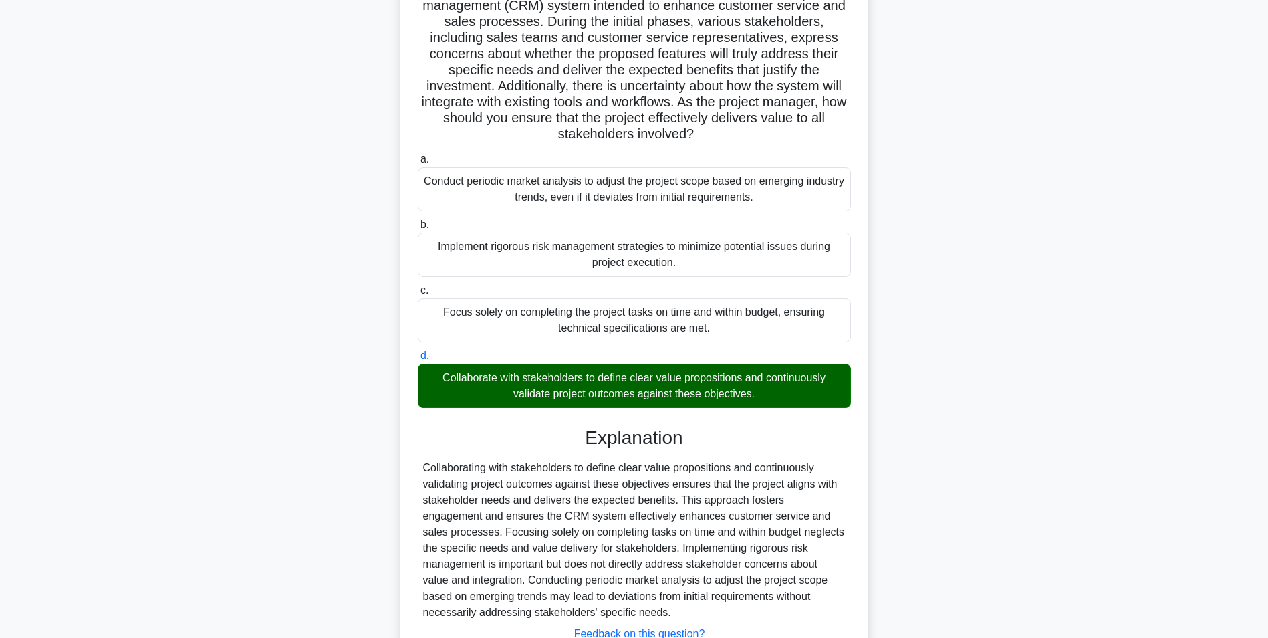
scroll to position [201, 0]
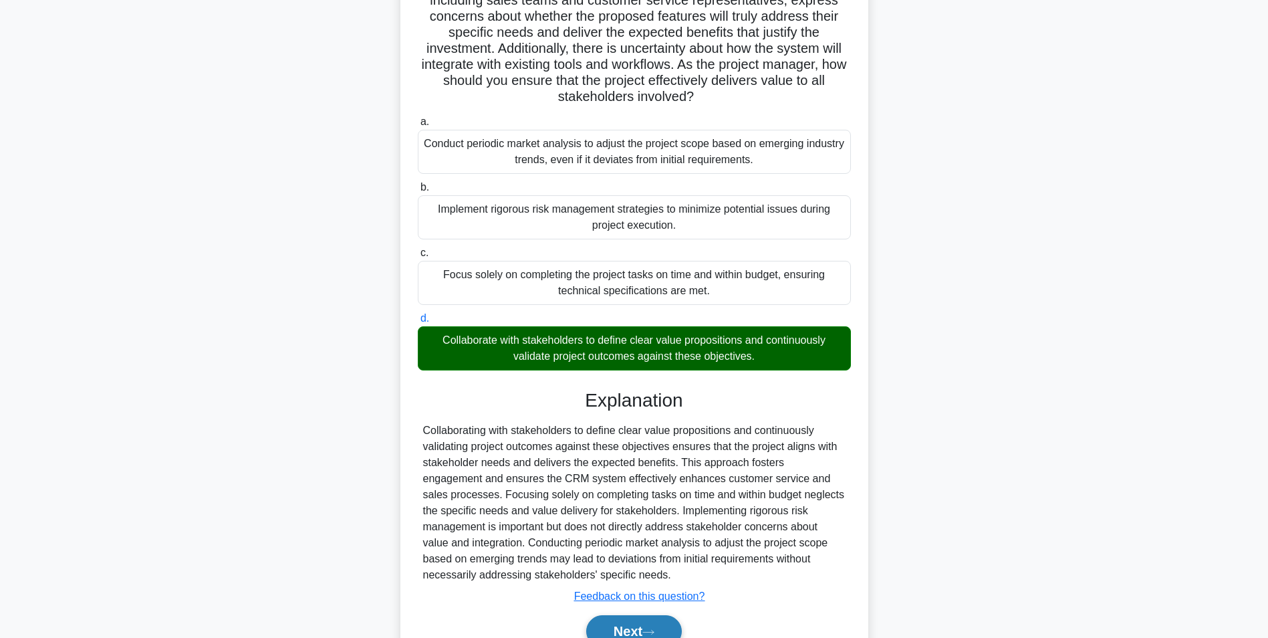
click at [642, 620] on button "Next" at bounding box center [634, 631] width 96 height 32
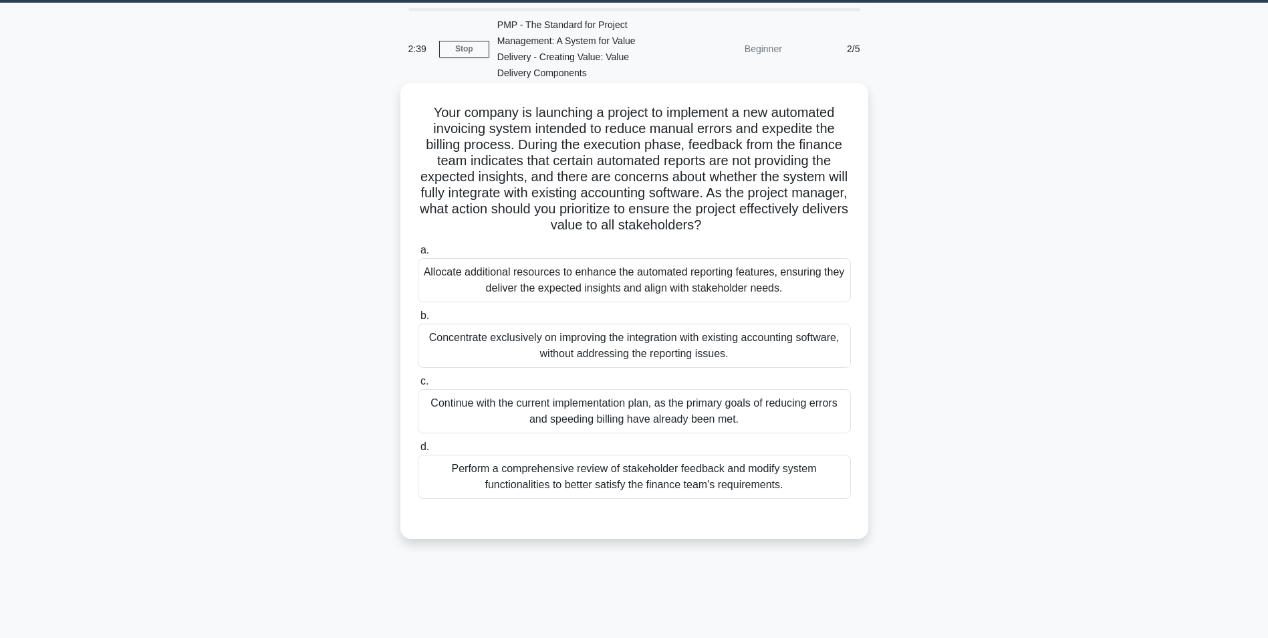
scroll to position [0, 0]
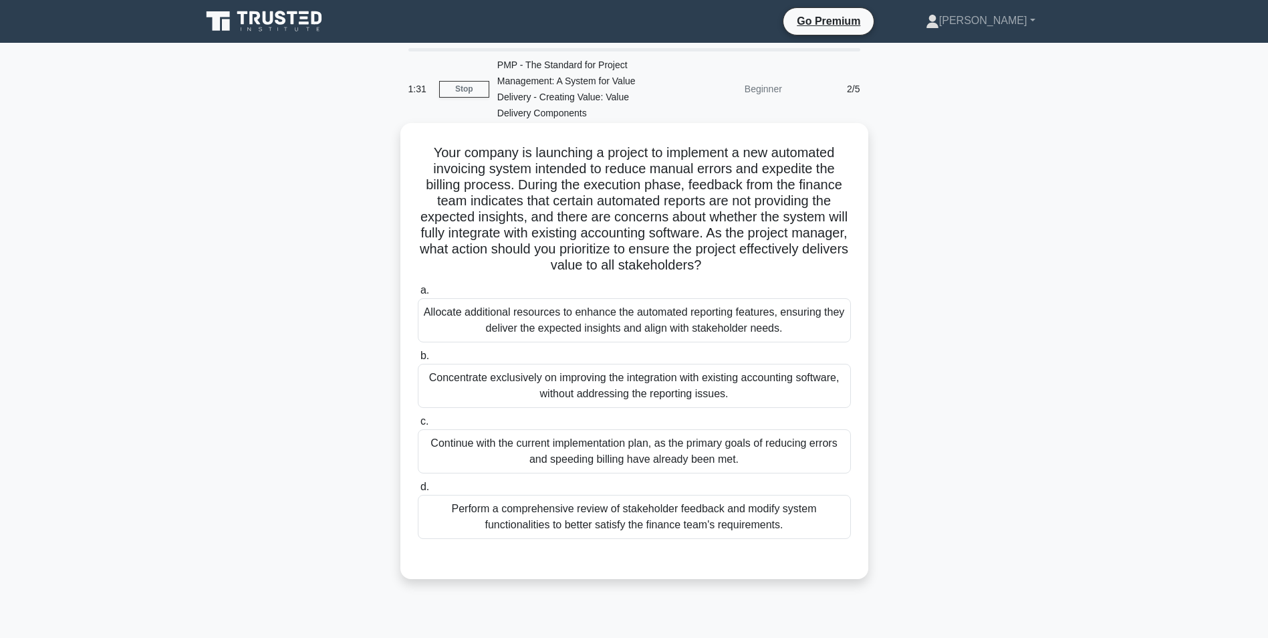
click at [732, 518] on div "Perform a comprehensive review of stakeholder feedback and modify system functi…" at bounding box center [634, 517] width 433 height 44
click at [418, 491] on input "d. Perform a comprehensive review of stakeholder feedback and modify system fun…" at bounding box center [418, 487] width 0 height 9
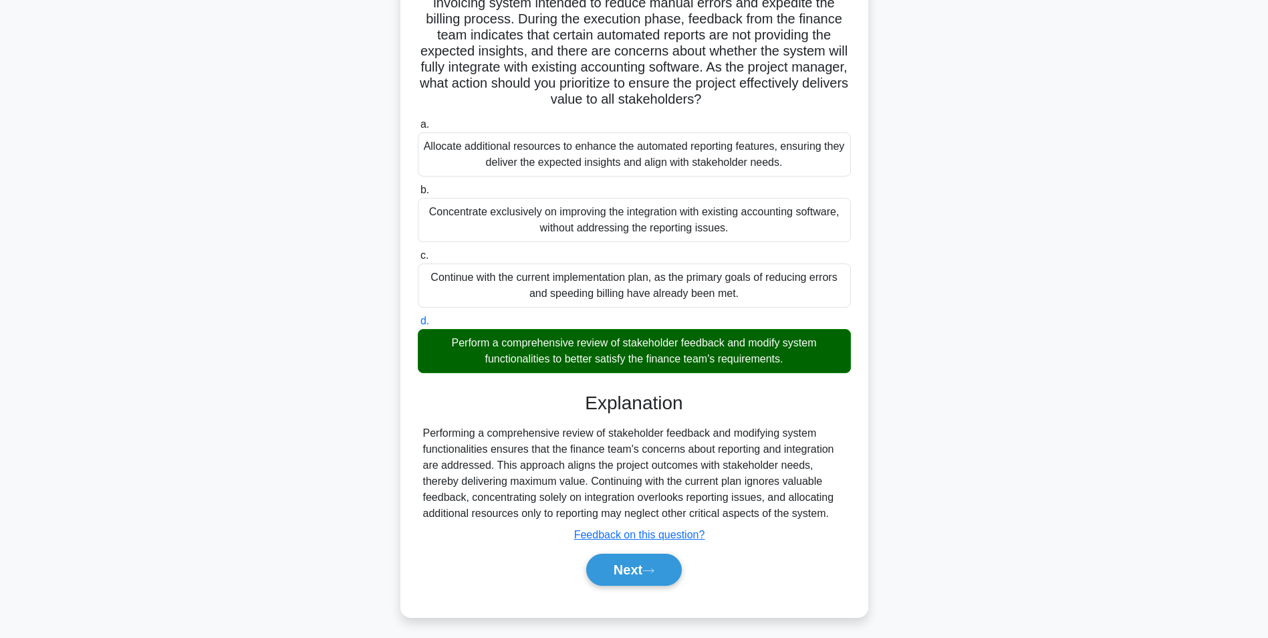
scroll to position [171, 0]
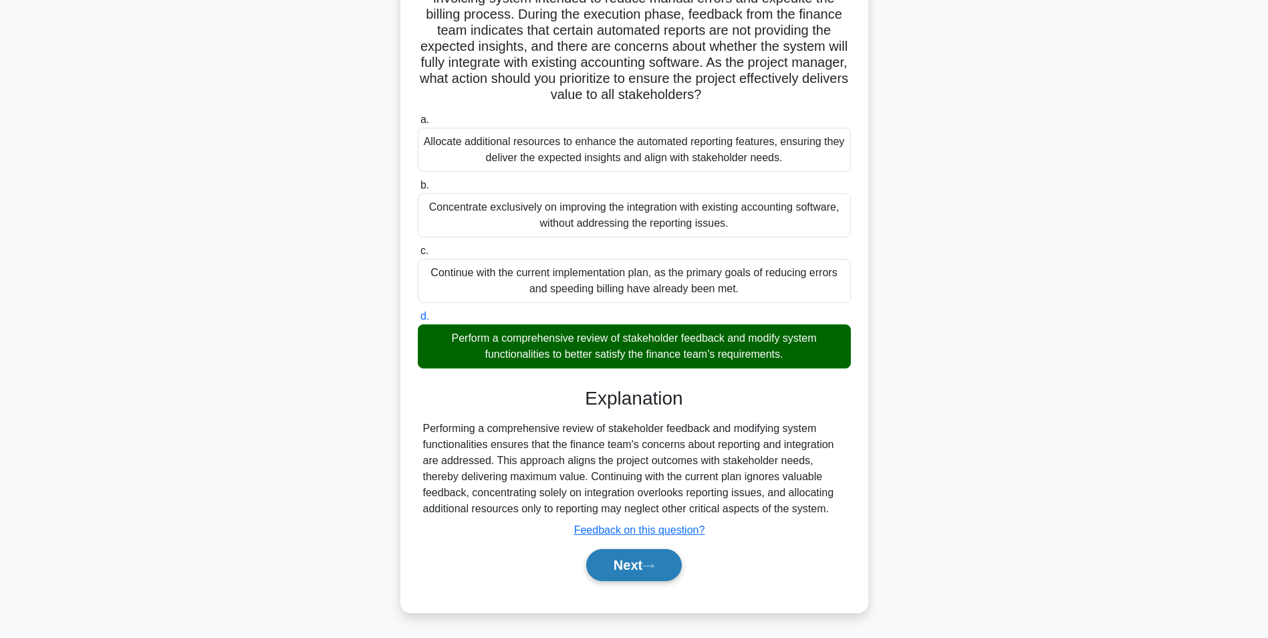
click at [654, 576] on button "Next" at bounding box center [634, 565] width 96 height 32
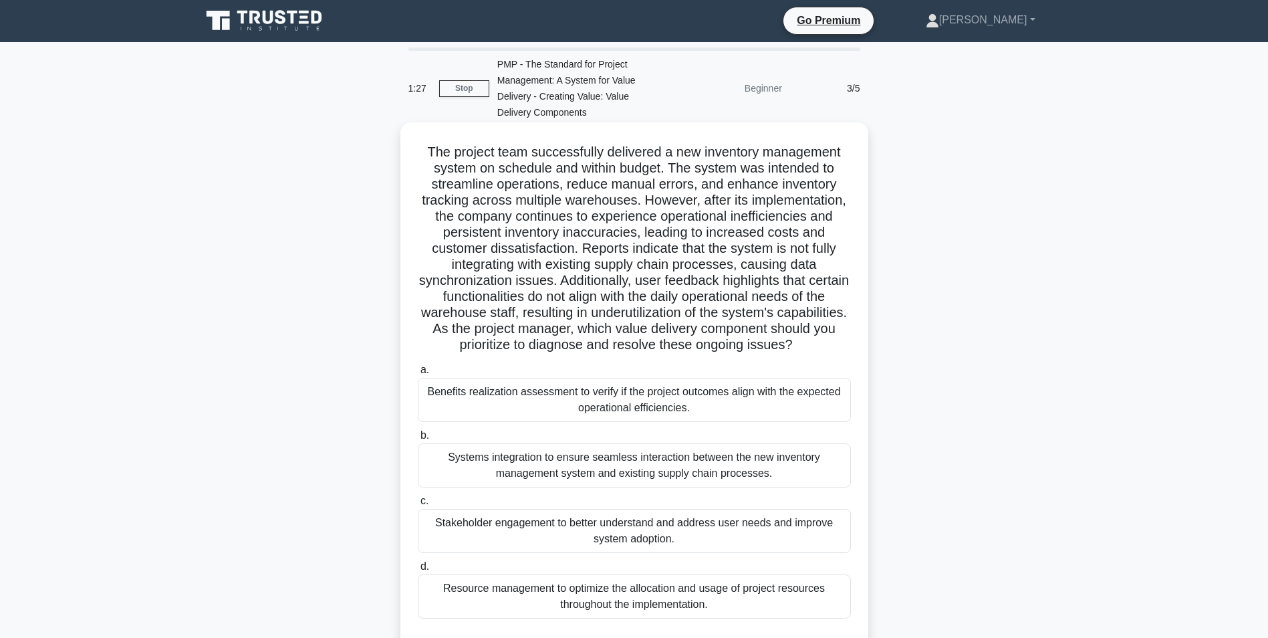
scroll to position [0, 0]
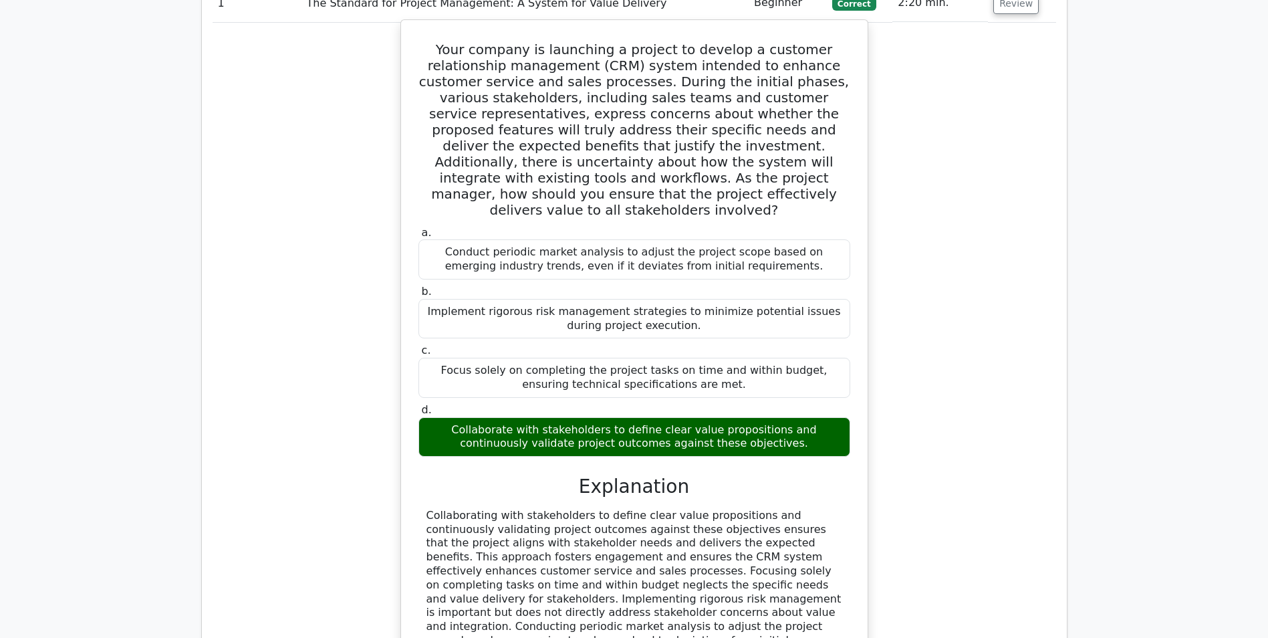
scroll to position [1070, 0]
